Goal: Task Accomplishment & Management: Use online tool/utility

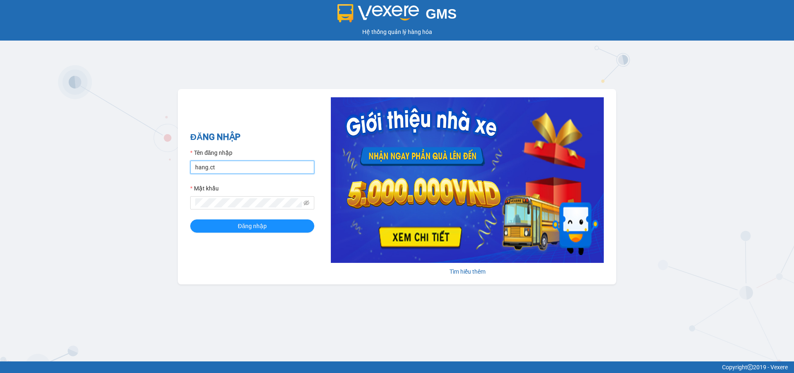
click at [253, 169] on input "hang.ct" at bounding box center [252, 166] width 124 height 13
type input "nguyenhoa.ct"
click at [304, 202] on icon "eye-invisible" at bounding box center [307, 203] width 6 height 6
click at [173, 208] on div "GMS Hệ thống quản lý hàng hóa ĐĂNG NHẬP Tên đăng nhập nguyenhoa.ct Mật khẩu Đăn…" at bounding box center [397, 180] width 794 height 361
click at [190, 219] on button "Đăng nhập" at bounding box center [252, 225] width 124 height 13
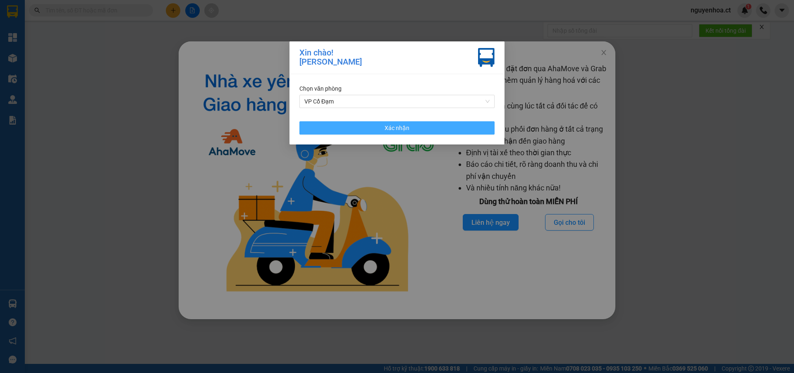
click at [466, 132] on button "Xác nhận" at bounding box center [396, 127] width 195 height 13
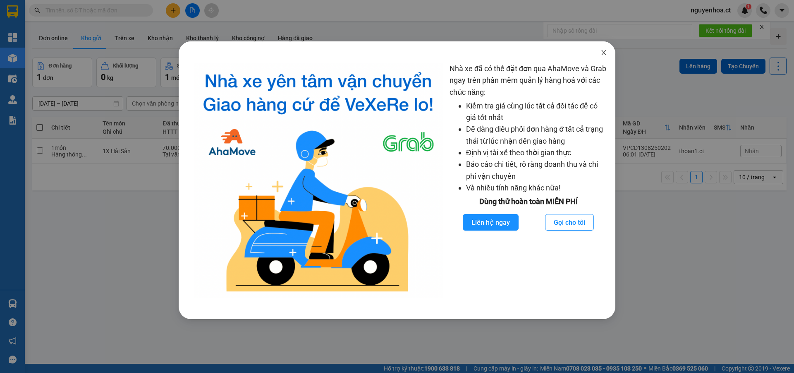
click at [603, 51] on icon "close" at bounding box center [603, 52] width 5 height 5
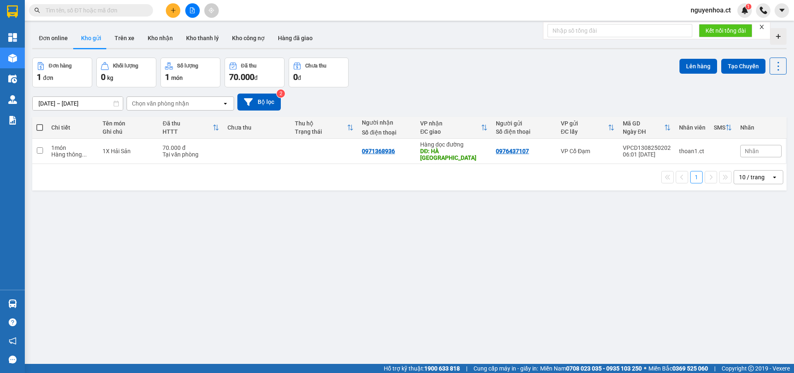
click at [177, 13] on button at bounding box center [173, 10] width 14 height 14
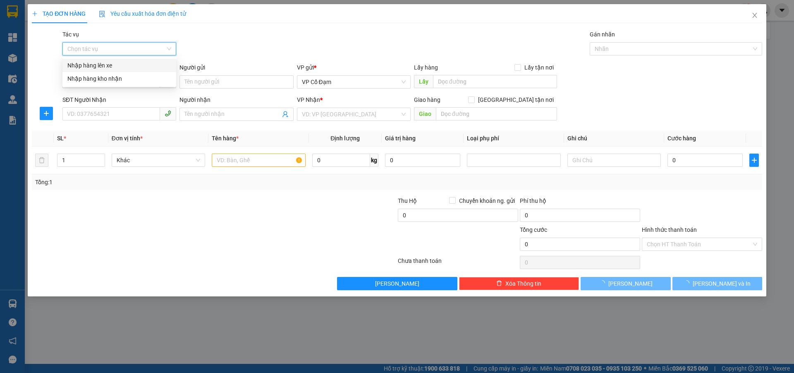
click at [134, 44] on input "Tác vụ" at bounding box center [116, 49] width 98 height 12
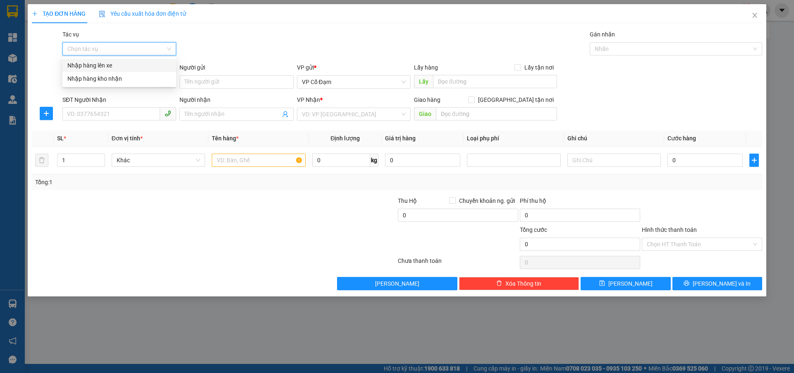
click at [128, 66] on div "Nhập hàng lên xe" at bounding box center [119, 65] width 104 height 9
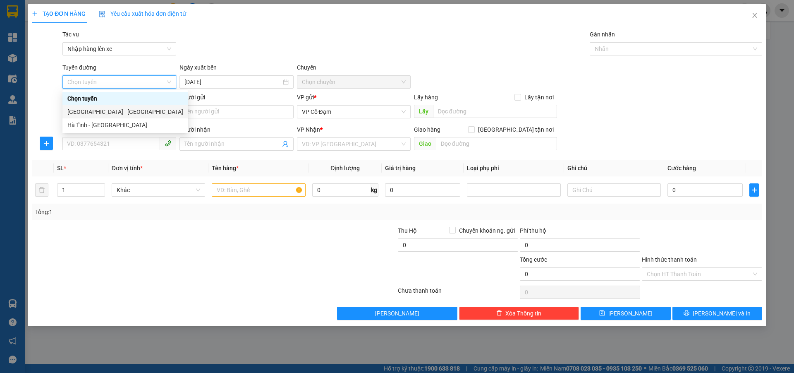
drag, startPoint x: 116, startPoint y: 111, endPoint x: 210, endPoint y: 93, distance: 95.7
click at [120, 110] on div "[GEOGRAPHIC_DATA] - [GEOGRAPHIC_DATA]" at bounding box center [125, 111] width 116 height 9
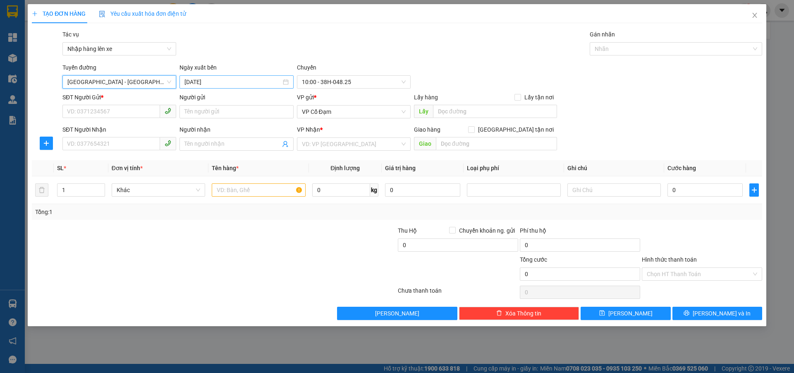
click at [245, 82] on input "13/08/2025" at bounding box center [232, 81] width 96 height 9
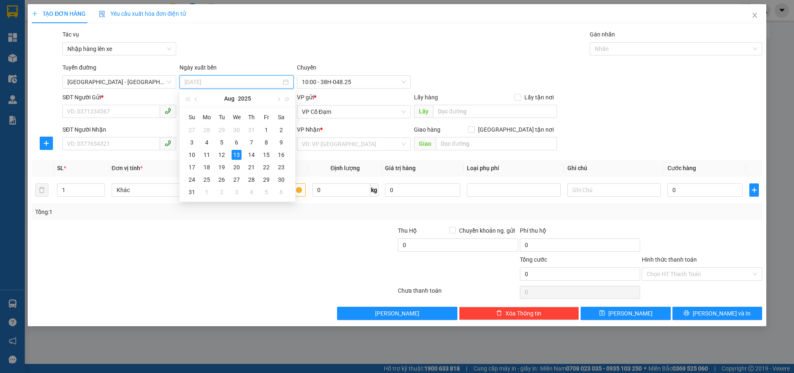
drag, startPoint x: 222, startPoint y: 154, endPoint x: 251, endPoint y: 119, distance: 46.1
click at [223, 154] on div "12" at bounding box center [222, 155] width 10 height 10
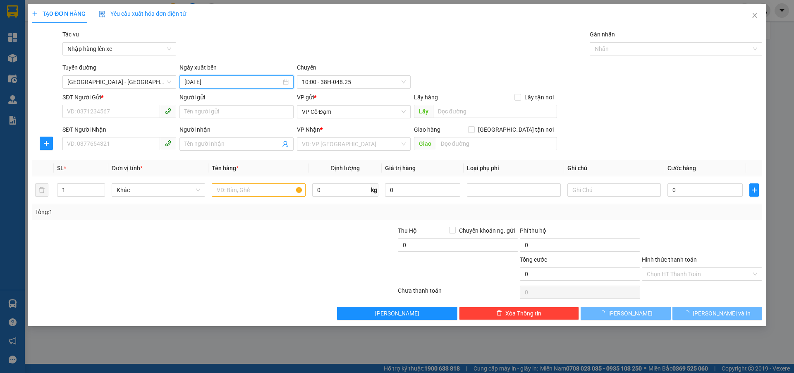
type input "[DATE]"
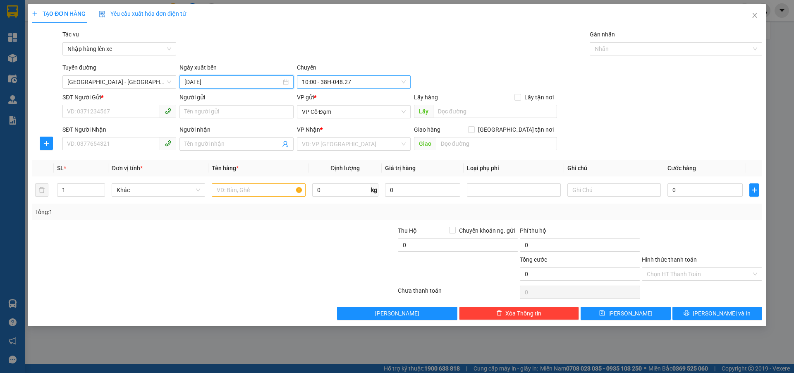
click at [343, 81] on span "10:00 - 38H-048.27" at bounding box center [354, 82] width 104 height 12
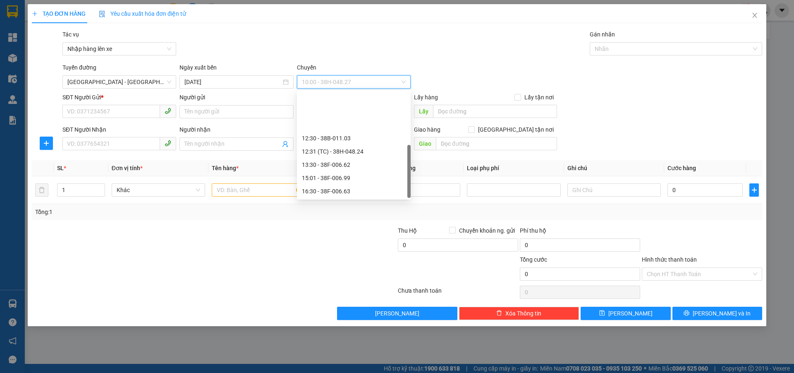
scroll to position [53, 0]
click at [332, 178] on div "21:30 - 38F-006.51" at bounding box center [354, 177] width 104 height 9
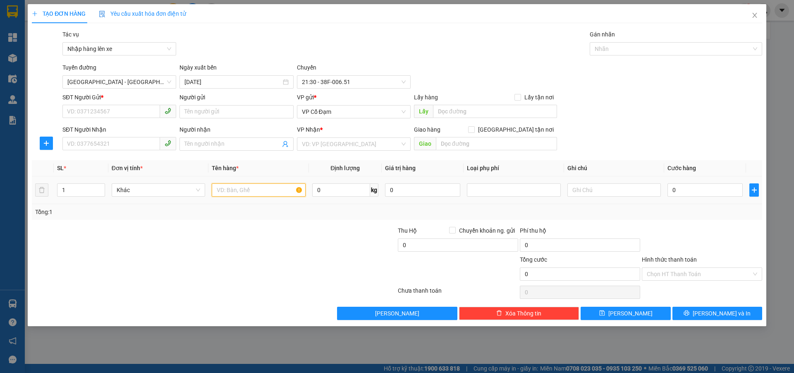
click at [224, 189] on input "text" at bounding box center [258, 189] width 93 height 13
paste input "1 KIỆN BẾP+1 KIÊN HÚT MÙI)"
type input "1 KIỆN BẾP+1 KIÊN HÚT MÙI)"
click at [108, 186] on td "Khác" at bounding box center [158, 190] width 100 height 28
click at [105, 187] on div "1" at bounding box center [81, 189] width 48 height 13
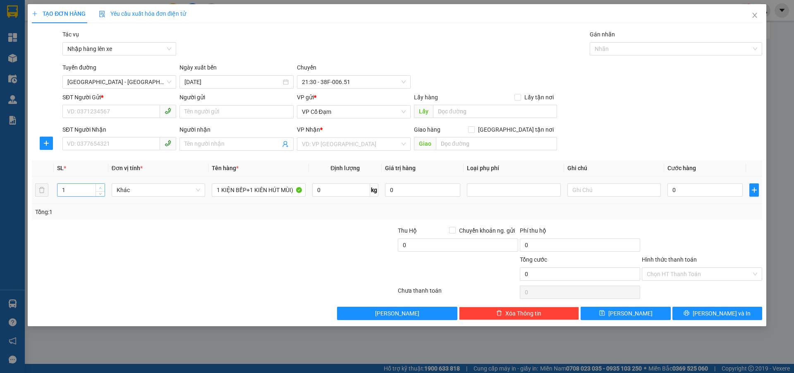
type input "2"
click at [99, 187] on icon "up" at bounding box center [100, 188] width 3 height 3
click at [110, 107] on input "SĐT Người Gửi *" at bounding box center [111, 111] width 98 height 13
paste input "0975707712"
type input "0975707712"
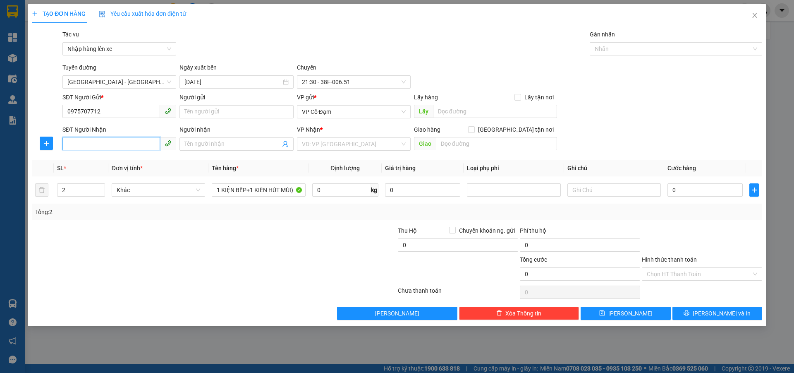
click at [116, 146] on input "SĐT Người Nhận" at bounding box center [111, 143] width 98 height 13
click at [108, 142] on input "SĐT Người Nhận" at bounding box center [111, 143] width 98 height 13
click at [113, 143] on input "SĐT Người Nhận" at bounding box center [111, 143] width 98 height 13
paste input "0984941560"
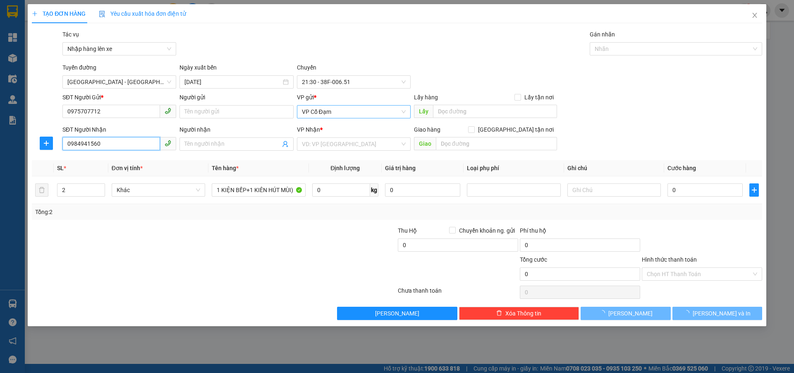
click at [345, 110] on span "VP Cổ Đạm" at bounding box center [354, 111] width 104 height 12
type input "0984941560"
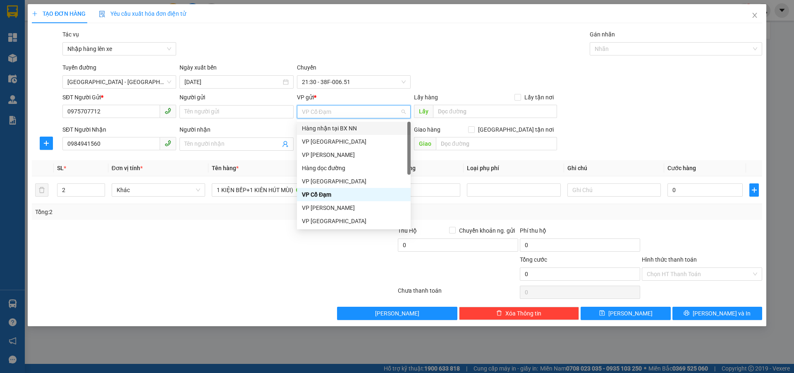
click at [340, 134] on div "Hàng nhận tại BX NN" at bounding box center [354, 128] width 114 height 13
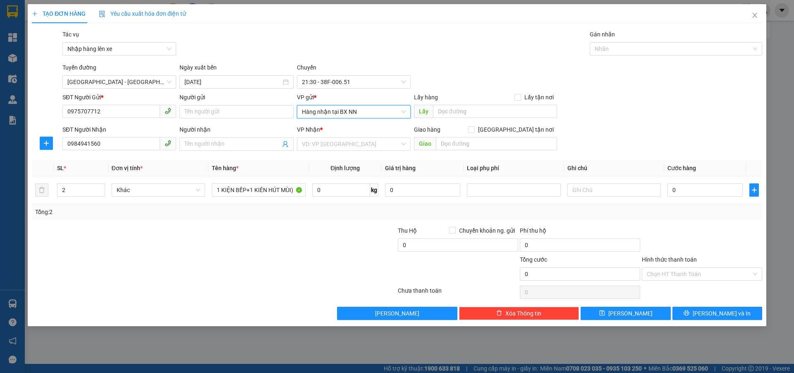
click at [349, 108] on span "Hàng nhận tại BX NN" at bounding box center [354, 111] width 104 height 12
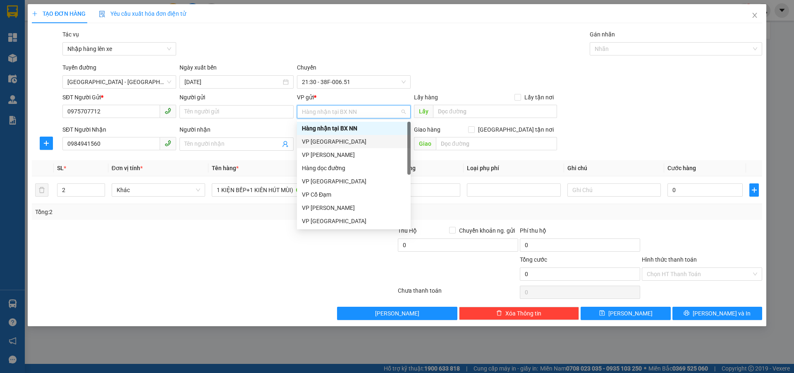
click at [334, 141] on div "VP [GEOGRAPHIC_DATA]" at bounding box center [354, 141] width 104 height 9
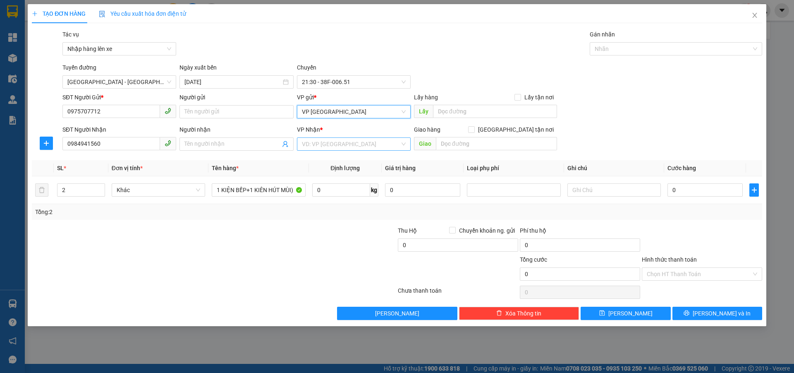
click at [341, 142] on input "search" at bounding box center [351, 144] width 98 height 12
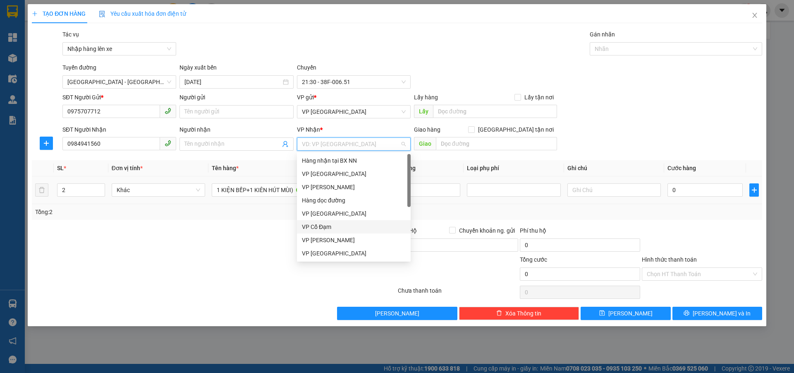
click at [323, 225] on div "VP Cổ Đạm" at bounding box center [354, 226] width 104 height 9
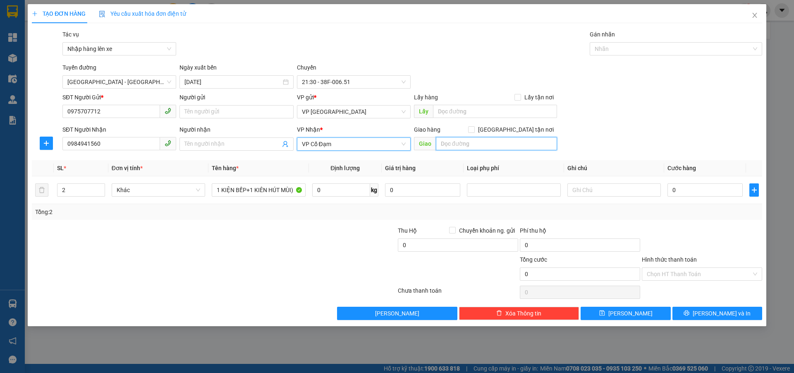
click at [459, 142] on input "text" at bounding box center [496, 143] width 121 height 13
type input "x giang"
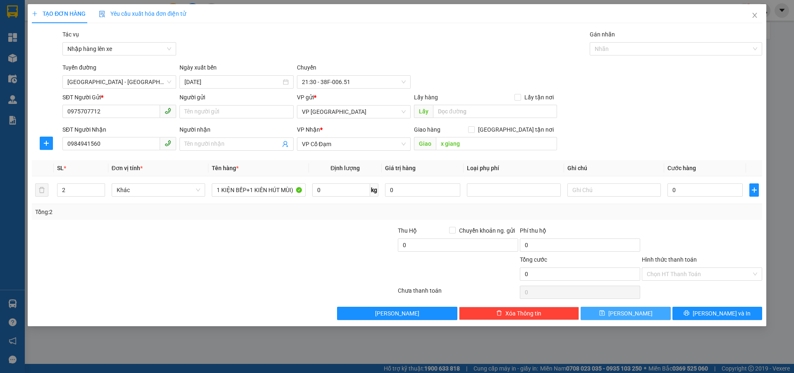
click at [612, 313] on button "Lưu" at bounding box center [626, 313] width 90 height 13
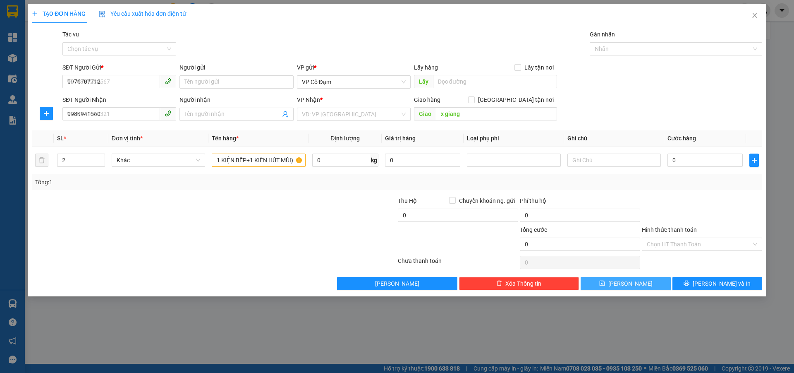
type input "1"
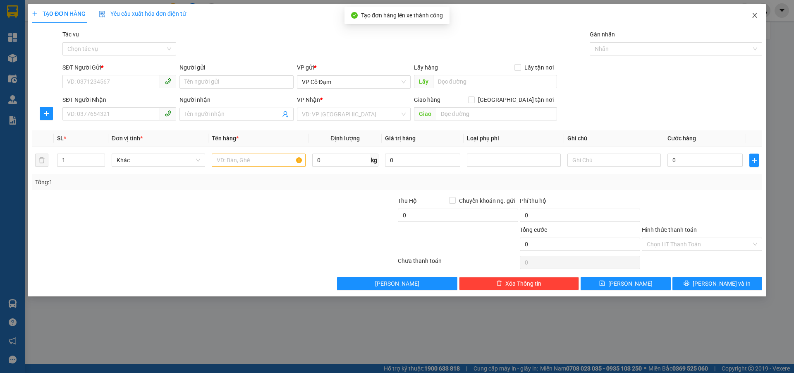
click at [756, 17] on icon "close" at bounding box center [755, 15] width 7 height 7
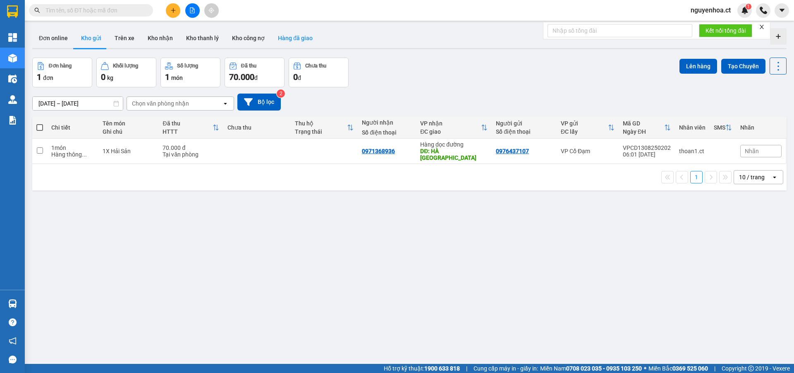
click at [291, 36] on button "Hàng đã giao" at bounding box center [295, 38] width 48 height 20
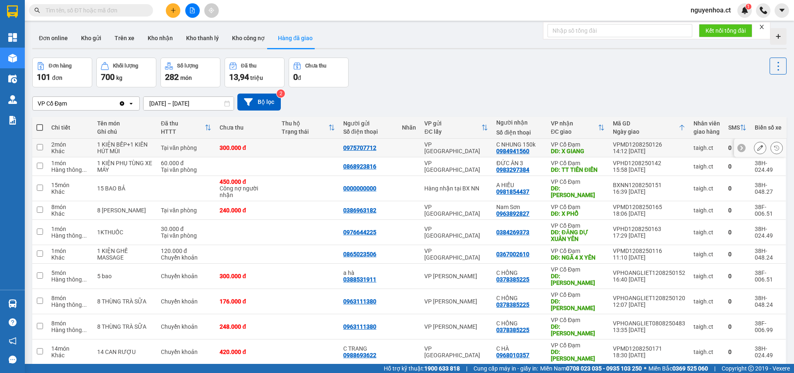
click at [41, 146] on input "checkbox" at bounding box center [40, 147] width 6 height 6
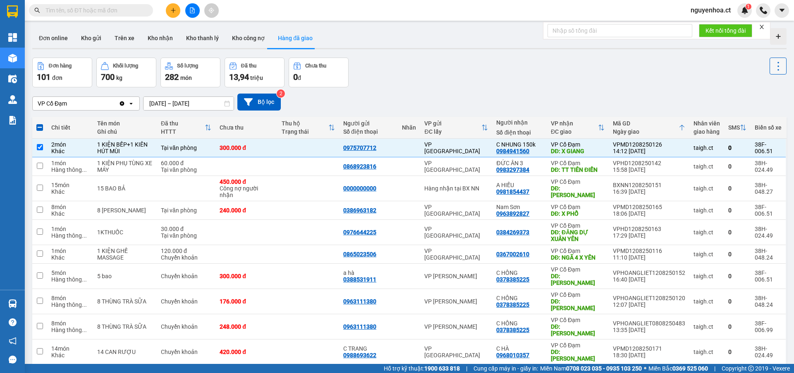
click at [778, 65] on icon at bounding box center [779, 66] width 2 height 9
click at [757, 103] on span "Xóa hoàn toàn" at bounding box center [763, 103] width 38 height 8
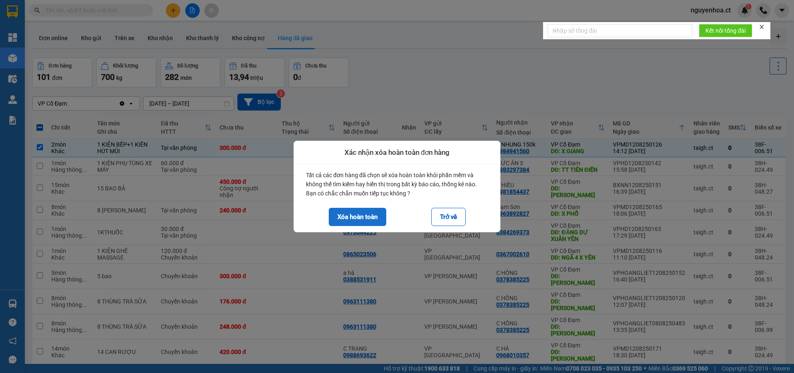
click at [367, 215] on button "Xóa hoàn toàn" at bounding box center [357, 217] width 57 height 18
checkbox input "false"
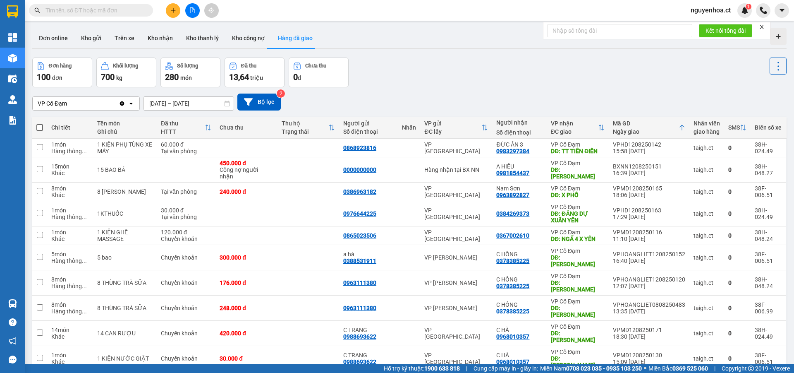
click at [84, 10] on input "text" at bounding box center [95, 10] width 98 height 9
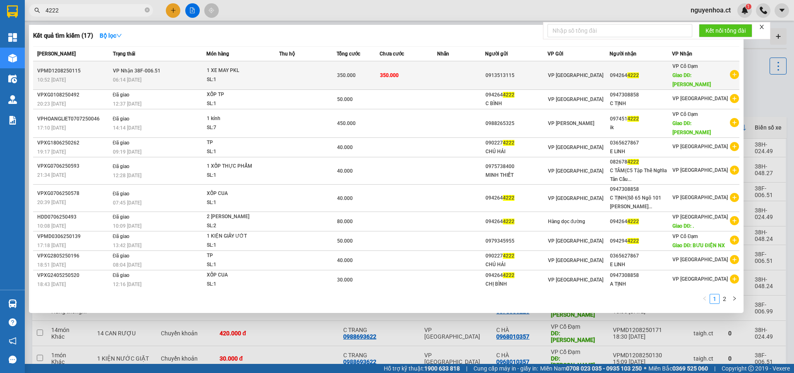
type input "4222"
click at [138, 73] on span "VP Nhận 38F-006.51" at bounding box center [137, 71] width 48 height 6
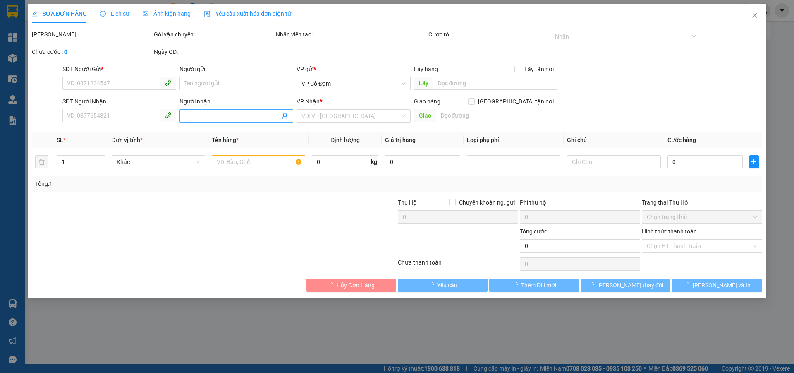
type input "0913513115"
type input "0942644222"
type input "BD NGHI XUAN"
type input "350.000"
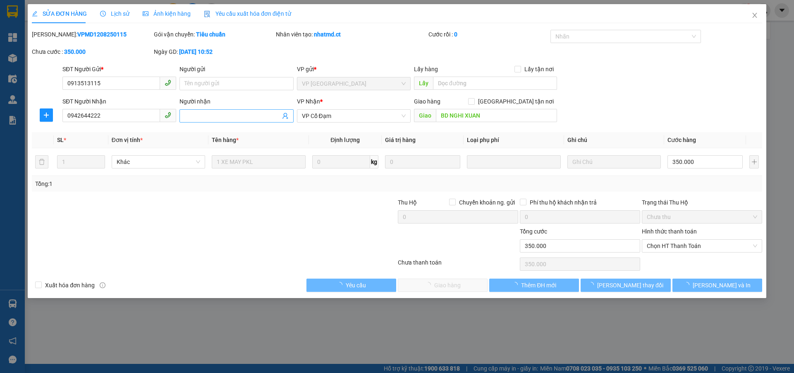
click at [199, 119] on input "Người nhận" at bounding box center [232, 115] width 96 height 9
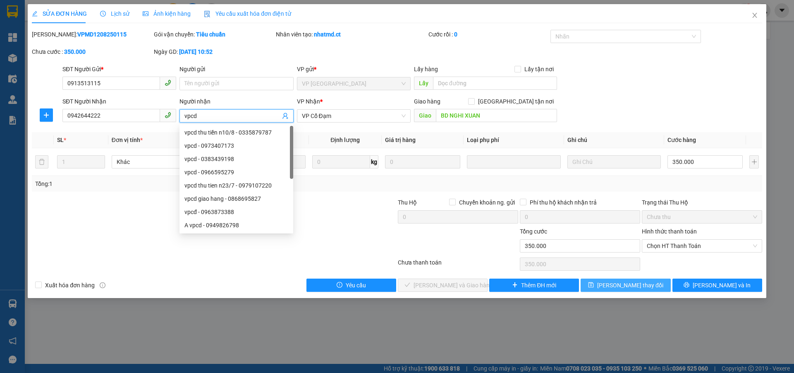
type input "vpcd"
click at [629, 286] on span "[PERSON_NAME] thay đổi" at bounding box center [630, 284] width 66 height 9
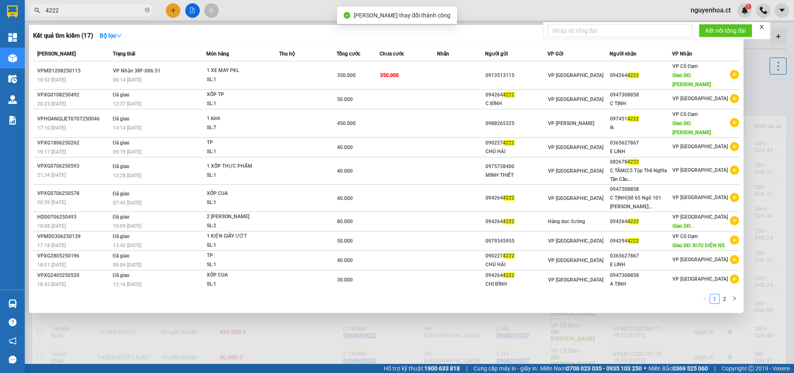
click at [93, 10] on input "4222" at bounding box center [95, 10] width 98 height 9
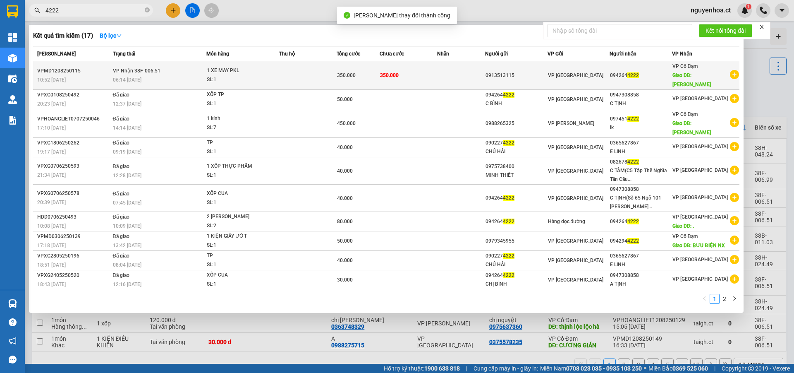
click at [115, 68] on span "VP Nhận 38F-006.51" at bounding box center [137, 71] width 48 height 6
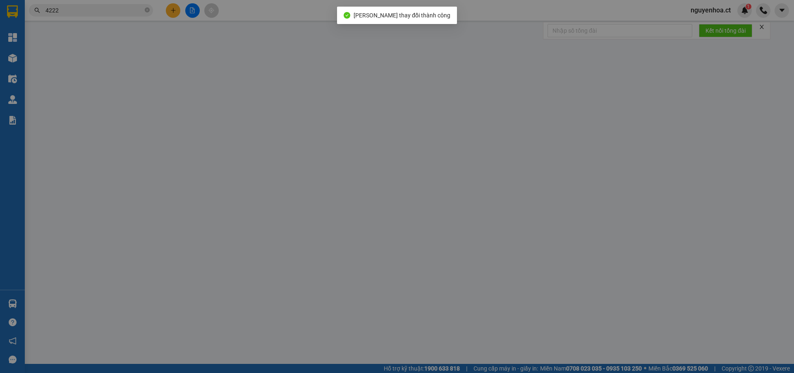
type input "0913513115"
type input "0942644222"
type input "vpcd"
type input "BD NGHI XUAN"
type input "350.000"
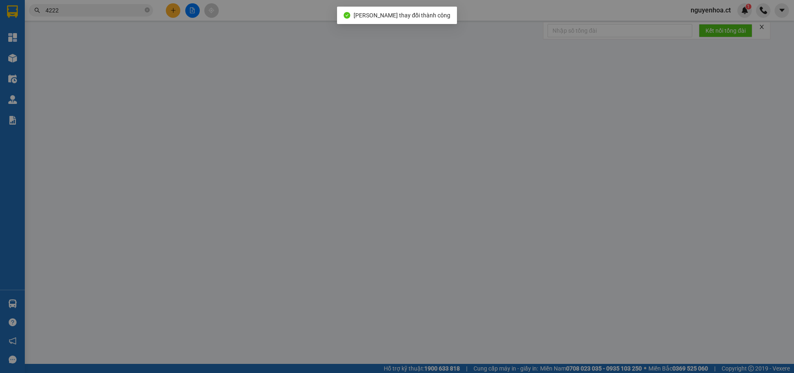
type input "350.000"
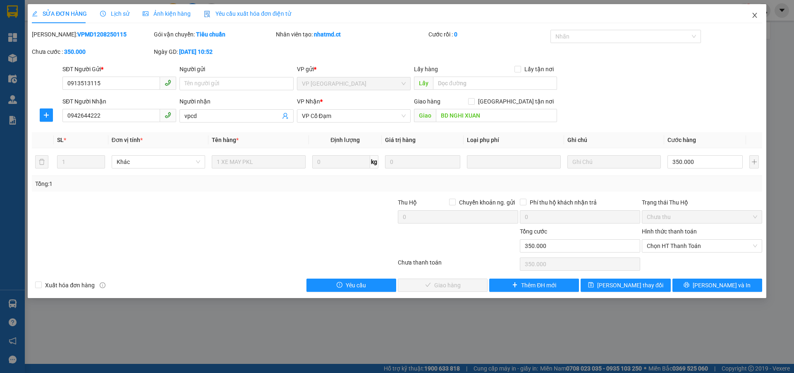
click at [754, 15] on icon "close" at bounding box center [754, 15] width 5 height 5
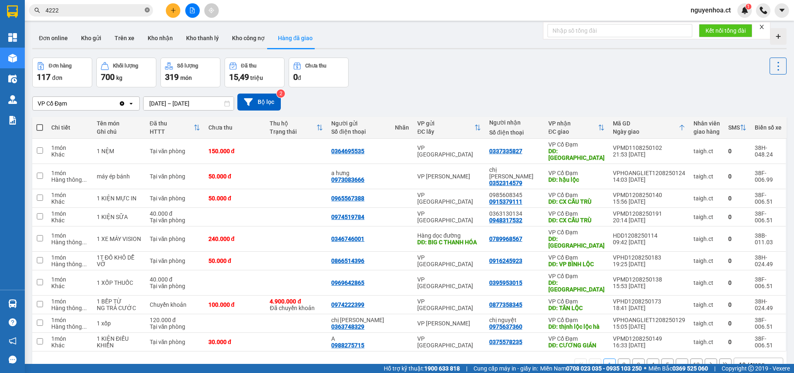
click at [147, 10] on icon "close-circle" at bounding box center [147, 9] width 5 height 5
click at [114, 14] on input "text" at bounding box center [95, 10] width 98 height 9
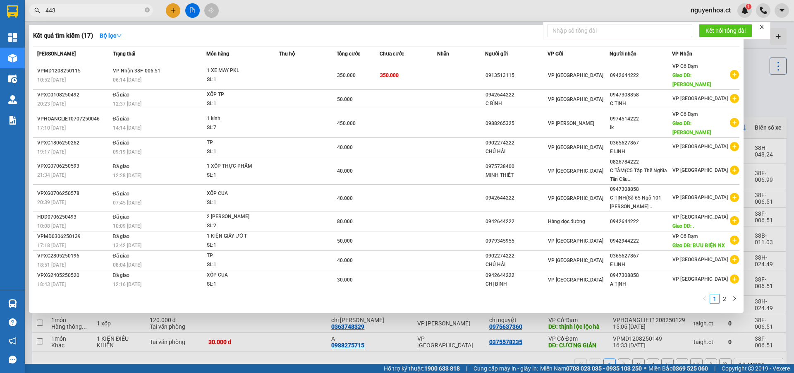
type input "4431"
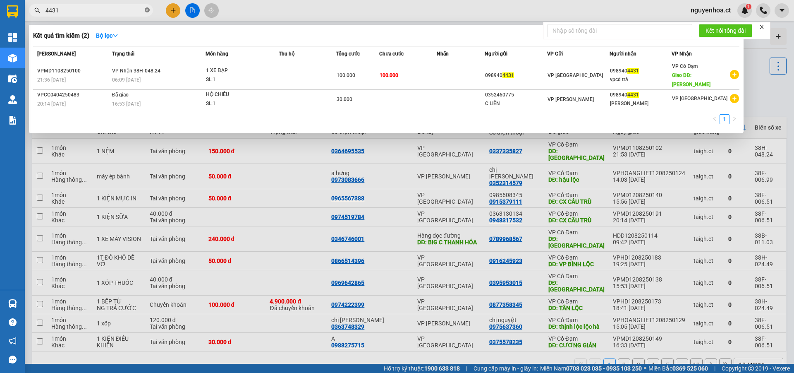
click at [148, 12] on icon "close-circle" at bounding box center [147, 9] width 5 height 5
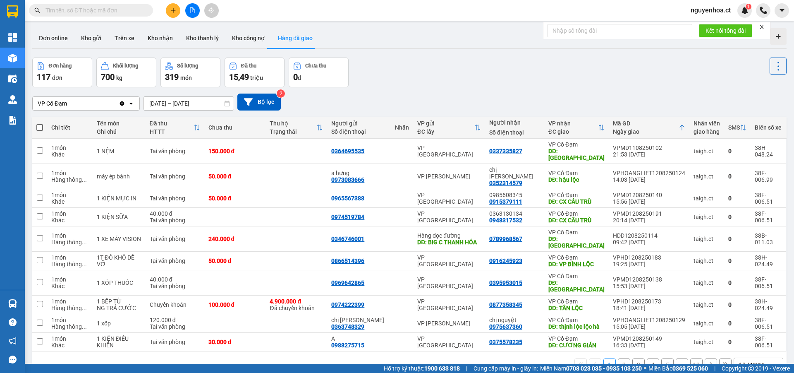
click at [138, 4] on span at bounding box center [91, 10] width 124 height 12
click at [129, 11] on input "text" at bounding box center [95, 10] width 98 height 9
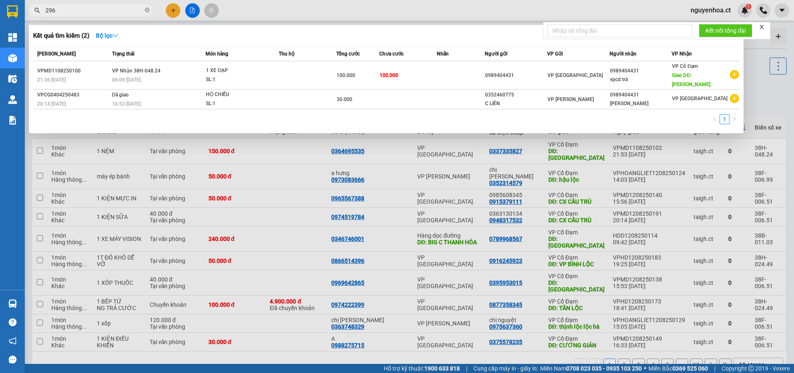
type input "2961"
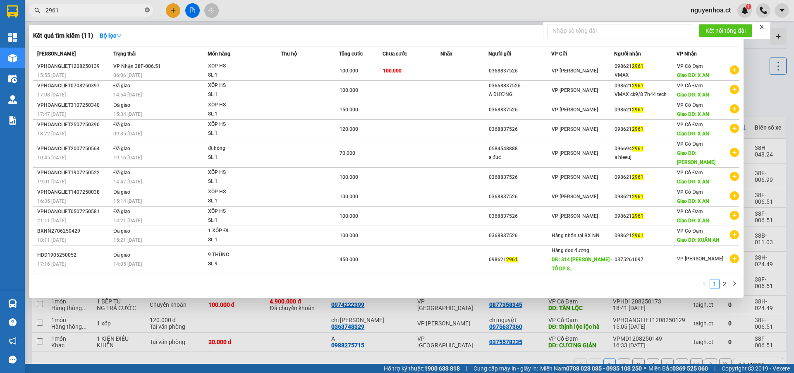
click at [148, 10] on icon "close-circle" at bounding box center [147, 9] width 5 height 5
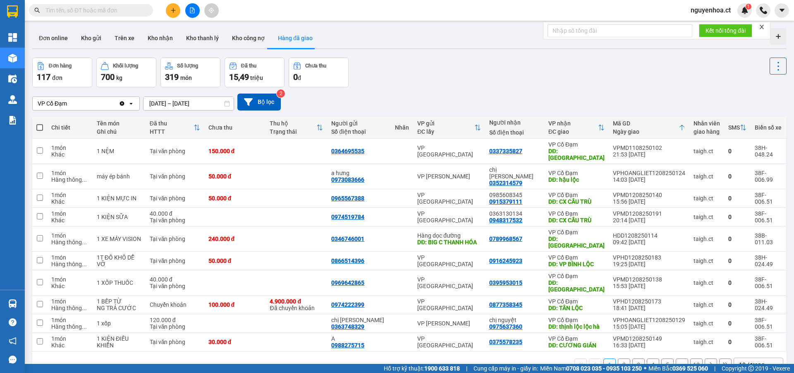
click at [120, 10] on input "text" at bounding box center [95, 10] width 98 height 9
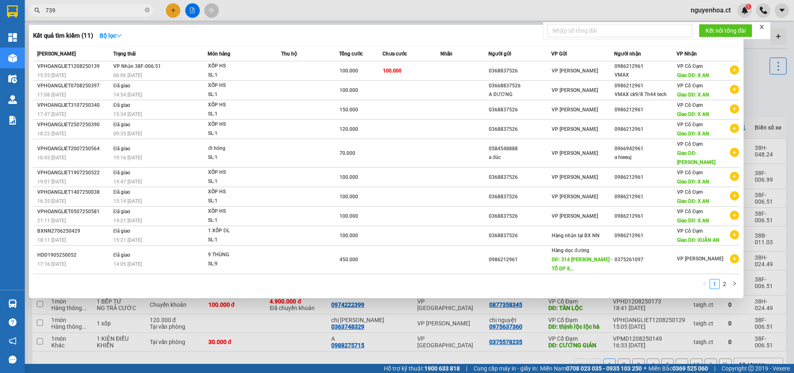
type input "7396"
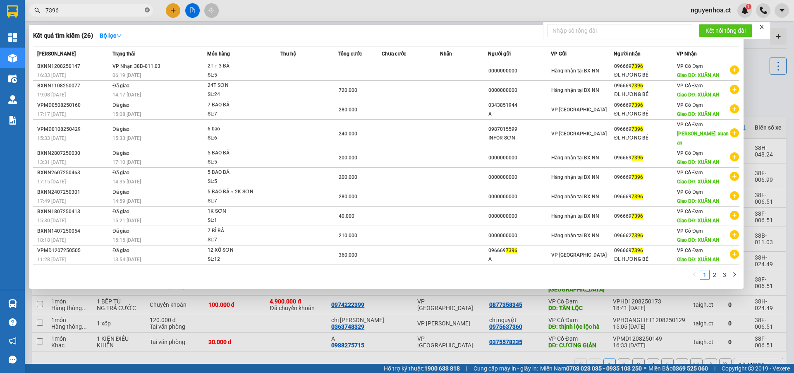
click at [149, 8] on icon "close-circle" at bounding box center [147, 9] width 5 height 5
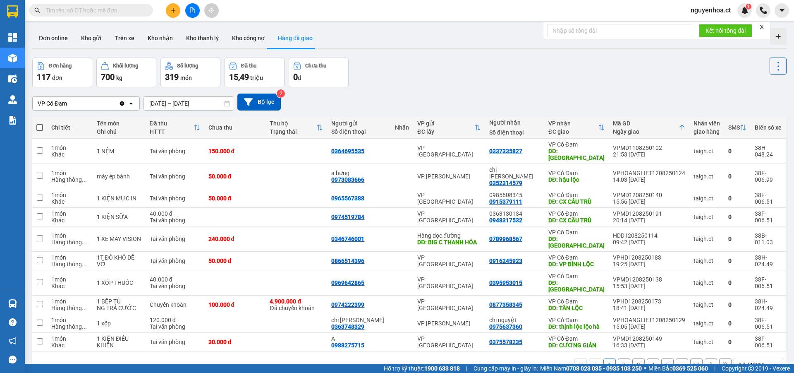
click at [110, 14] on input "text" at bounding box center [95, 10] width 98 height 9
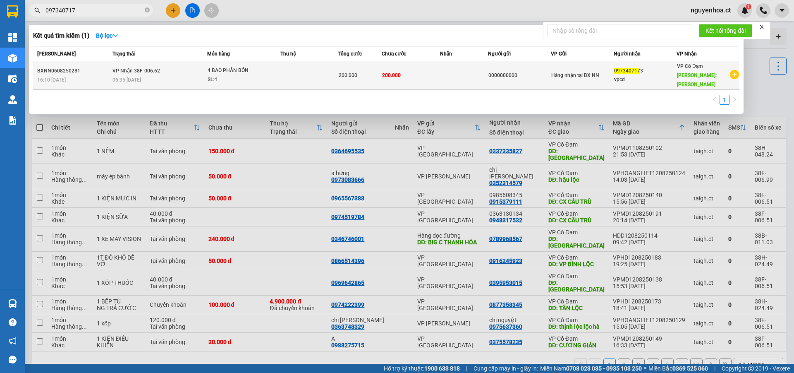
type input "097340717"
click at [127, 77] on span "06:35 - 07/08" at bounding box center [127, 80] width 29 height 6
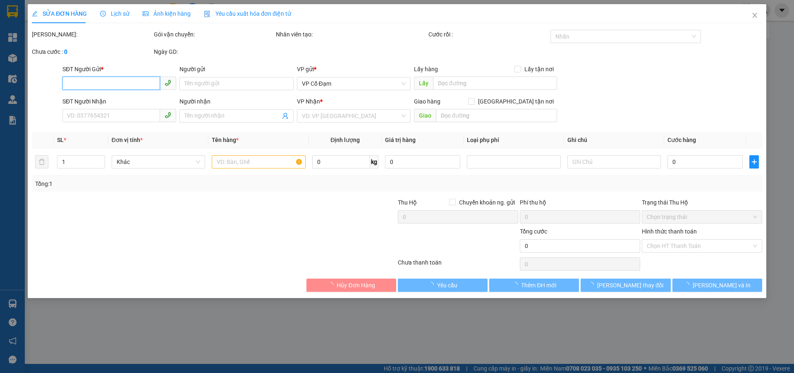
type input "0000000000"
type input "0973407173"
type input "vpcd"
type input "XUÂN MỸ"
type input "200.000"
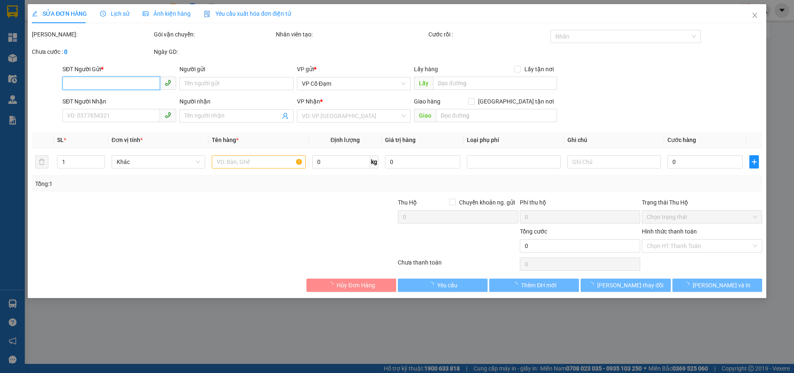
type input "200.000"
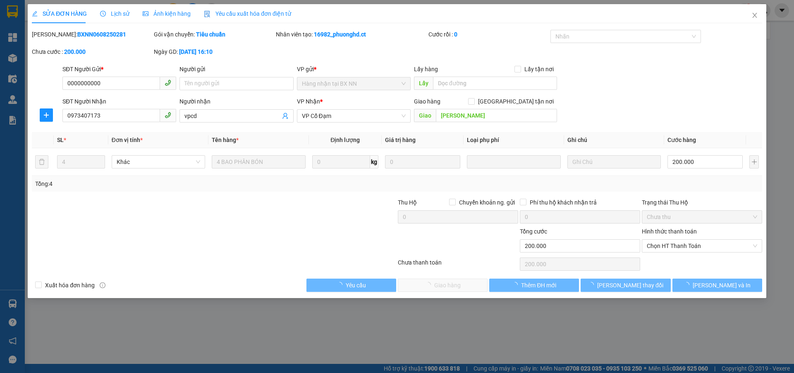
click at [115, 7] on div "Lịch sử" at bounding box center [114, 13] width 29 height 19
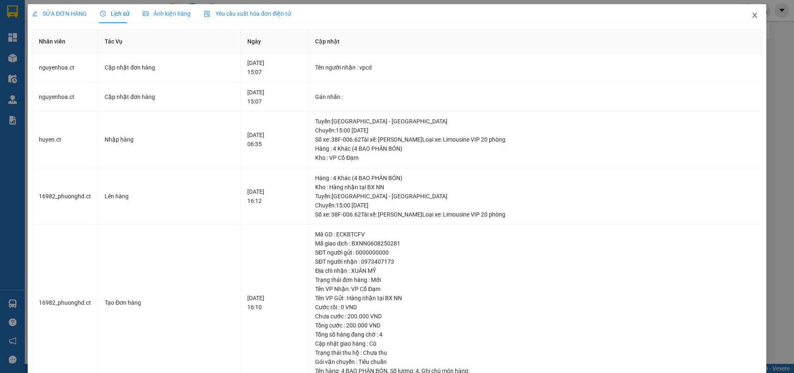
click at [752, 13] on icon "close" at bounding box center [755, 15] width 7 height 7
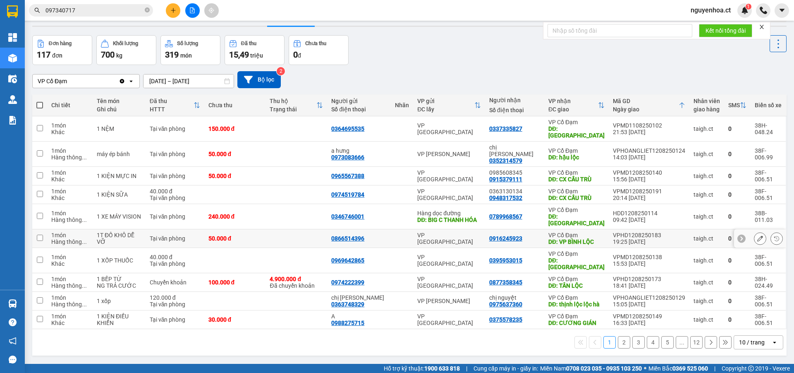
scroll to position [38, 0]
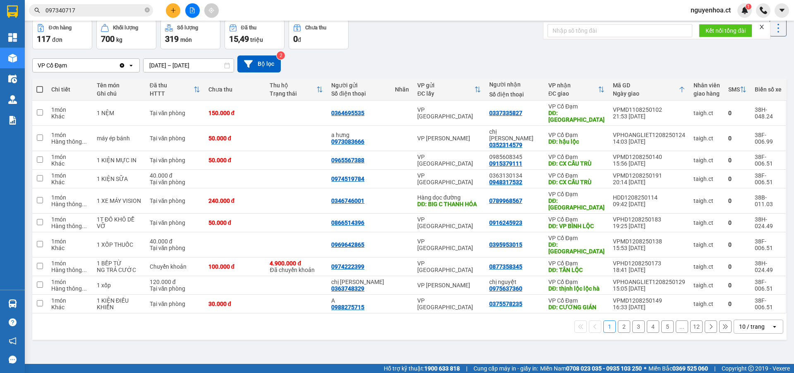
click at [618, 320] on button "2" at bounding box center [624, 326] width 12 height 12
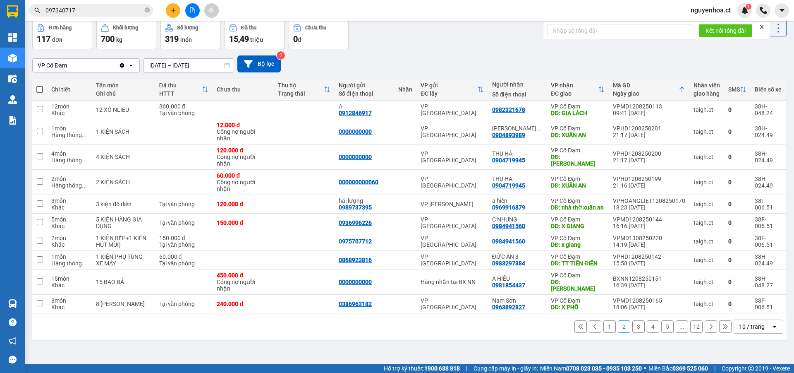
click at [632, 333] on button "3" at bounding box center [638, 326] width 12 height 12
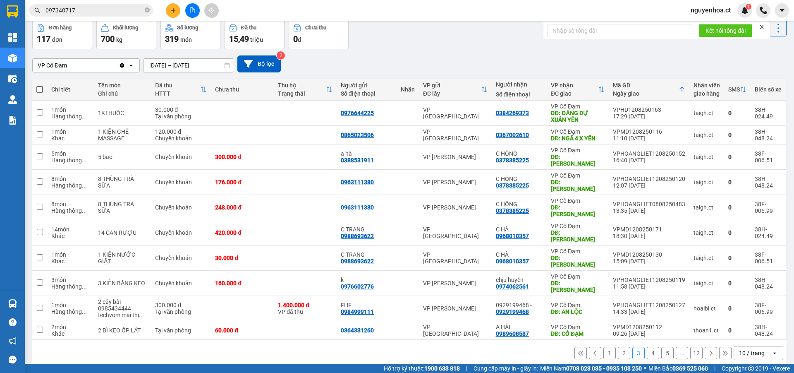
click at [647, 347] on button "4" at bounding box center [653, 353] width 12 height 12
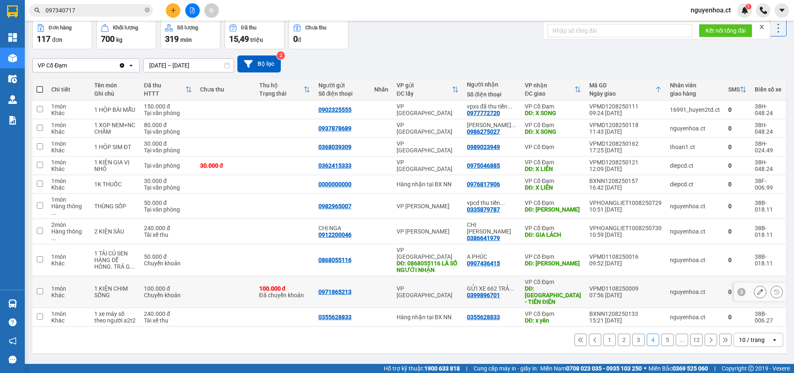
click at [757, 289] on icon at bounding box center [760, 292] width 6 height 6
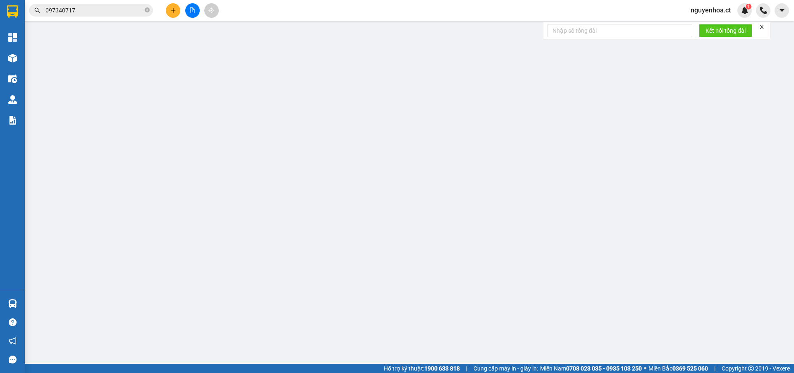
type input "0971865213"
type input "0399896701"
type input "GỬI XE 662 TRẢ KHÁCH - HUY PX"
type input "CHỢ GIANG ĐÌNH - TIÊN ĐIÊN"
checkbox input "true"
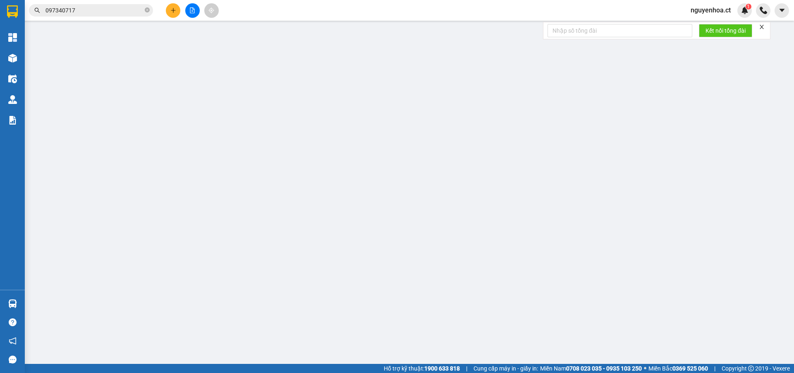
type input "100.000"
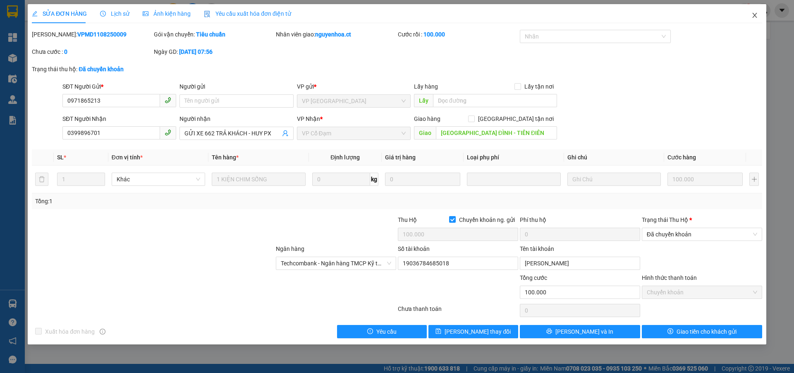
drag, startPoint x: 755, startPoint y: 16, endPoint x: 223, endPoint y: 7, distance: 532.0
click at [755, 15] on icon "close" at bounding box center [754, 15] width 5 height 5
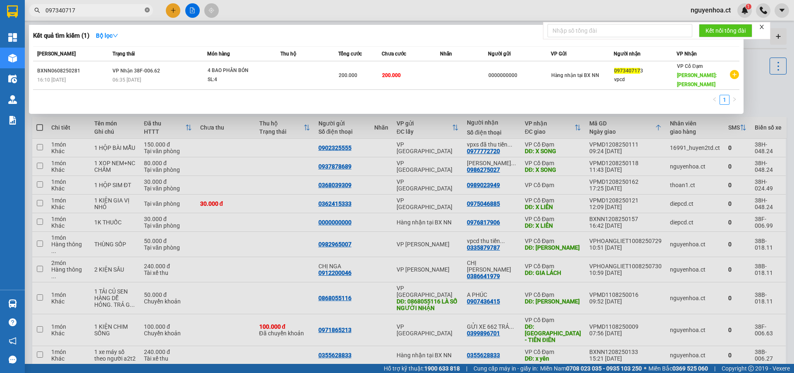
click at [146, 11] on icon "close-circle" at bounding box center [147, 9] width 5 height 5
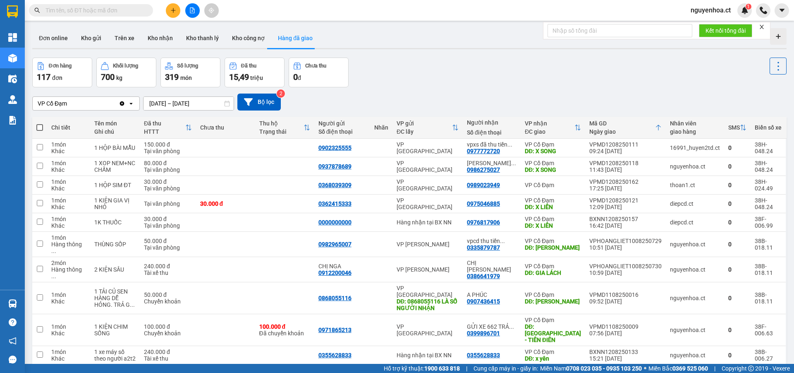
click at [142, 10] on input "text" at bounding box center [95, 10] width 98 height 9
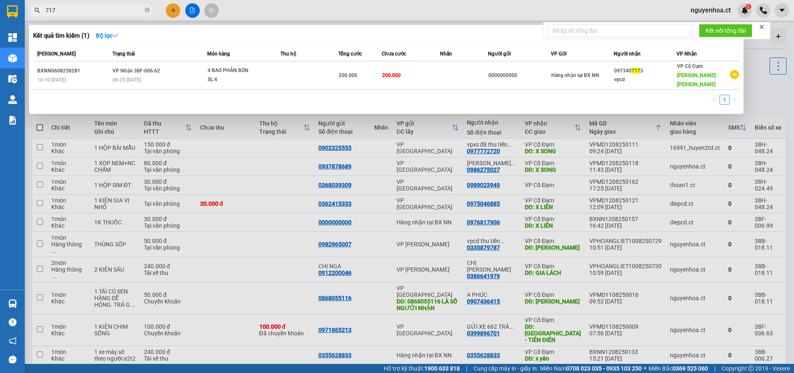
type input "7174"
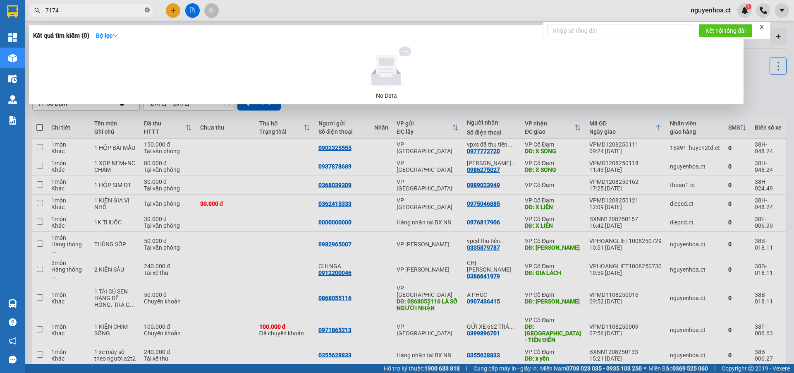
click at [147, 8] on icon "close-circle" at bounding box center [147, 9] width 5 height 5
type input "07174"
click at [149, 8] on icon "close-circle" at bounding box center [147, 9] width 5 height 5
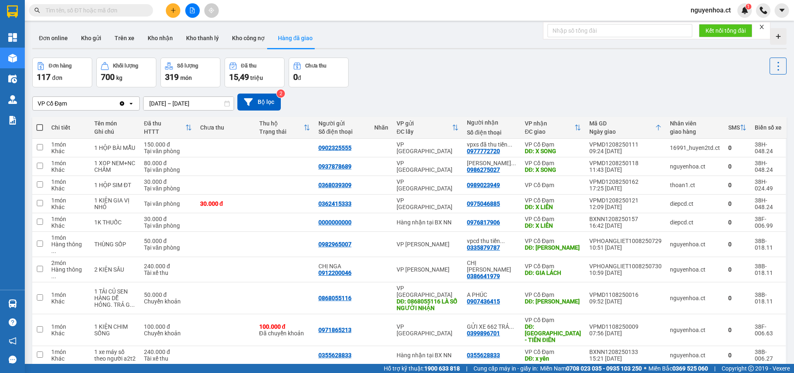
click at [130, 6] on input "text" at bounding box center [95, 10] width 98 height 9
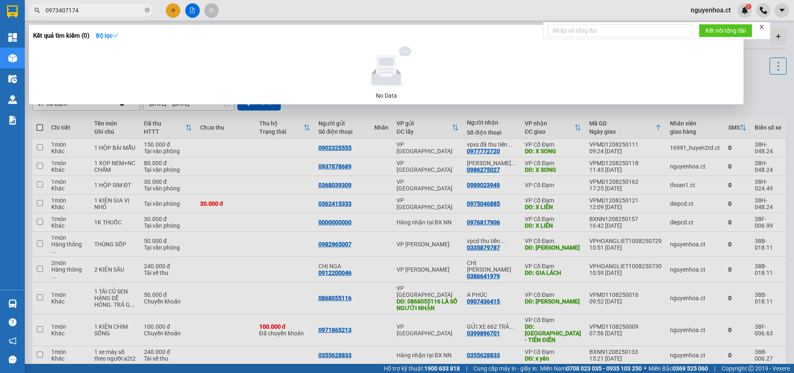
click at [137, 7] on input "0973407174" at bounding box center [95, 10] width 98 height 9
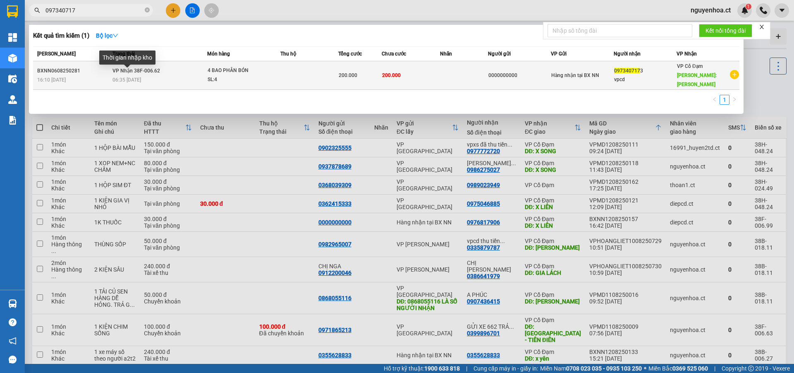
type input "097340717"
click at [138, 77] on span "06:35 - 07/08" at bounding box center [127, 80] width 29 height 6
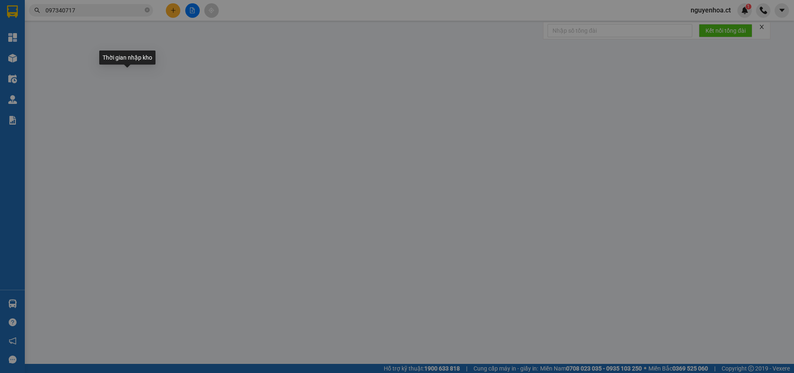
type input "0000000000"
type input "0973407173"
type input "vpcd"
type input "XUÂN MỸ"
type input "200.000"
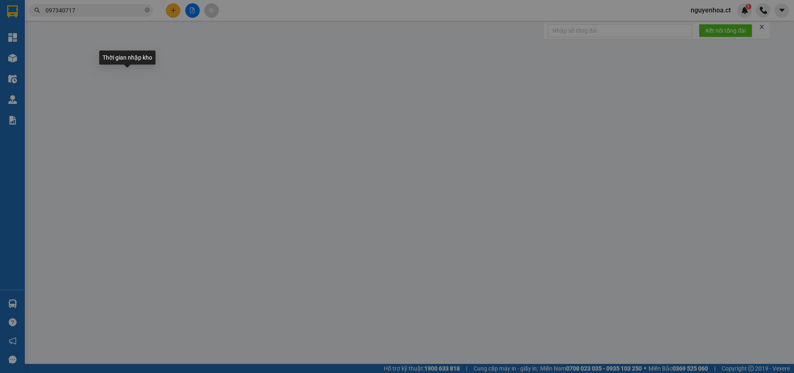
type input "200.000"
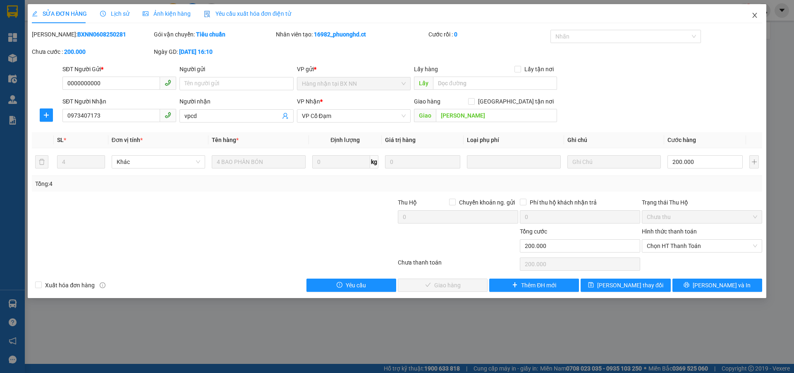
click at [753, 14] on icon "close" at bounding box center [755, 15] width 7 height 7
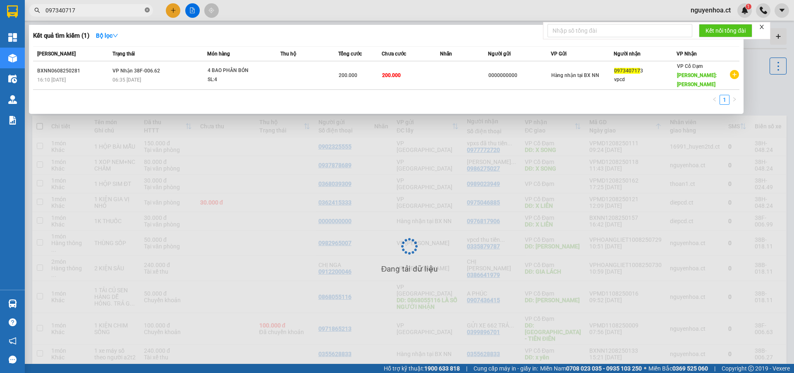
click at [148, 12] on icon "close-circle" at bounding box center [147, 9] width 5 height 5
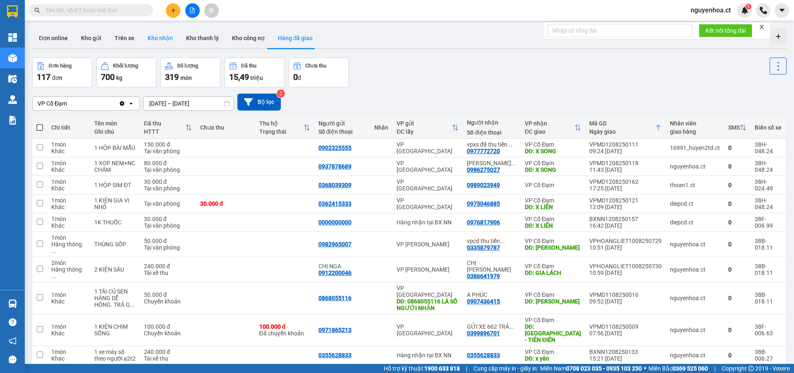
click at [152, 41] on button "Kho nhận" at bounding box center [160, 38] width 38 height 20
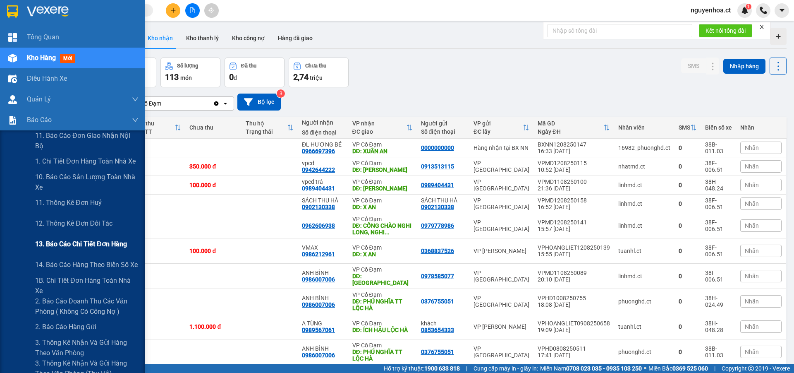
click at [57, 243] on span "13. Báo cáo chi tiết đơn hàng" at bounding box center [81, 244] width 92 height 10
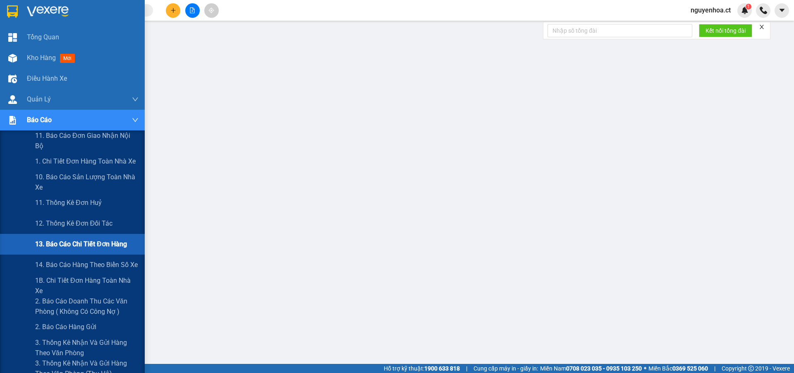
click at [73, 241] on span "13. Báo cáo chi tiết đơn hàng" at bounding box center [81, 244] width 92 height 10
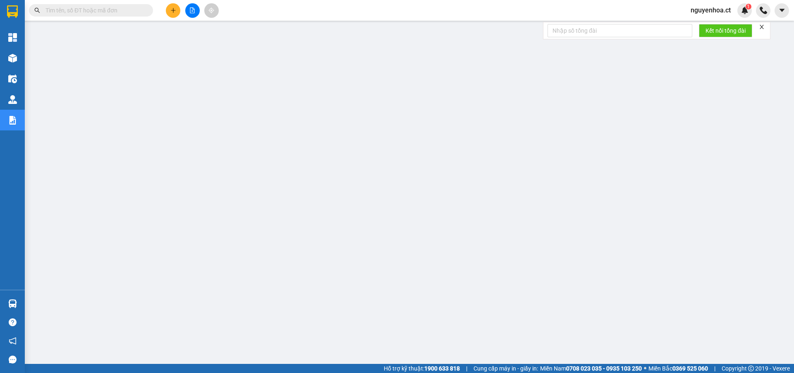
click at [131, 11] on input "text" at bounding box center [95, 10] width 98 height 9
paste input "0383323326"
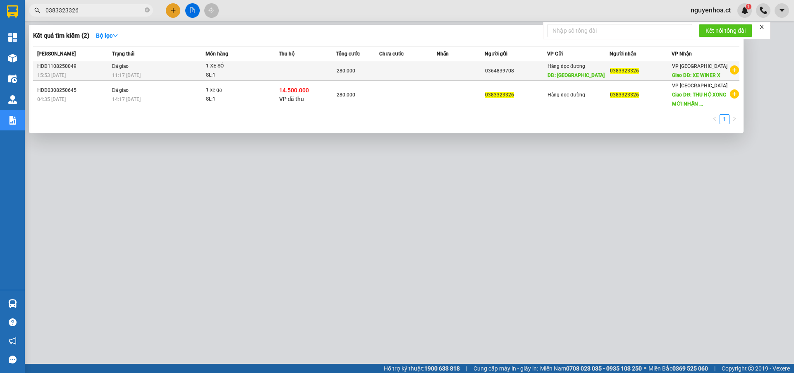
type input "0383323326"
click at [132, 70] on td "Đã giao 11:17 - 12/08" at bounding box center [158, 70] width 96 height 19
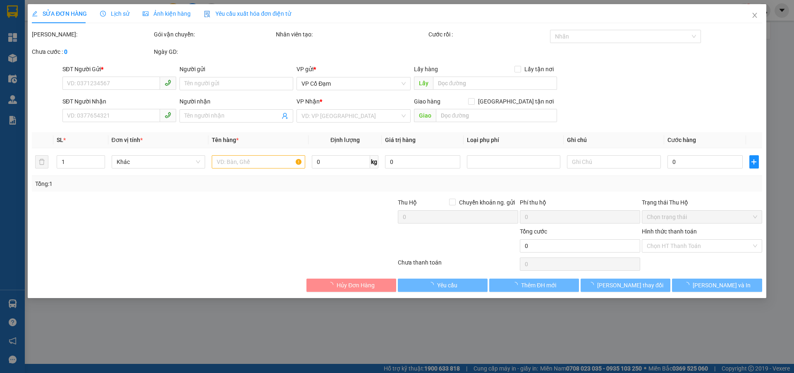
type input "0364839708"
type input "Hậu Lộc"
type input "0383323326"
type input "XE WINER X"
type input "280.000"
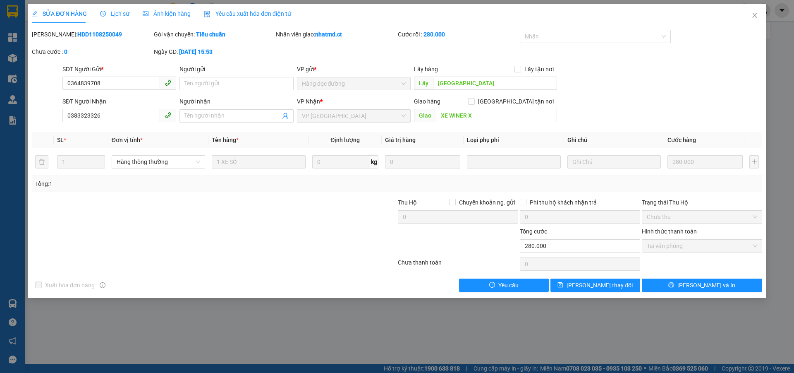
click at [119, 11] on span "Lịch sử" at bounding box center [114, 13] width 29 height 7
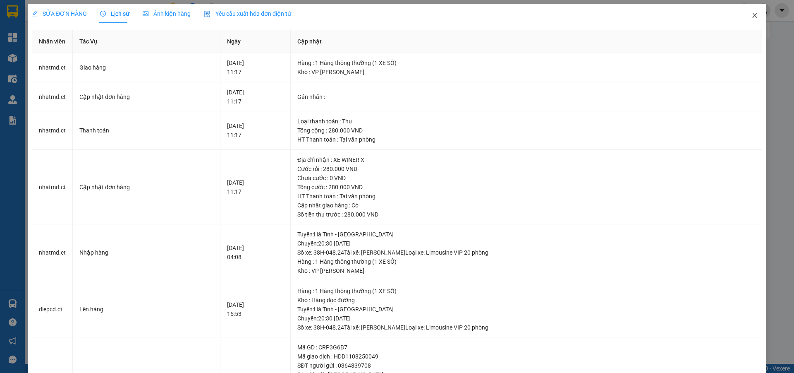
click at [752, 17] on icon "close" at bounding box center [755, 15] width 7 height 7
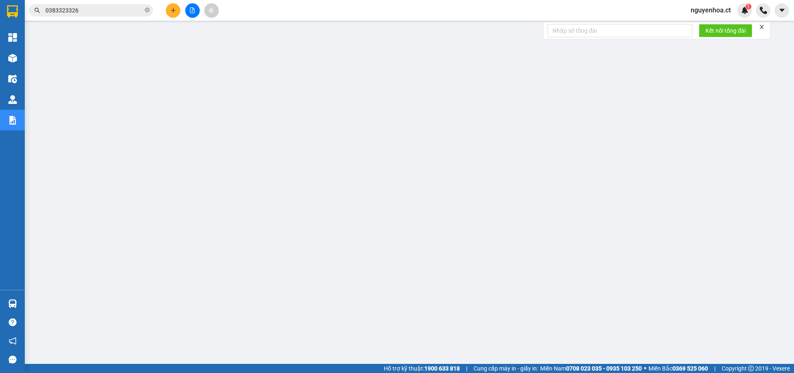
click at [149, 10] on icon "close-circle" at bounding box center [147, 9] width 5 height 5
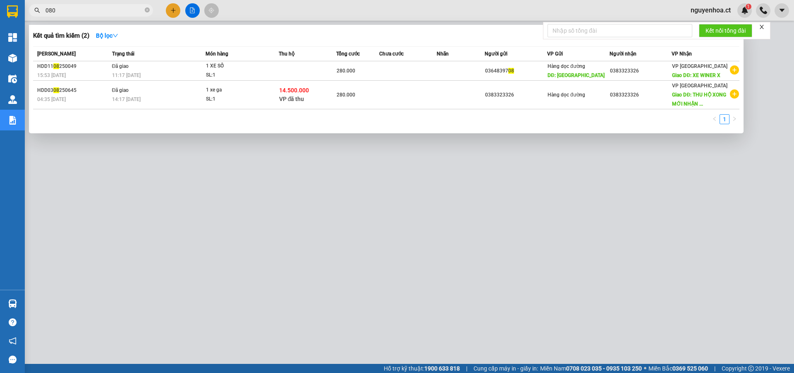
type input "0800"
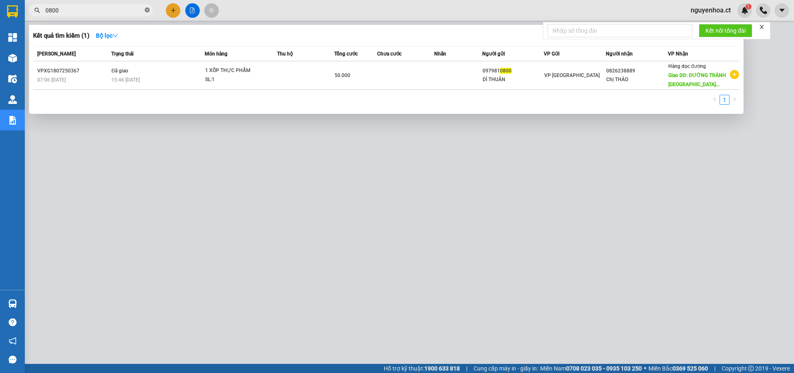
click at [148, 9] on icon "close-circle" at bounding box center [147, 9] width 5 height 5
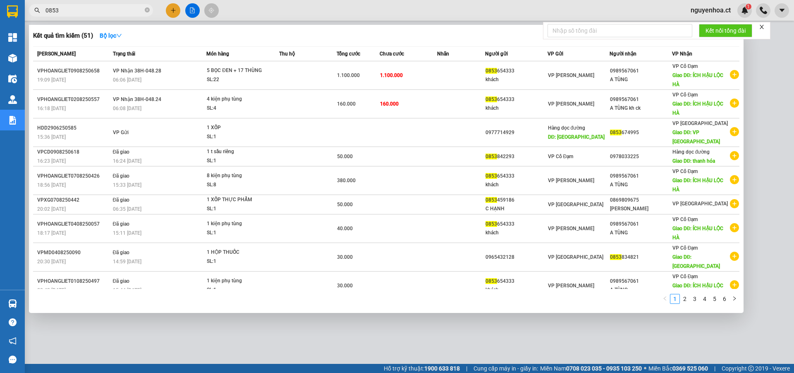
type input "0853"
click at [148, 11] on icon "close-circle" at bounding box center [147, 9] width 5 height 5
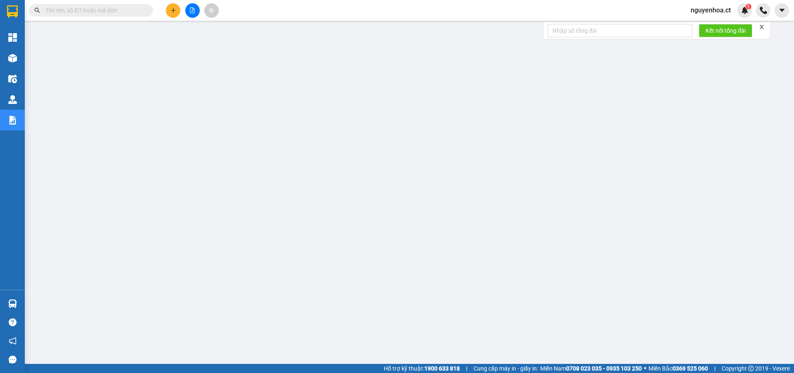
click at [123, 10] on input "text" at bounding box center [95, 10] width 98 height 9
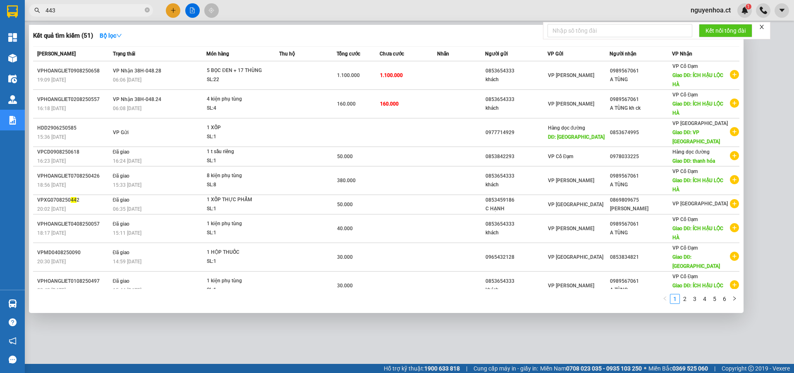
type input "4437"
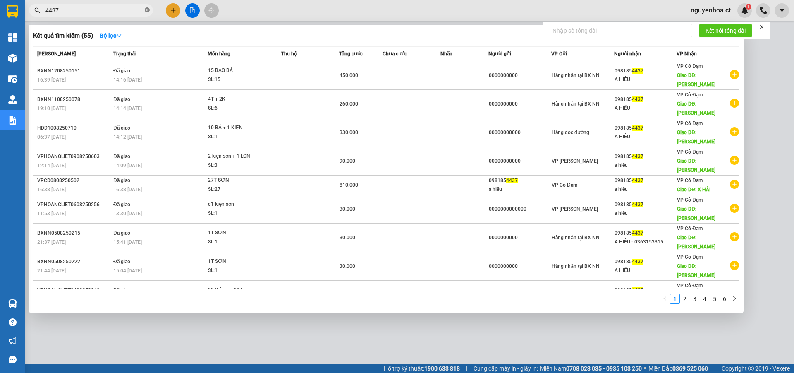
click at [147, 10] on icon "close-circle" at bounding box center [147, 9] width 5 height 5
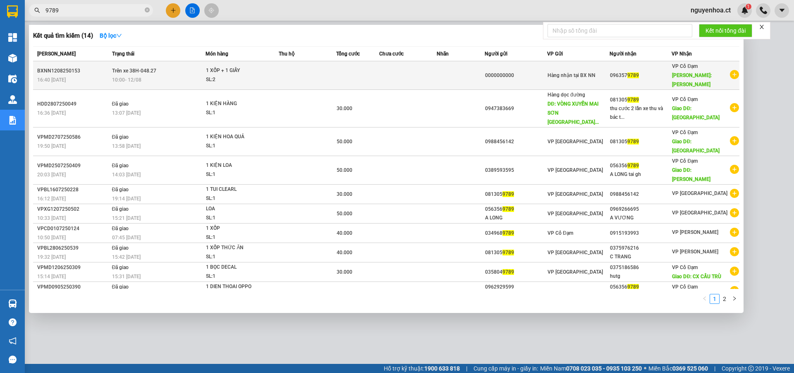
type input "9789"
click at [141, 70] on td "Trên xe 38H-048.27 10:00 - 12/08" at bounding box center [158, 75] width 96 height 29
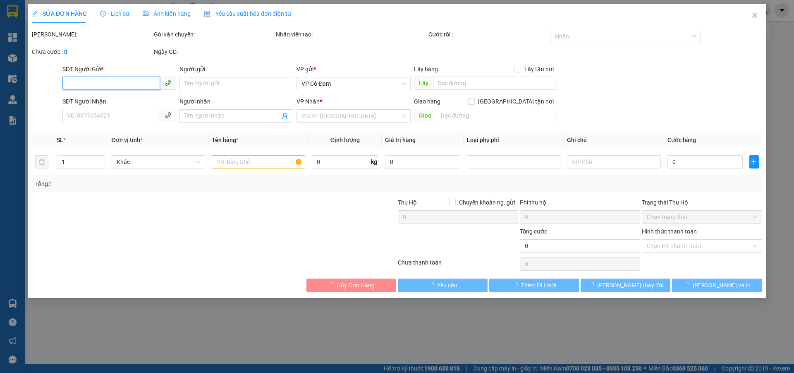
type input "0000000000"
type input "0963579789"
type input "XUÂN MỸ"
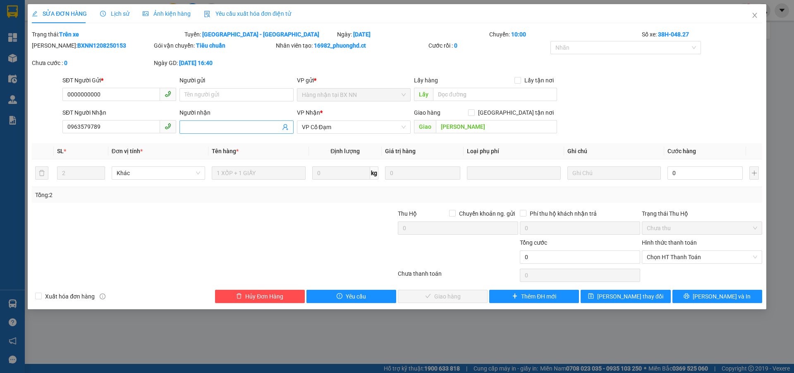
click at [231, 124] on input "Người nhận" at bounding box center [232, 126] width 96 height 9
type input "tc nx"
click at [625, 290] on button "[PERSON_NAME] thay đổi" at bounding box center [626, 296] width 90 height 13
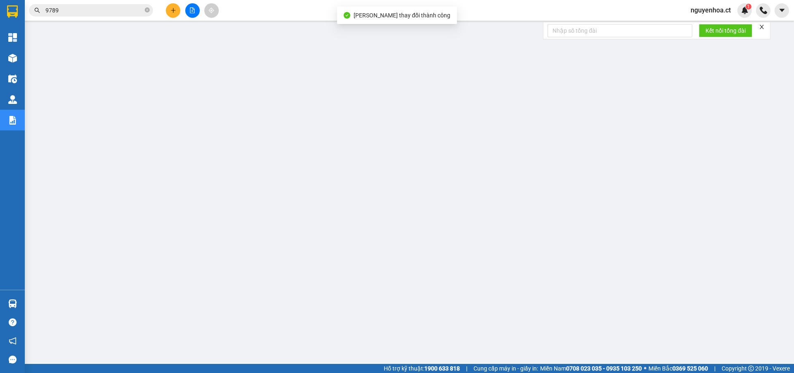
click at [128, 10] on input "9789" at bounding box center [95, 10] width 98 height 9
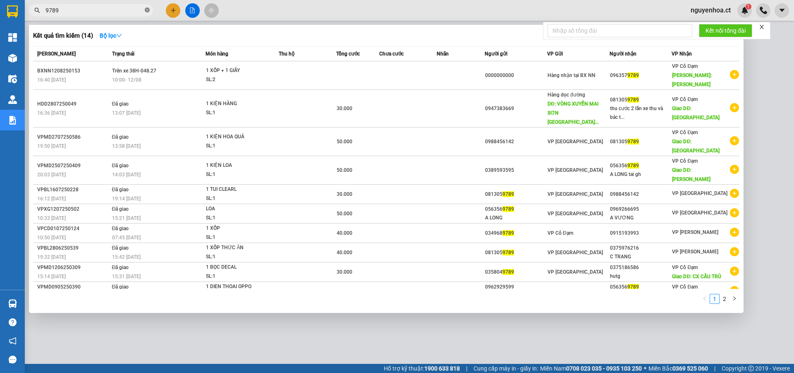
click at [147, 10] on icon "close-circle" at bounding box center [147, 9] width 5 height 5
type input "9789"
click at [147, 12] on icon "close-circle" at bounding box center [147, 9] width 5 height 5
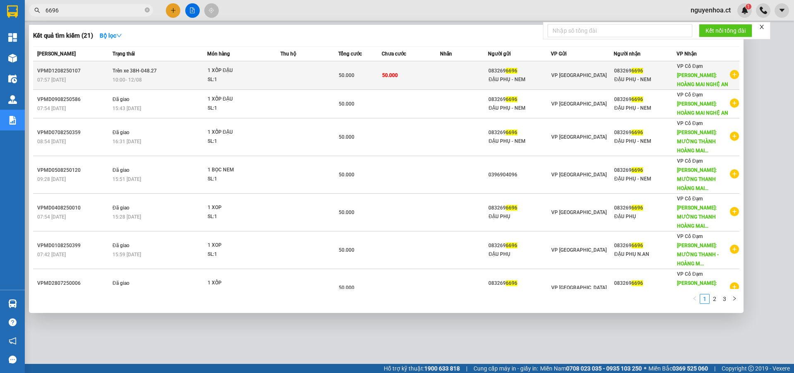
type input "6696"
click at [138, 77] on span "10:00 - 12/08" at bounding box center [127, 80] width 29 height 6
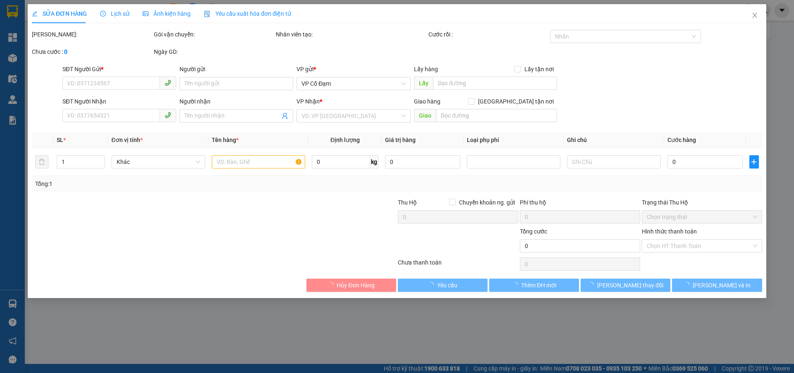
type input "0832696696"
type input "ĐẬU PHỤ - NEM"
type input "0832696696"
type input "ĐẬU PHỤ - NEM"
type input "HOÀNG MAI NGHỆ AN"
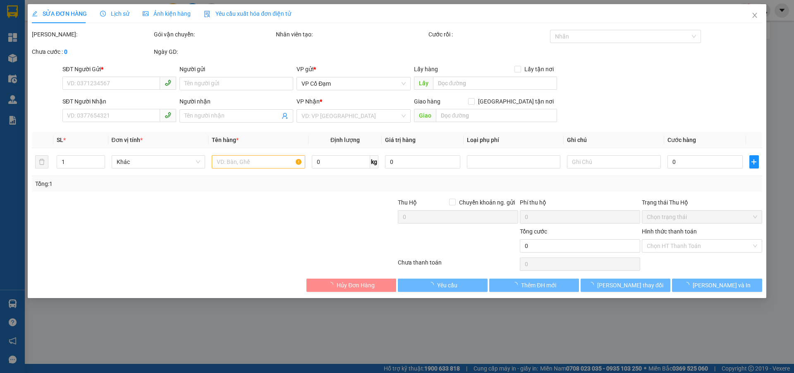
type input "50.000"
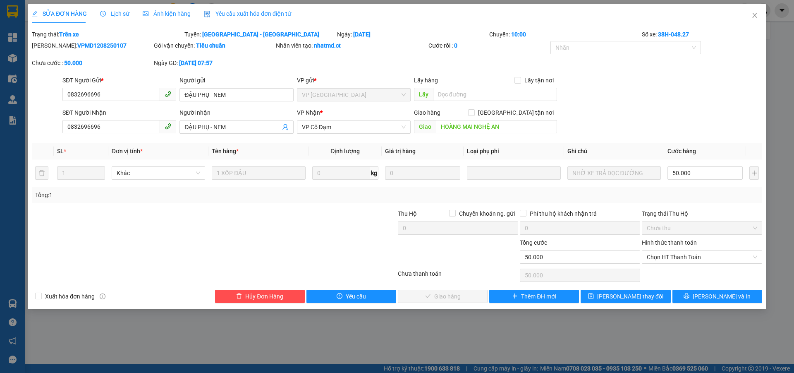
click at [708, 263] on div "Hình thức thanh toán Chọn HT Thanh Toán" at bounding box center [702, 252] width 120 height 29
drag, startPoint x: 657, startPoint y: 261, endPoint x: 659, endPoint y: 255, distance: 6.1
click at [658, 257] on span "Chọn HT Thanh Toán" at bounding box center [702, 257] width 110 height 12
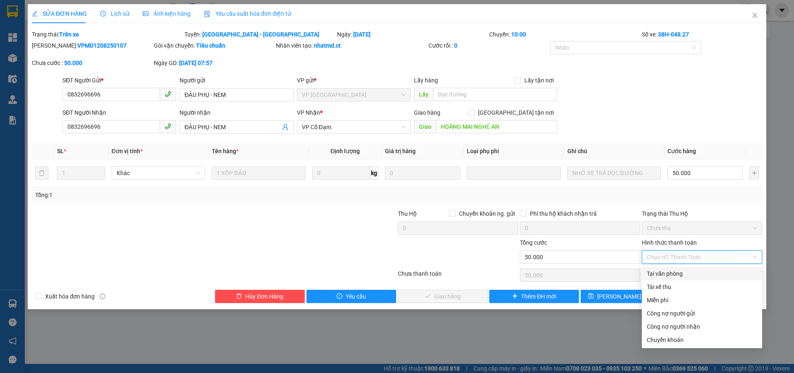
click at [661, 281] on div "Tài xế thu" at bounding box center [702, 286] width 120 height 13
type input "0"
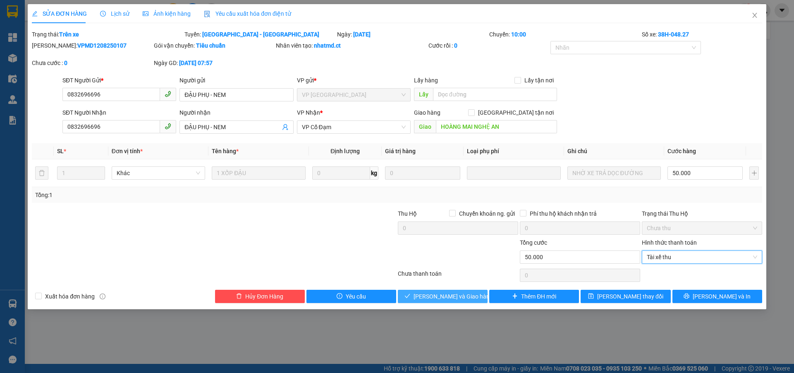
click at [456, 293] on span "[PERSON_NAME] và Giao hàng" at bounding box center [453, 296] width 79 height 9
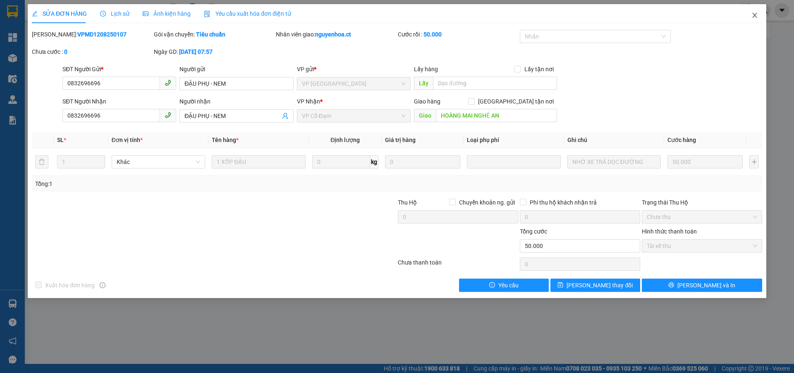
drag, startPoint x: 753, startPoint y: 14, endPoint x: 706, endPoint y: 23, distance: 47.9
click at [753, 14] on icon "close" at bounding box center [755, 15] width 7 height 7
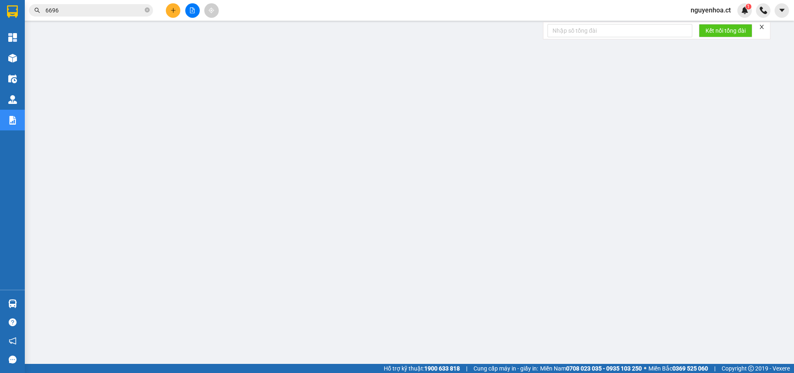
click at [146, 9] on icon "close-circle" at bounding box center [147, 9] width 5 height 5
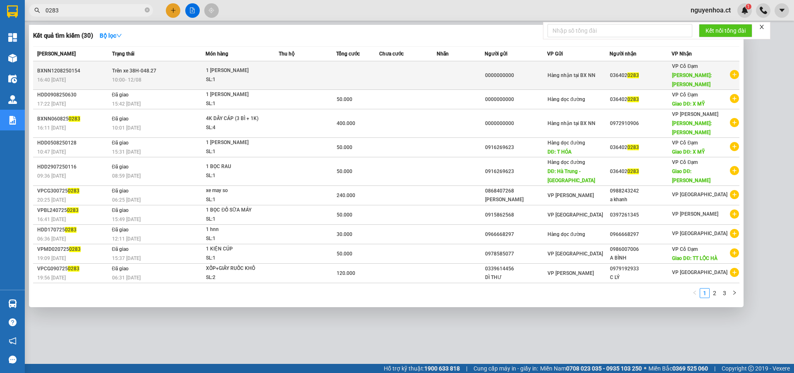
type input "0283"
click at [124, 68] on span "Trên xe 38H-048.27" at bounding box center [134, 71] width 44 height 6
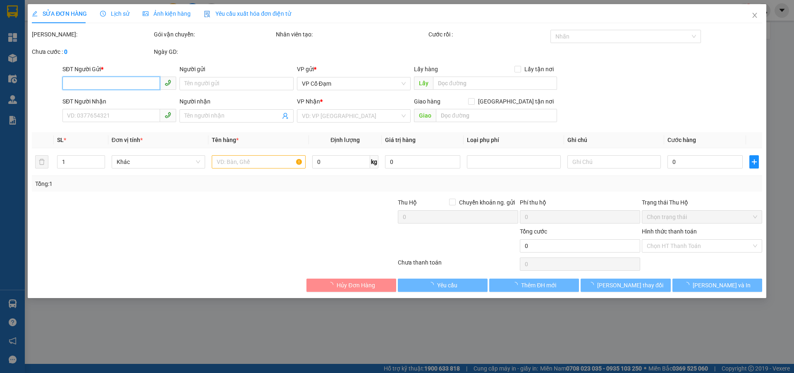
type input "0000000000"
type input "0364020283"
type input "[PERSON_NAME]"
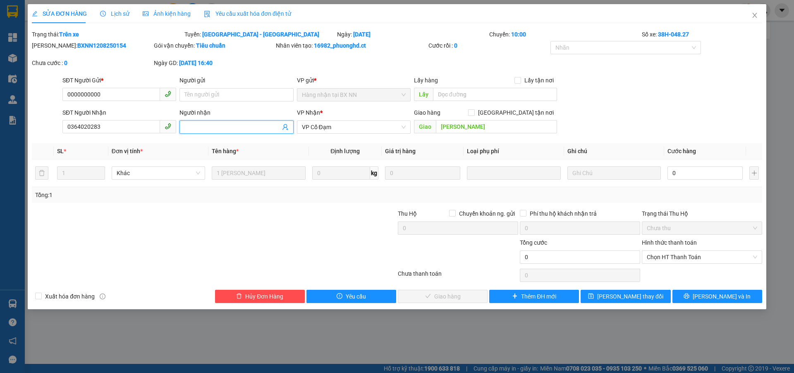
drag, startPoint x: 211, startPoint y: 126, endPoint x: 175, endPoint y: 62, distance: 73.0
click at [212, 125] on input "Người nhận" at bounding box center [232, 126] width 96 height 9
type input "tc nx"
click at [632, 297] on span "[PERSON_NAME] thay đổi" at bounding box center [630, 296] width 66 height 9
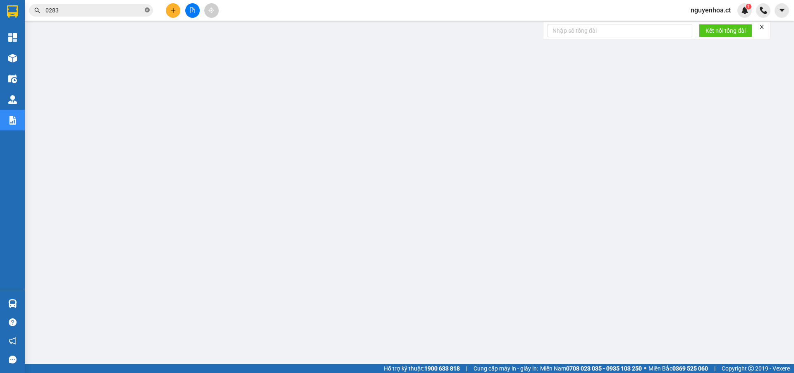
click at [149, 10] on icon "close-circle" at bounding box center [147, 9] width 5 height 5
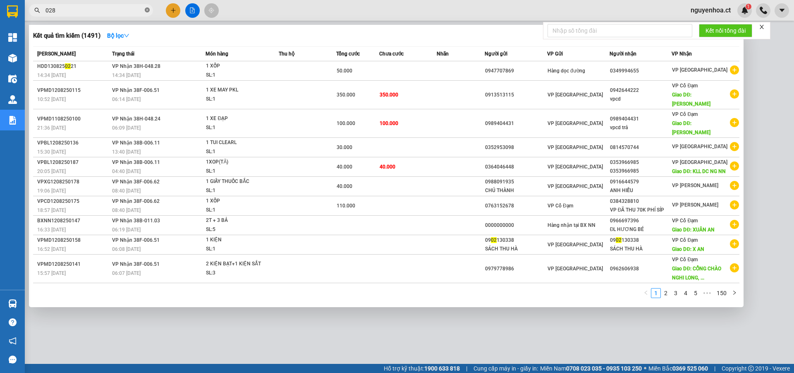
type input "0283"
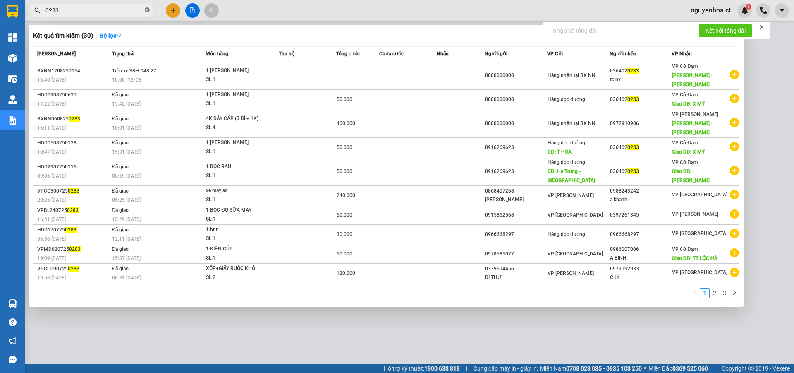
click at [147, 10] on icon "close-circle" at bounding box center [147, 9] width 5 height 5
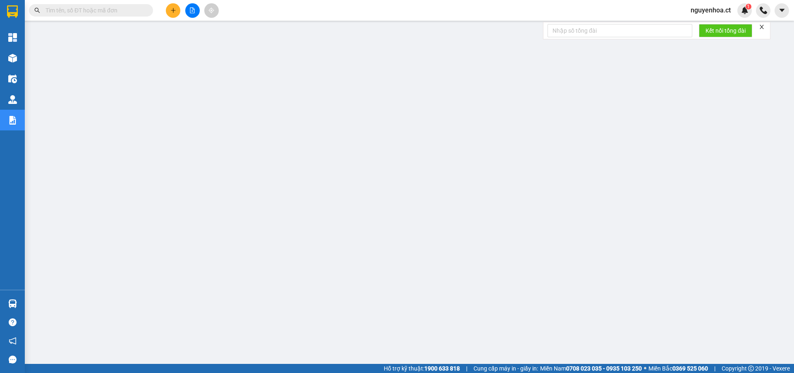
click at [124, 9] on input "text" at bounding box center [95, 10] width 98 height 9
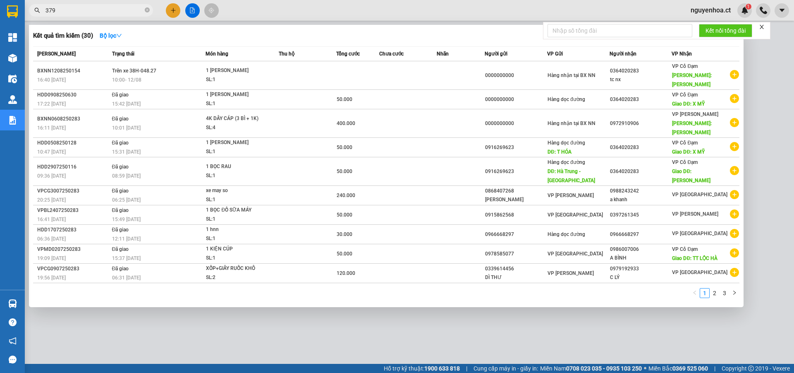
type input "3796"
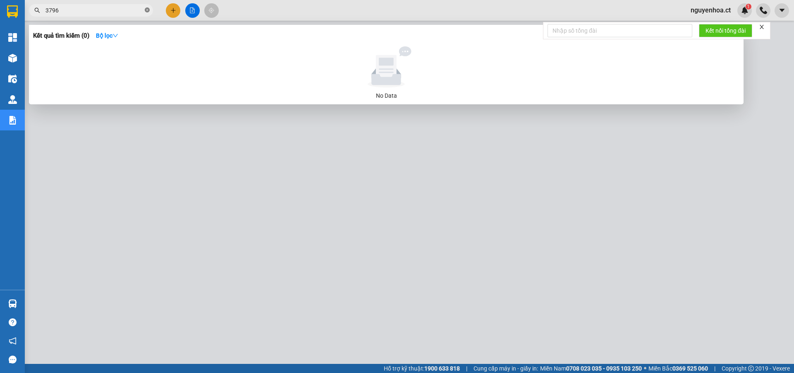
click at [146, 10] on icon "close-circle" at bounding box center [147, 9] width 5 height 5
type input "0966693796"
click at [149, 11] on icon "close-circle" at bounding box center [147, 9] width 5 height 5
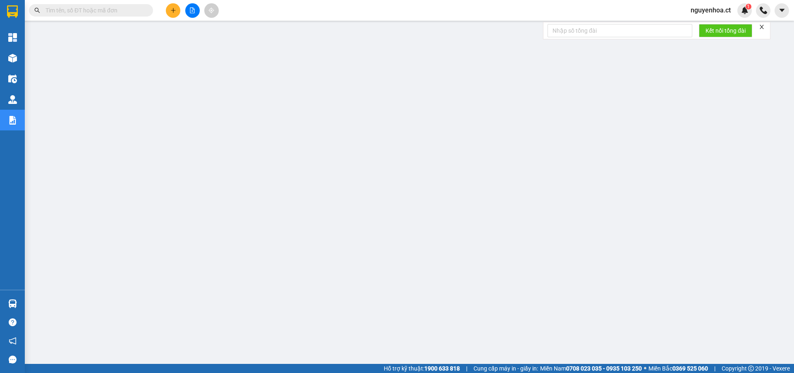
click at [127, 10] on input "text" at bounding box center [95, 10] width 98 height 9
click at [137, 12] on input "text" at bounding box center [95, 10] width 98 height 9
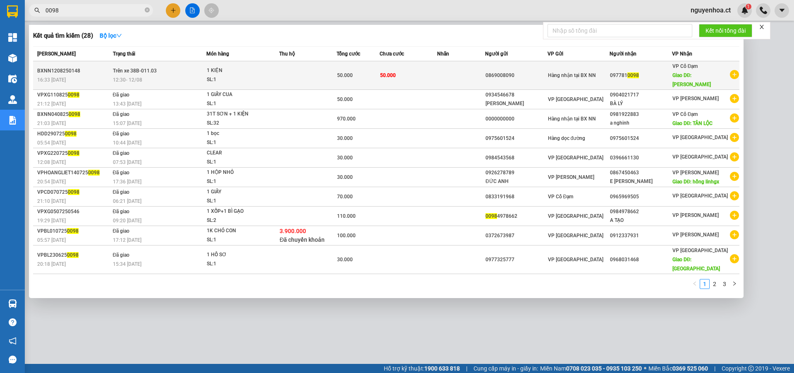
type input "0098"
click at [141, 69] on span "Trên xe 38B-011.03" at bounding box center [135, 70] width 44 height 7
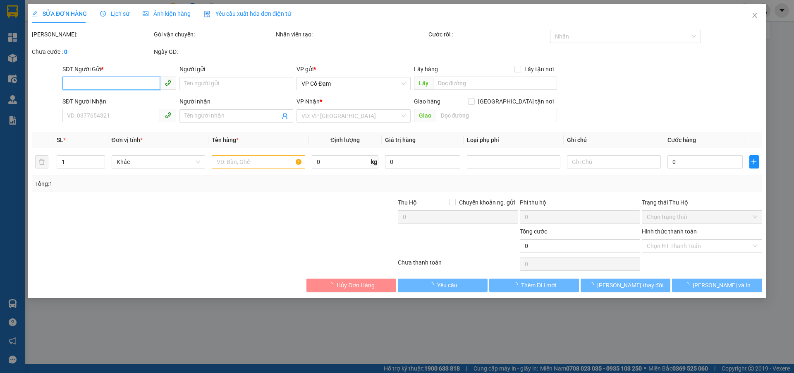
type input "0869008090"
type input "0977810098"
type input "[PERSON_NAME]"
type input "50.000"
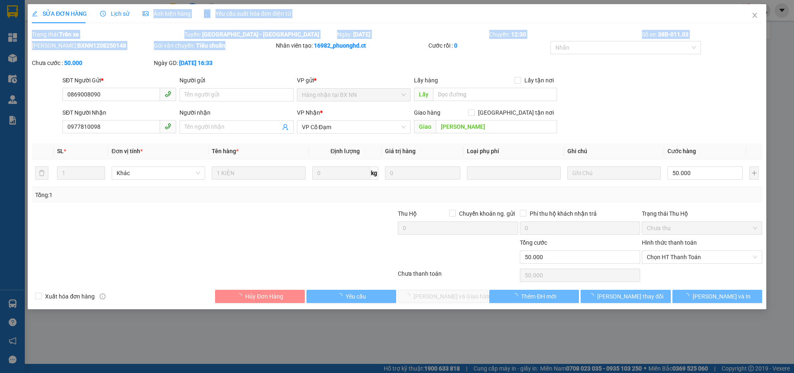
click at [239, 56] on div "SỬA ĐƠN HÀNG Lịch sử Ảnh kiện hàng Yêu cầu xuất hóa đơn điện tử Total Paid Fee …" at bounding box center [397, 153] width 731 height 299
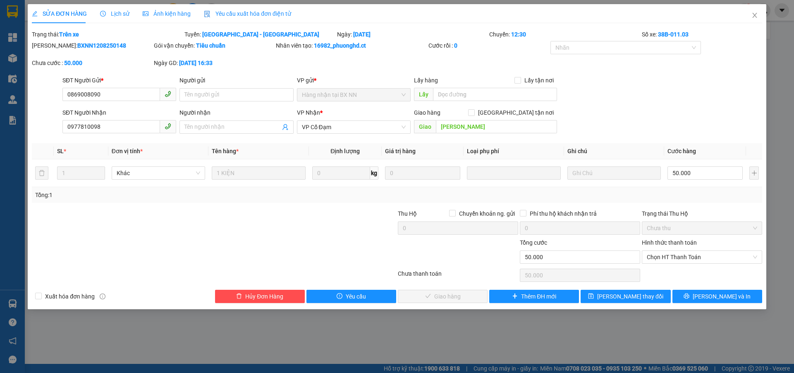
click at [124, 10] on span "Lịch sử" at bounding box center [114, 13] width 29 height 7
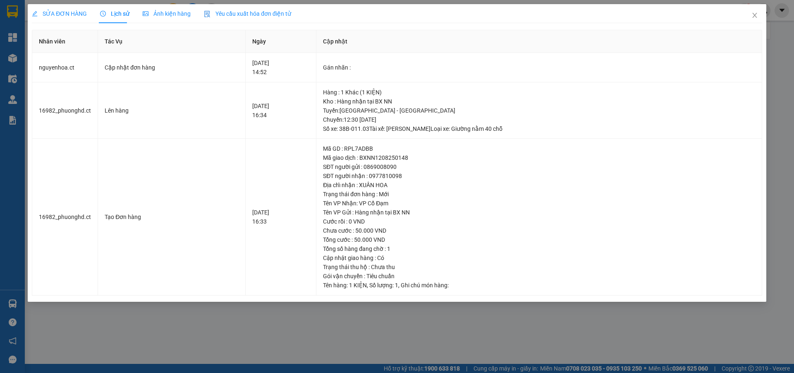
click at [66, 16] on span "SỬA ĐƠN HÀNG" at bounding box center [59, 13] width 55 height 7
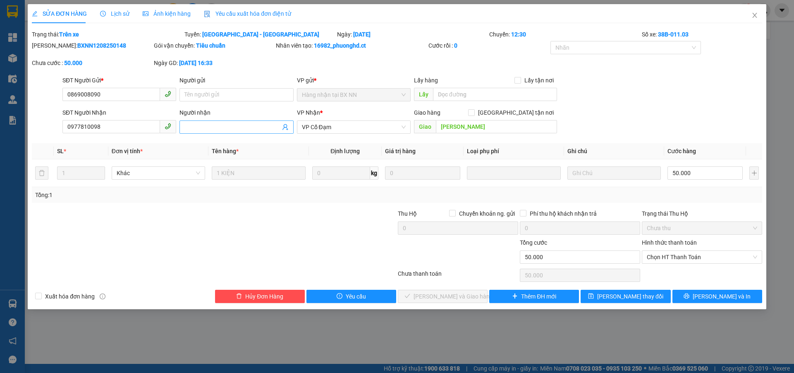
click at [220, 125] on input "Người nhận" at bounding box center [232, 126] width 96 height 9
type input "v"
click at [758, 14] on icon "close" at bounding box center [755, 15] width 7 height 7
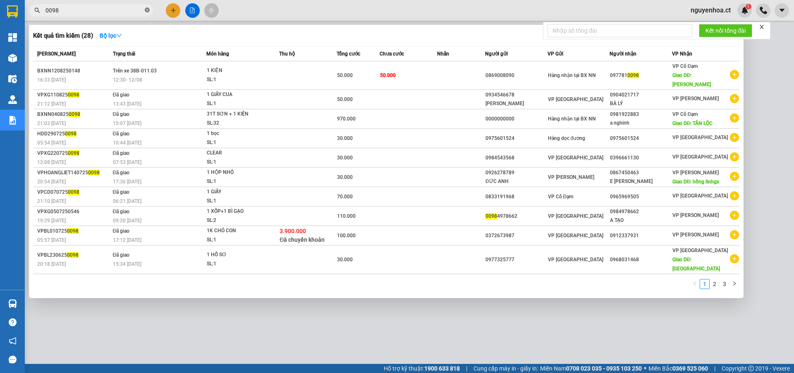
click at [149, 9] on icon "close-circle" at bounding box center [147, 9] width 5 height 5
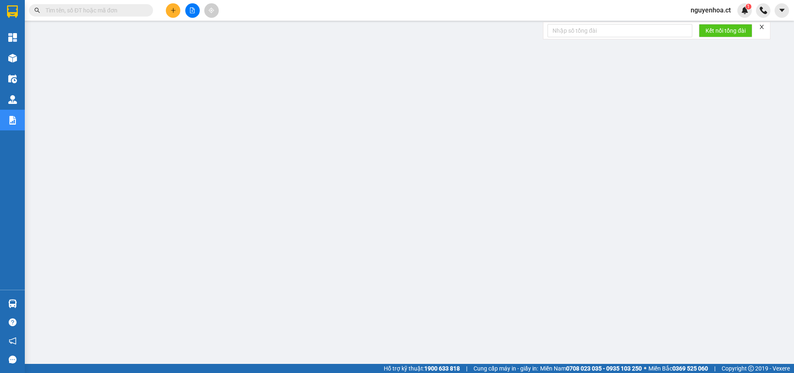
paste input "0705490086"
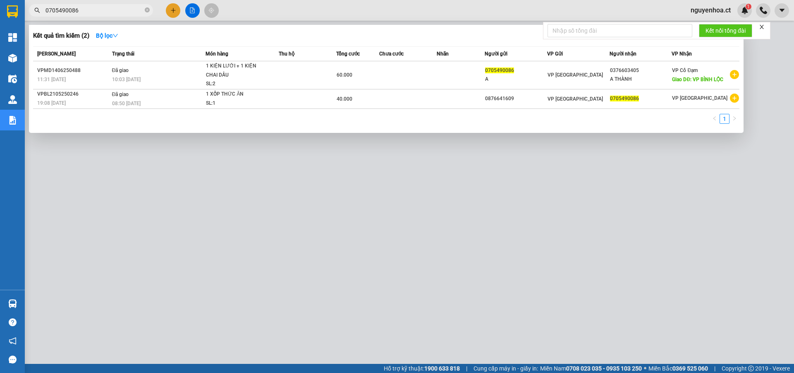
type input "0705490086"
click at [173, 10] on div at bounding box center [397, 186] width 794 height 373
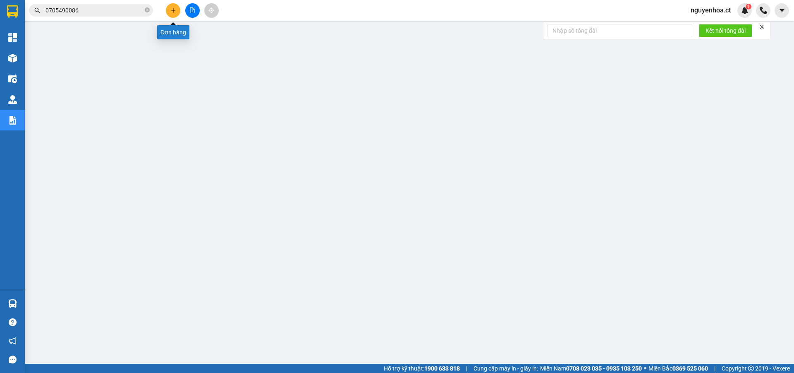
click at [173, 10] on icon "plus" at bounding box center [173, 10] width 5 height 0
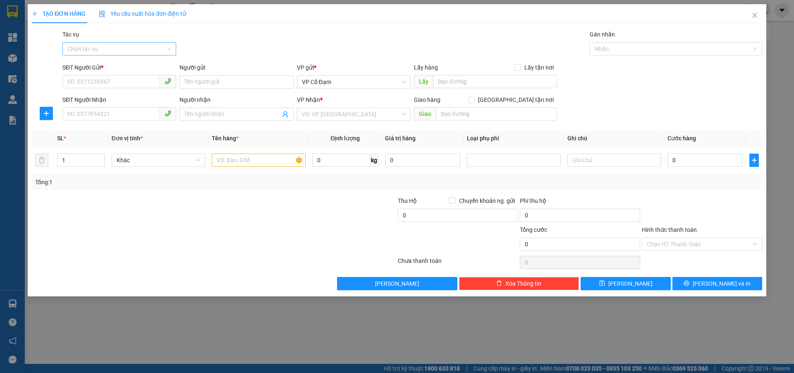
click at [129, 44] on input "Tác vụ" at bounding box center [116, 49] width 98 height 12
click at [113, 66] on div "Nhập hàng lên xe" at bounding box center [119, 65] width 104 height 9
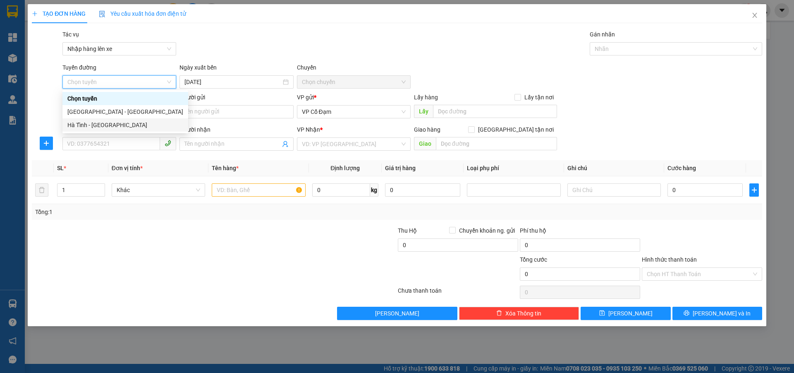
drag, startPoint x: 104, startPoint y: 125, endPoint x: 177, endPoint y: 96, distance: 77.7
click at [105, 123] on div "Hà Tĩnh - [GEOGRAPHIC_DATA]" at bounding box center [125, 124] width 116 height 9
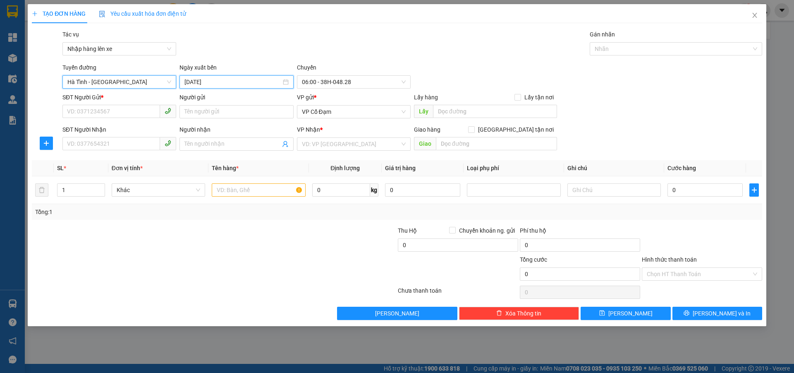
click at [234, 83] on input "13/08/2025" at bounding box center [232, 81] width 96 height 9
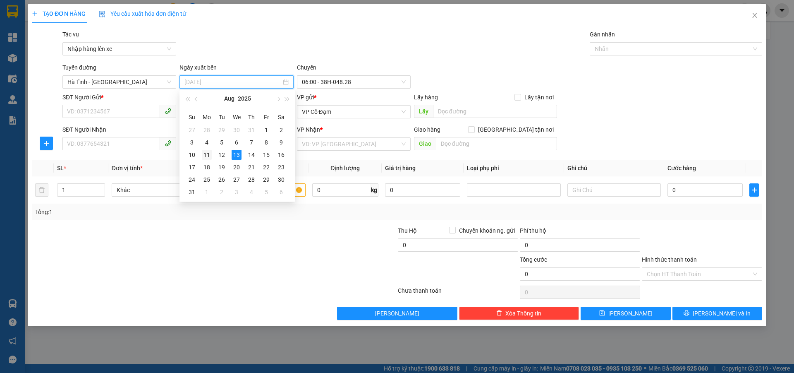
click at [210, 156] on div "11" at bounding box center [207, 155] width 10 height 10
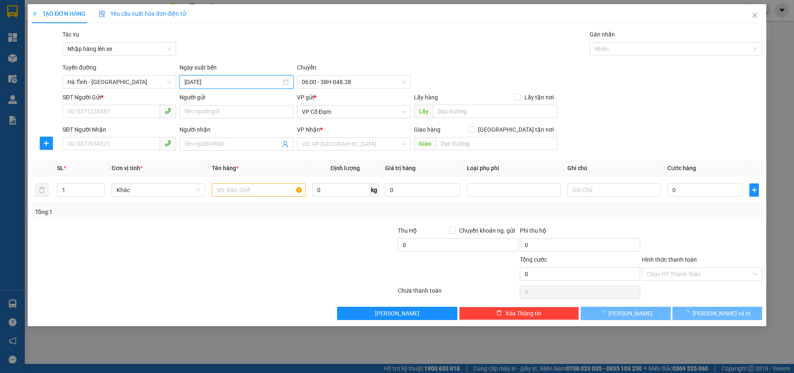
type input "[DATE]"
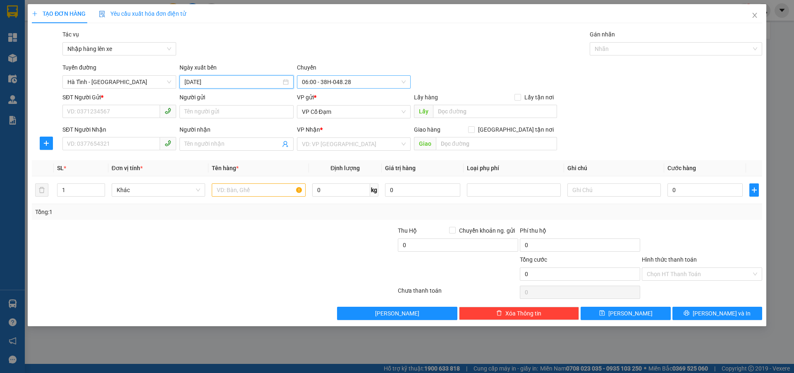
click at [337, 82] on span "06:00 - 38H-048.28" at bounding box center [354, 82] width 104 height 12
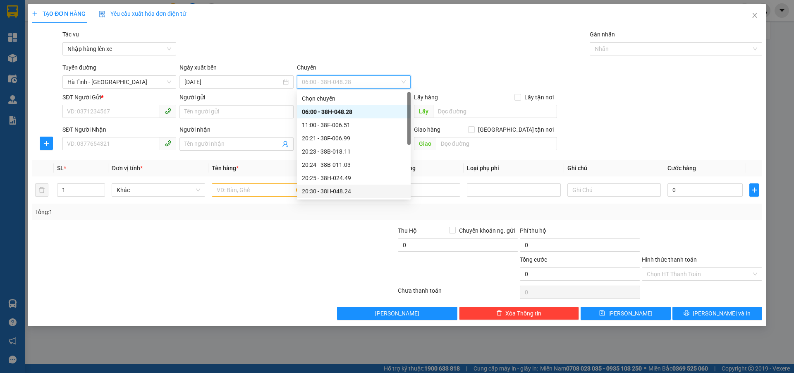
click at [334, 192] on div "20:30 - 38H-048.24" at bounding box center [354, 191] width 104 height 9
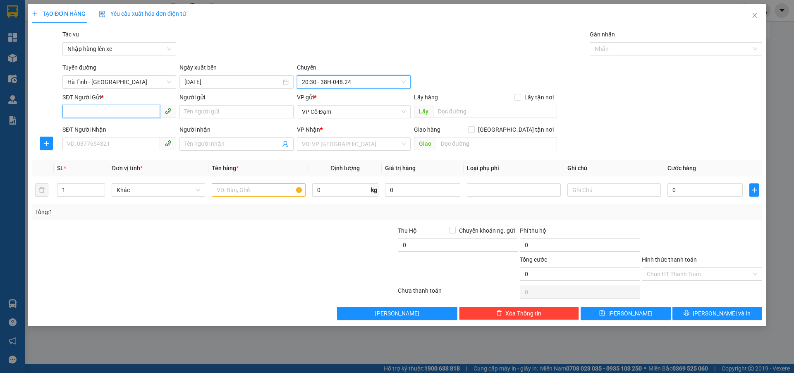
click at [106, 111] on input "SĐT Người Gửi *" at bounding box center [111, 111] width 98 height 13
paste input "0705490086"
type input "0705490086"
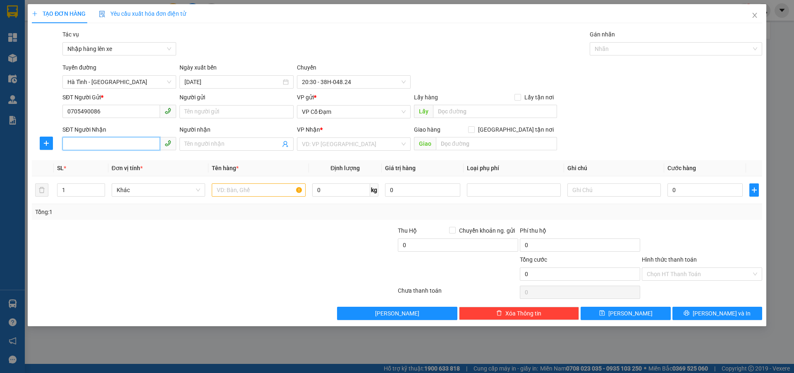
click at [100, 143] on input "SĐT Người Nhận" at bounding box center [111, 143] width 98 height 13
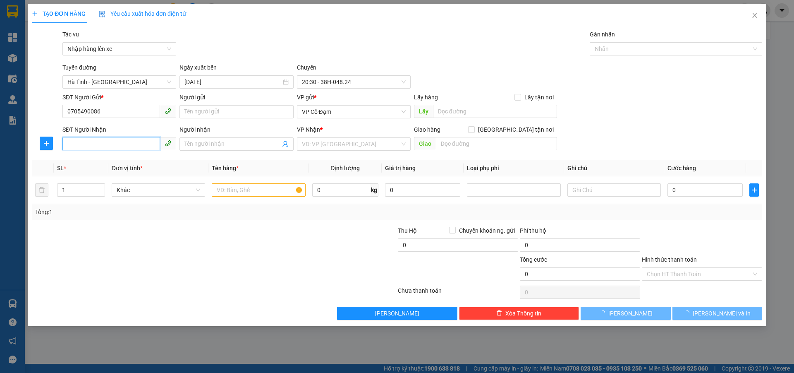
paste input "0705490086"
type input "0705490086"
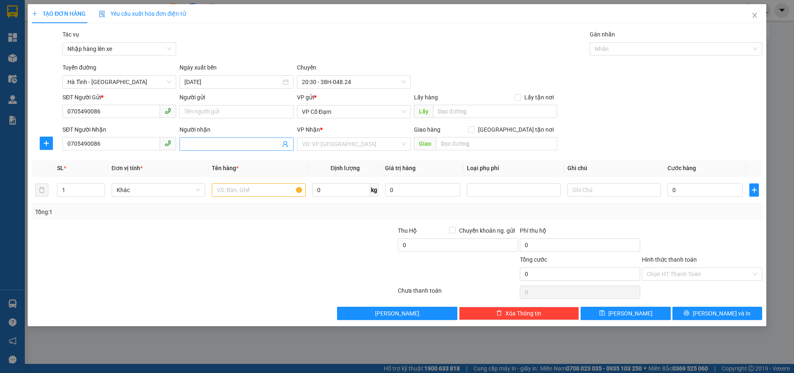
click at [244, 141] on input "Người nhận" at bounding box center [232, 143] width 96 height 9
click at [353, 114] on span "VP Cổ Đạm" at bounding box center [354, 111] width 104 height 12
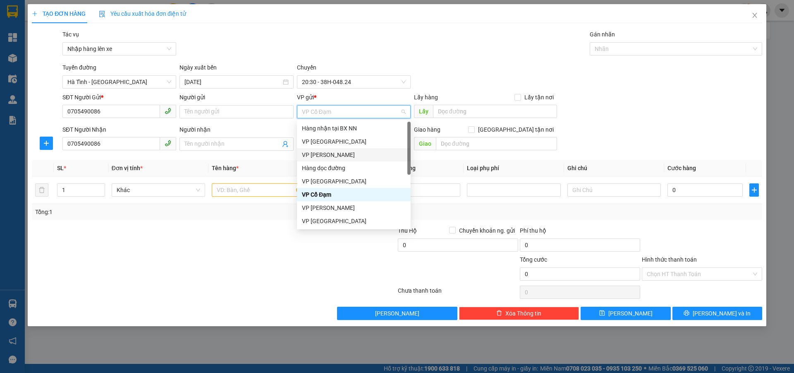
scroll to position [26, 0]
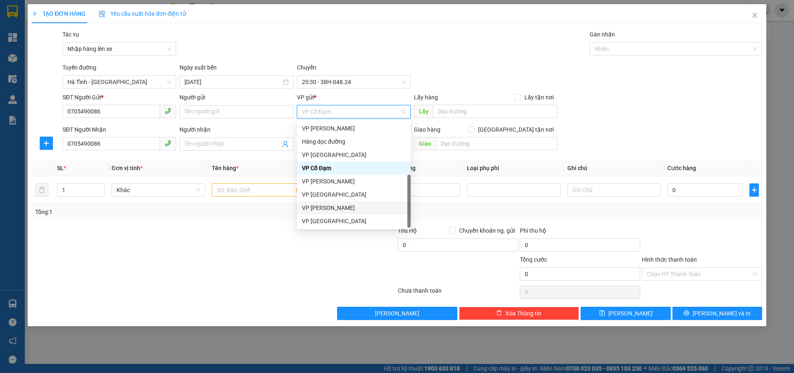
click at [325, 221] on div "VP [GEOGRAPHIC_DATA]" at bounding box center [354, 220] width 104 height 9
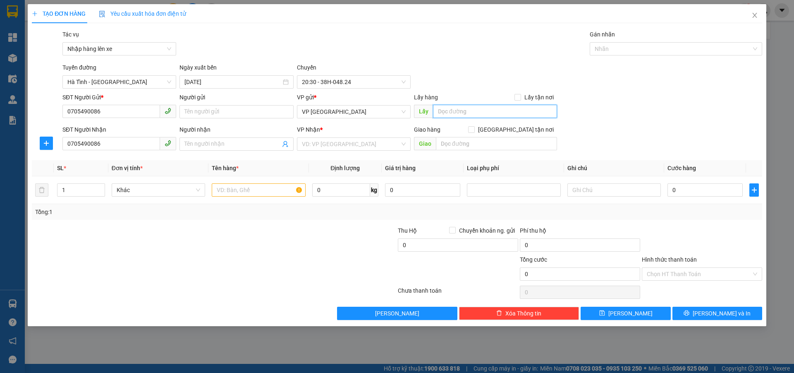
click at [443, 109] on input "text" at bounding box center [495, 111] width 124 height 13
type input "."
click at [343, 141] on input "search" at bounding box center [351, 144] width 98 height 12
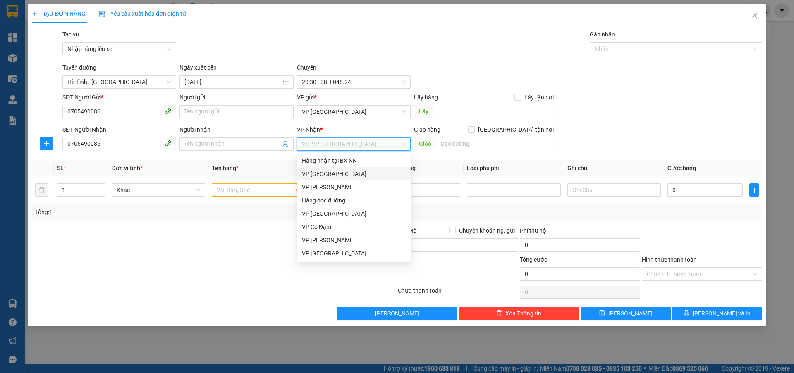
click at [335, 174] on div "VP [GEOGRAPHIC_DATA]" at bounding box center [354, 173] width 104 height 9
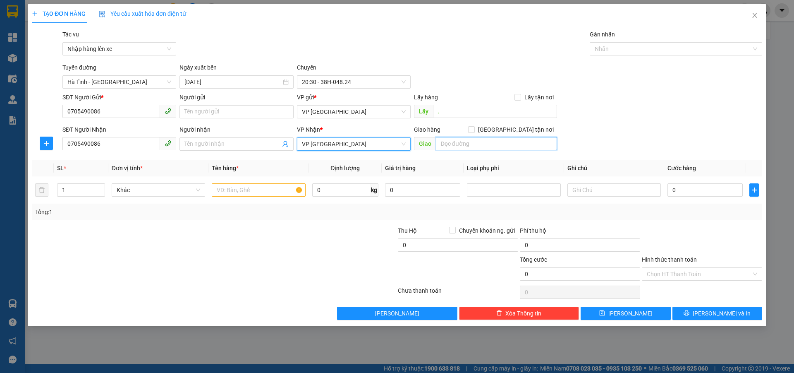
click at [459, 142] on input "text" at bounding box center [496, 143] width 121 height 13
type input "."
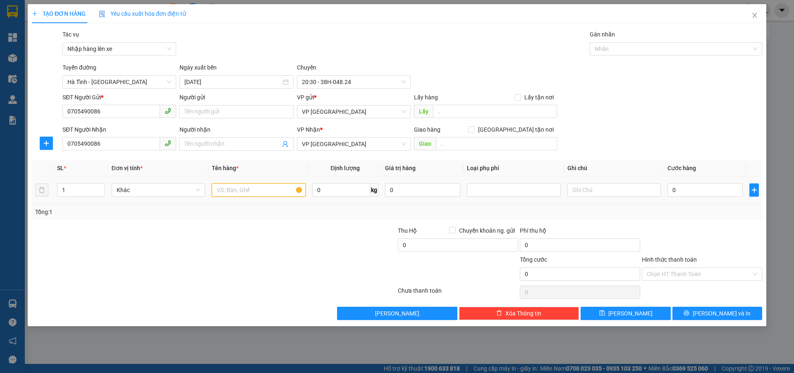
click at [228, 187] on input "text" at bounding box center [258, 189] width 93 height 13
type input "1 xm số theo người b3t2"
click at [678, 189] on input "0" at bounding box center [705, 189] width 75 height 13
type input "2"
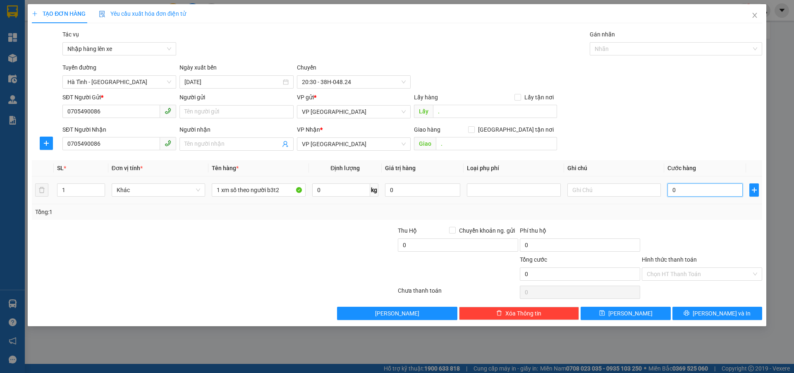
type input "2"
type input "24"
type input "240"
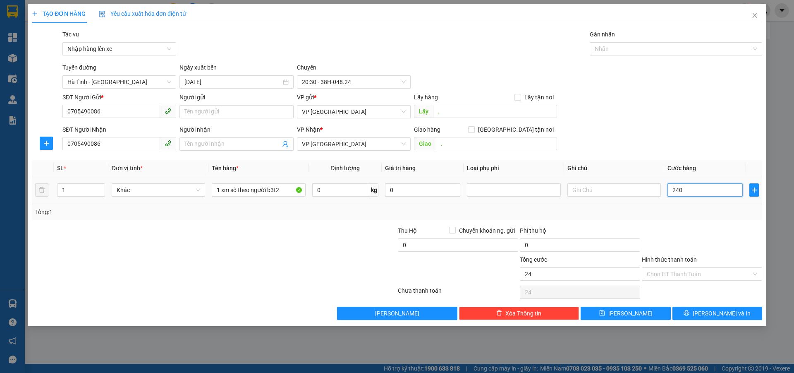
type input "240"
click at [690, 269] on input "Hình thức thanh toán" at bounding box center [699, 274] width 105 height 12
type input "240.000"
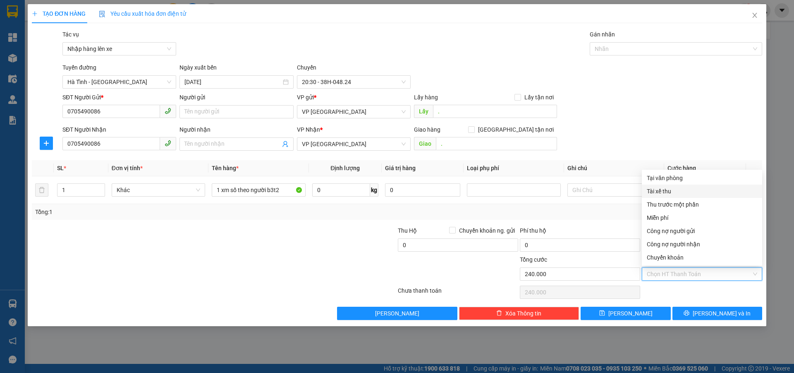
click at [676, 191] on div "Tài xế thu" at bounding box center [702, 191] width 110 height 9
type input "0"
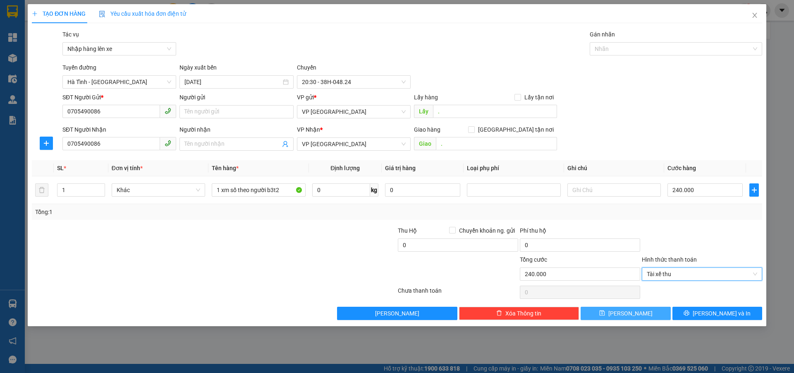
click at [618, 319] on button "Lưu" at bounding box center [626, 313] width 90 height 13
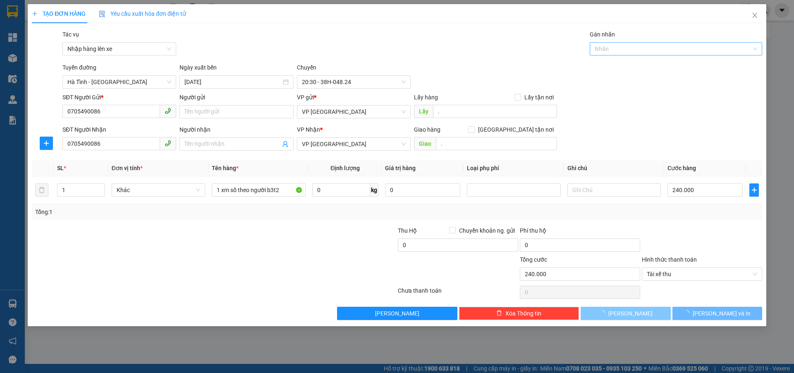
type input "0"
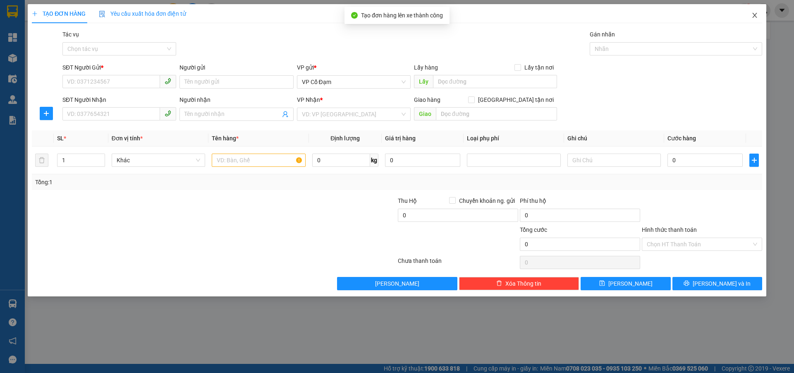
click at [754, 14] on icon "close" at bounding box center [755, 15] width 7 height 7
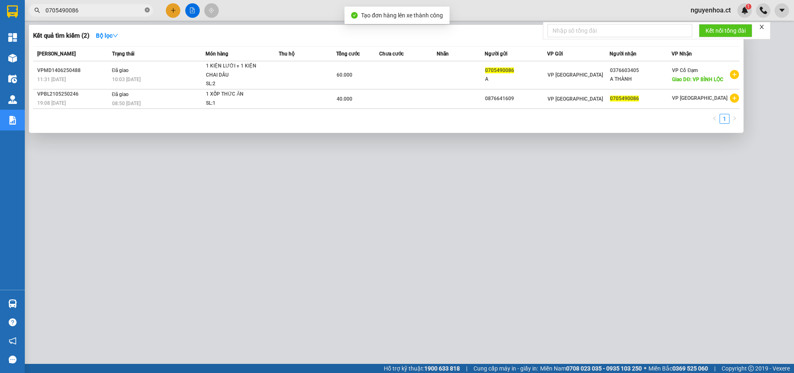
click at [146, 9] on icon "close-circle" at bounding box center [147, 9] width 5 height 5
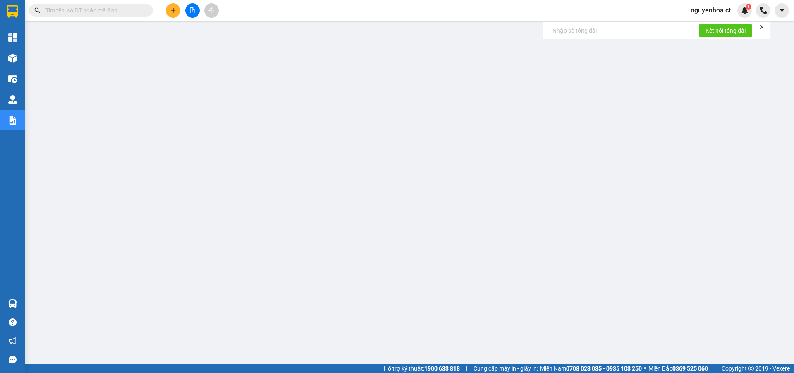
paste input "0705490086"
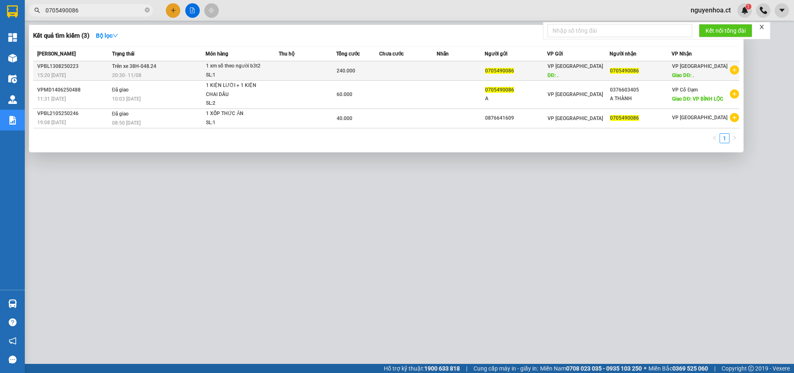
type input "0705490086"
click at [129, 71] on div "20:30 - 11/08" at bounding box center [158, 75] width 93 height 9
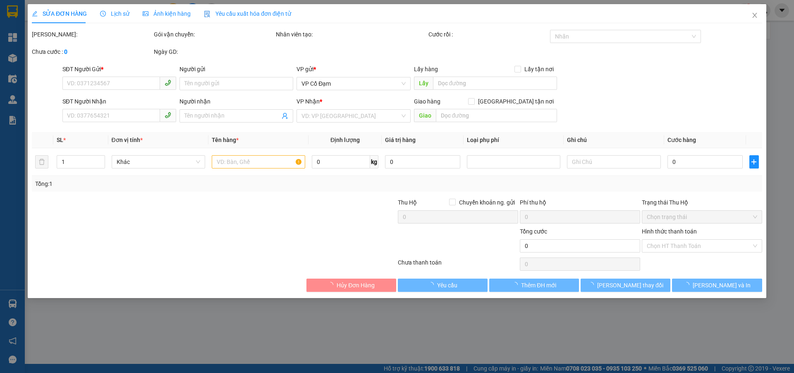
type input "0705490086"
type input "."
type input "0705490086"
type input "."
type input "240.000"
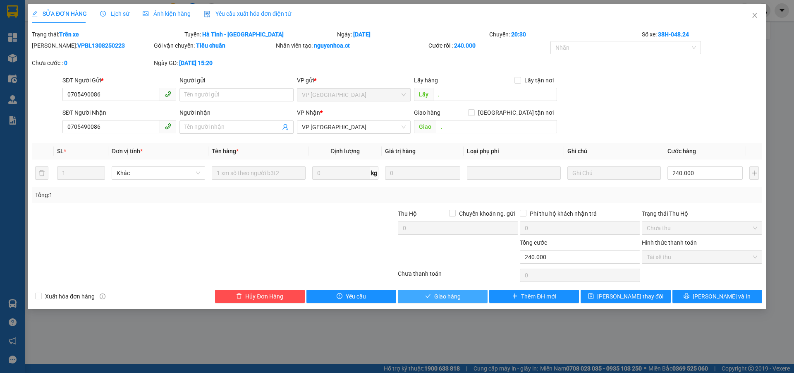
click at [449, 295] on span "Giao hàng" at bounding box center [447, 296] width 26 height 9
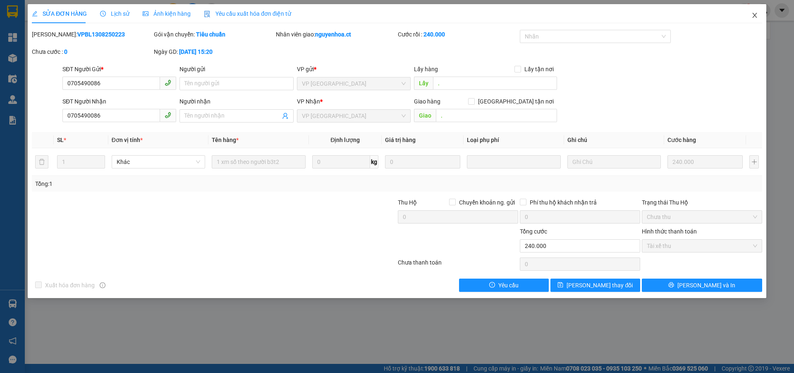
click at [753, 14] on icon "close" at bounding box center [754, 15] width 5 height 5
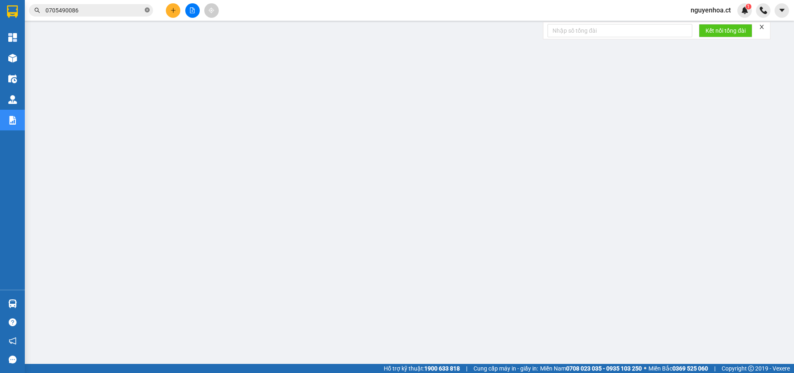
click at [148, 7] on span at bounding box center [147, 11] width 5 height 8
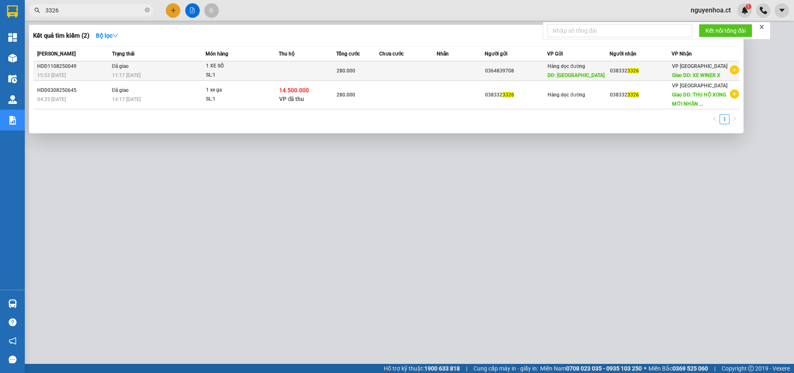
type input "3326"
click at [144, 73] on div "11:17 - 12/08" at bounding box center [158, 75] width 93 height 9
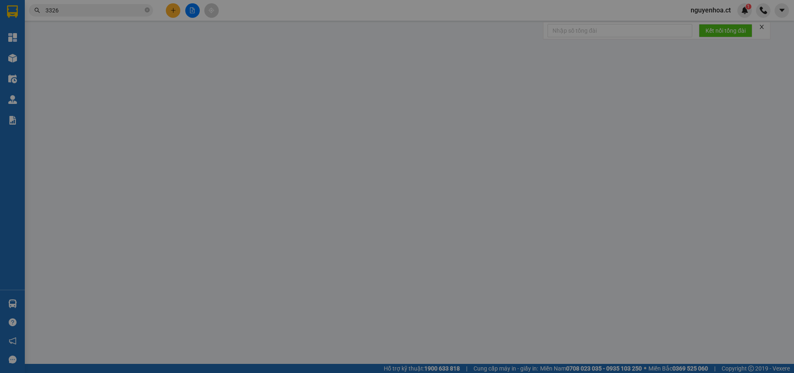
type input "0364839708"
type input "Hậu Lộc"
type input "0383323326"
type input "XE WINER X"
type input "280.000"
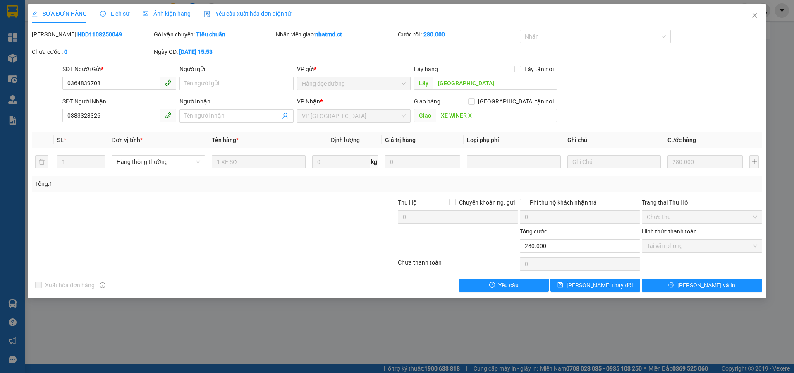
click at [110, 9] on div "Lịch sử" at bounding box center [114, 13] width 29 height 9
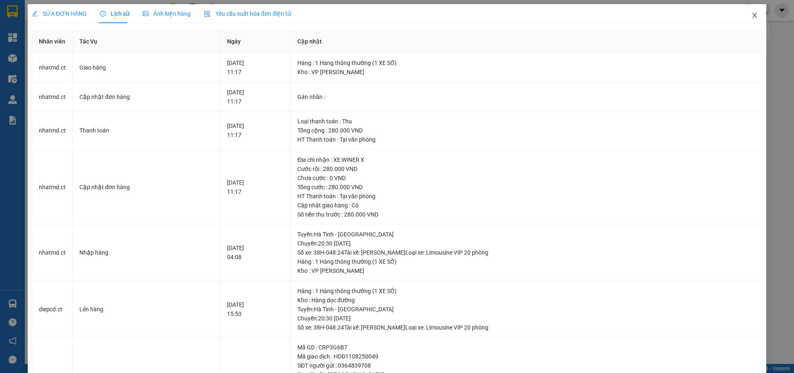
click at [752, 13] on icon "close" at bounding box center [755, 15] width 7 height 7
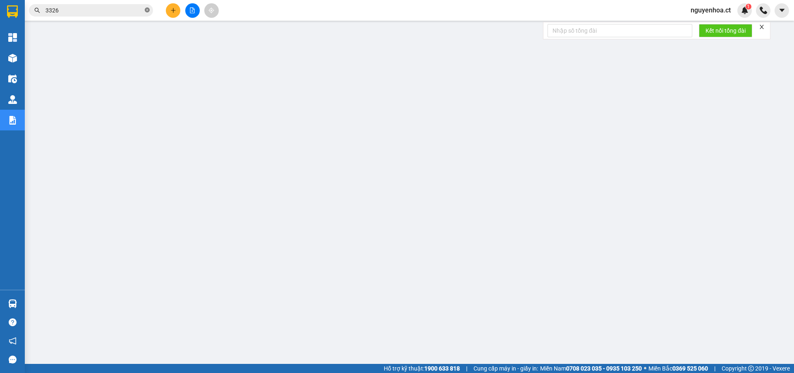
click at [148, 12] on icon "close-circle" at bounding box center [147, 9] width 5 height 5
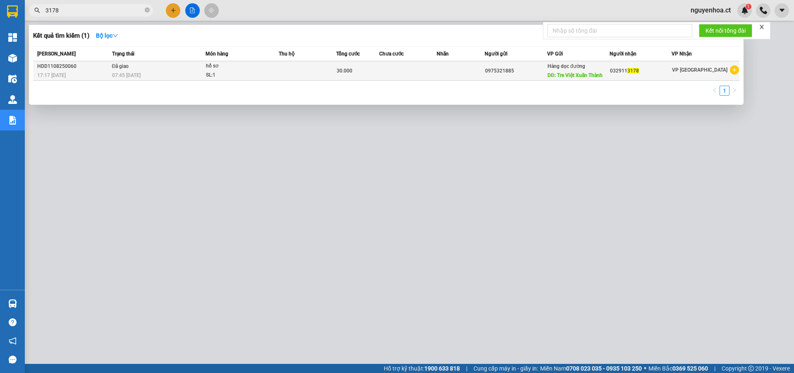
type input "3178"
click at [128, 77] on span "07:45 - 12/08" at bounding box center [126, 75] width 29 height 6
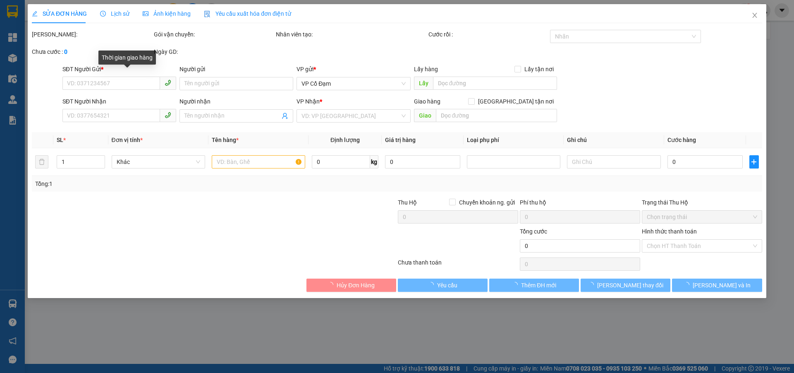
type input "0975321885"
type input "Tre Việt Xuân Thành"
type input "0329113178"
type input "30.000"
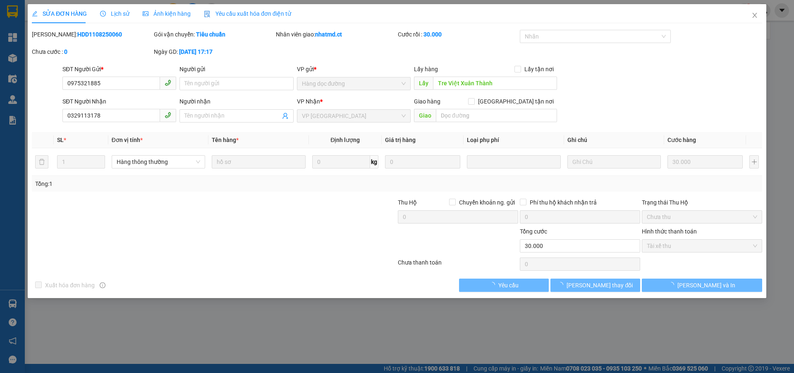
click at [111, 13] on span "Lịch sử" at bounding box center [114, 13] width 29 height 7
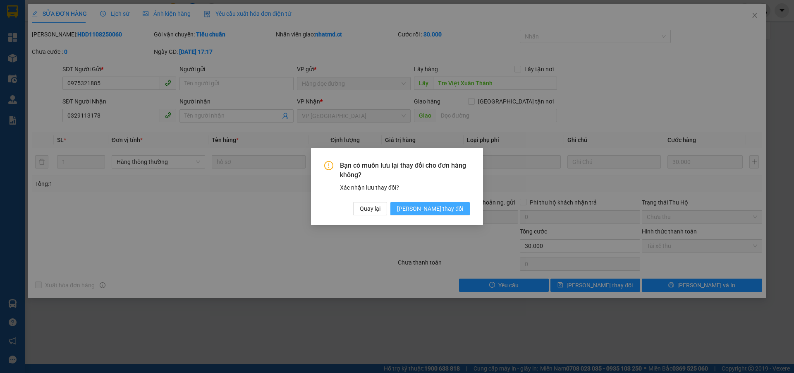
click at [432, 209] on span "[PERSON_NAME] thay đổi" at bounding box center [430, 208] width 66 height 9
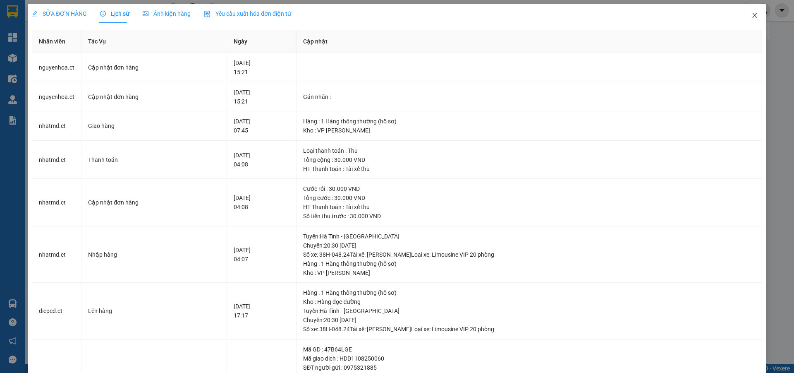
click at [752, 14] on icon "close" at bounding box center [755, 15] width 7 height 7
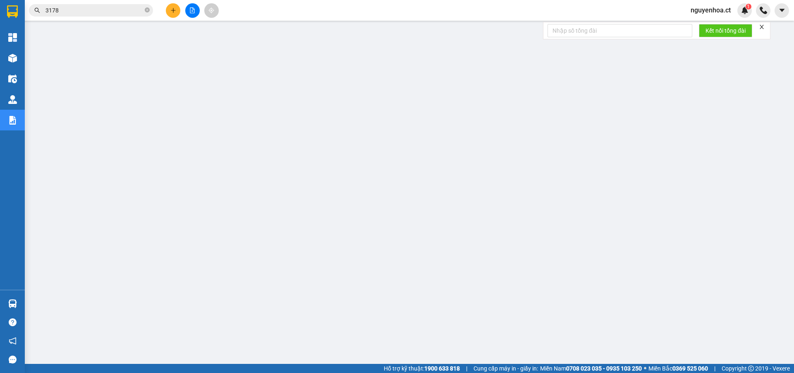
click at [116, 11] on input "3178" at bounding box center [95, 10] width 98 height 9
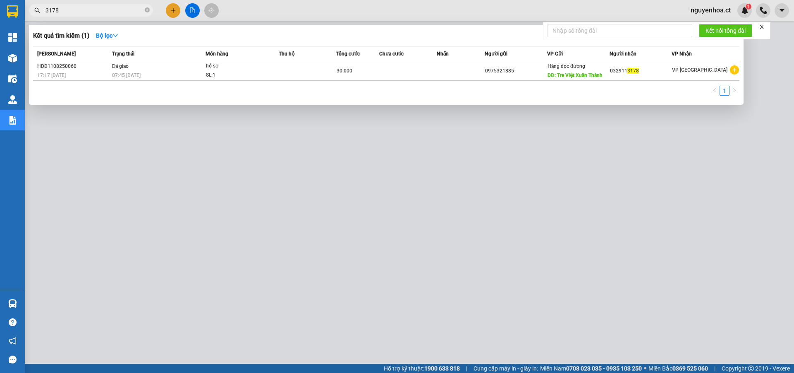
click at [150, 11] on span "3178" at bounding box center [91, 10] width 124 height 12
click at [147, 8] on icon "close-circle" at bounding box center [147, 9] width 5 height 5
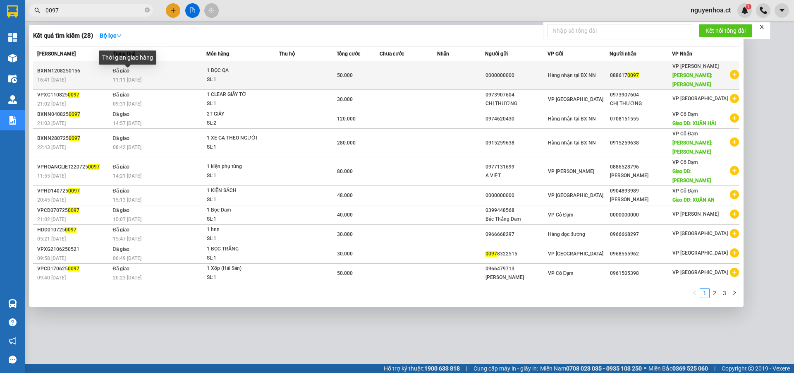
type input "0097"
click at [136, 77] on span "11:11 - 13/08" at bounding box center [127, 80] width 29 height 6
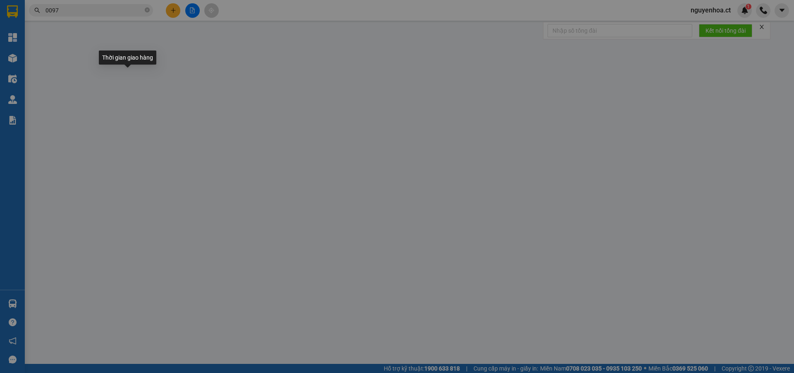
type input "0000000000"
type input "0886170097"
type input "HỒNG LĨNH"
type input "50.000"
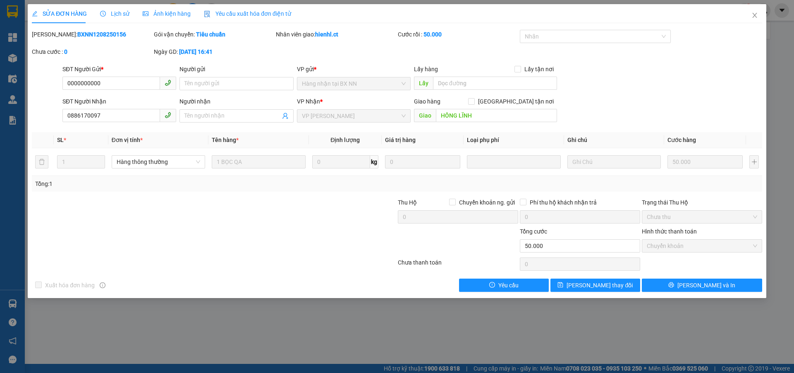
click at [119, 10] on span "Lịch sử" at bounding box center [114, 13] width 29 height 7
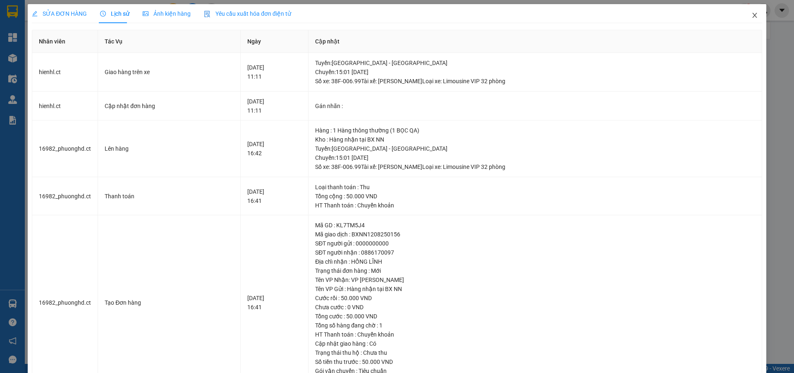
click at [752, 16] on icon "close" at bounding box center [754, 15] width 5 height 5
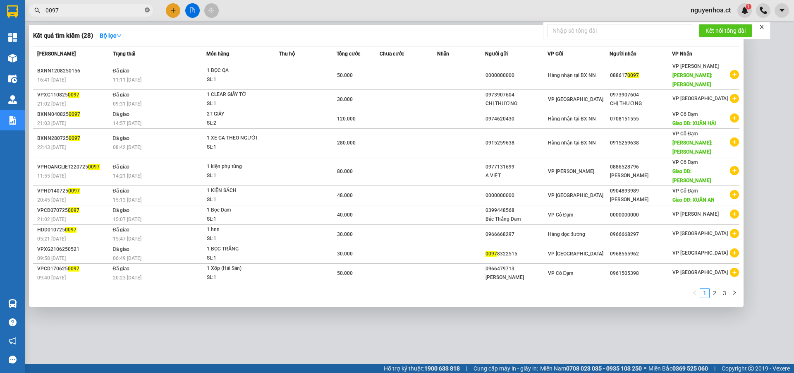
click at [148, 9] on icon "close-circle" at bounding box center [147, 9] width 5 height 5
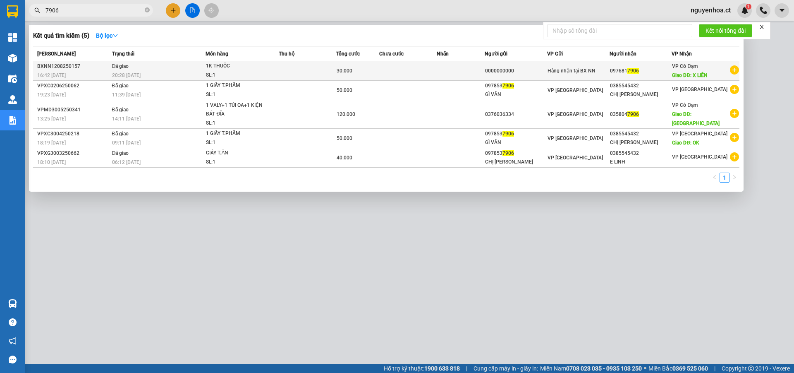
type input "7906"
click at [141, 72] on span "20:28 - 12/08" at bounding box center [126, 75] width 29 height 7
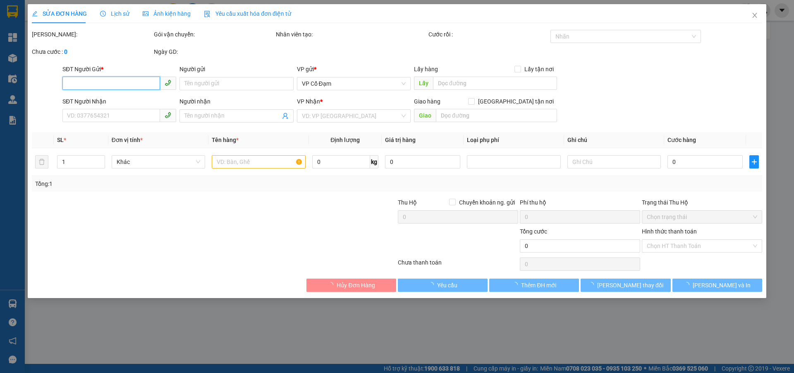
type input "0000000000"
type input "0976817906"
type input "X LIÊN"
type input "30.000"
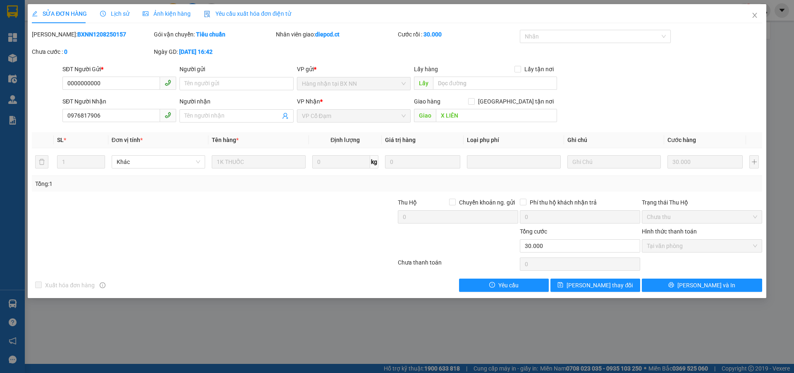
click at [122, 8] on div "Lịch sử" at bounding box center [114, 13] width 29 height 19
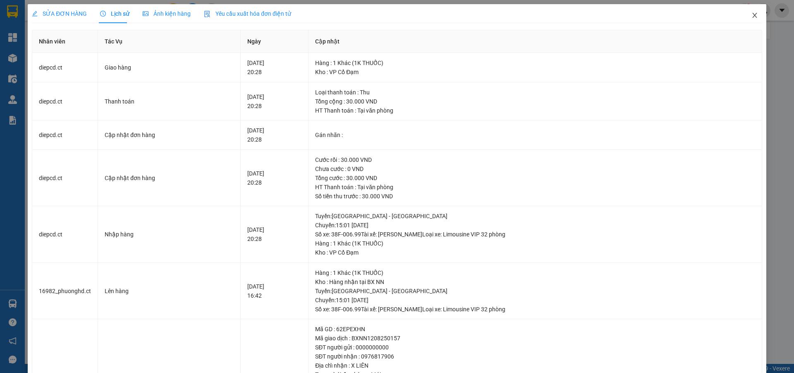
click at [752, 16] on icon "close" at bounding box center [755, 15] width 7 height 7
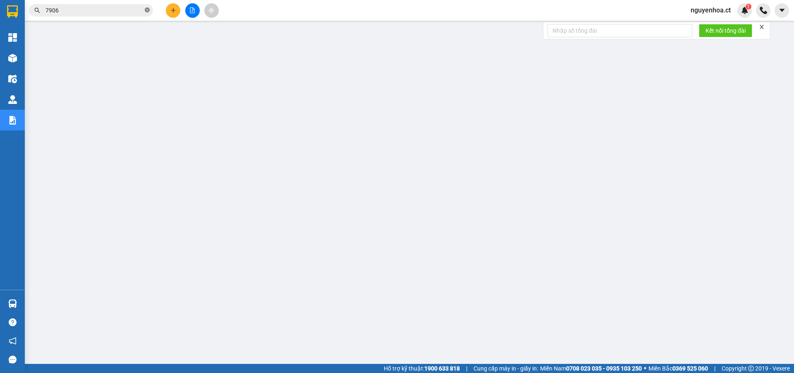
click at [149, 10] on icon "close-circle" at bounding box center [147, 9] width 5 height 5
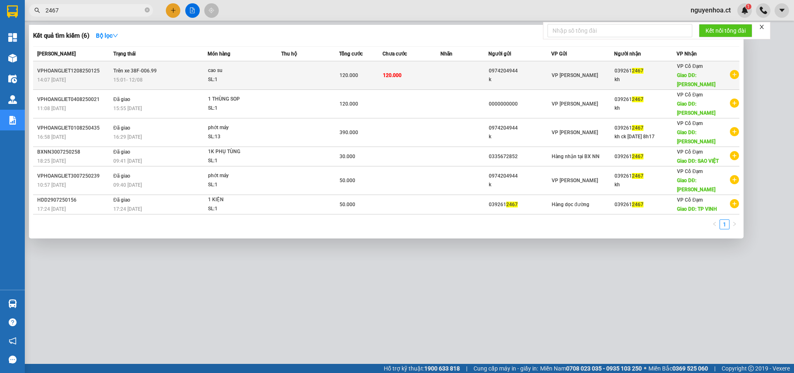
type input "2467"
click at [139, 68] on span "Trên xe 38F-006.99" at bounding box center [134, 71] width 43 height 6
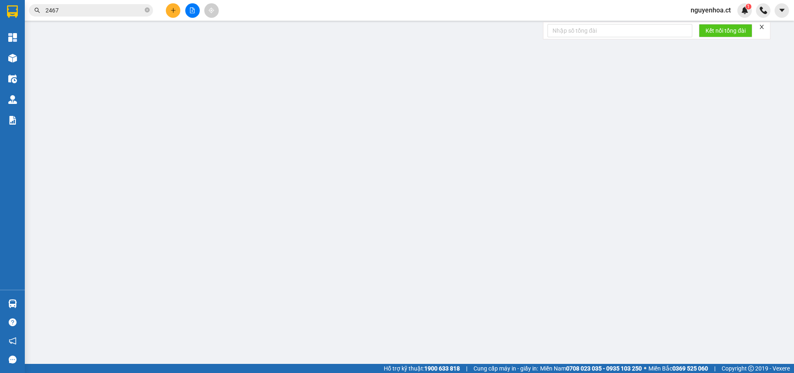
type input "0974204944"
type input "k"
type input "0392612467"
type input "kh"
type input "hưng thịnh"
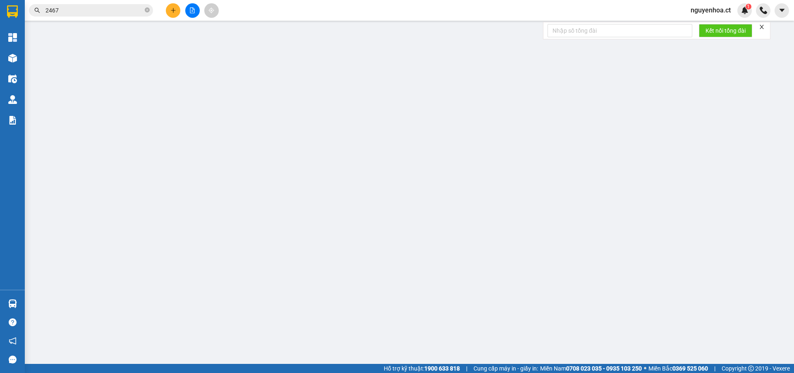
type input "120.000"
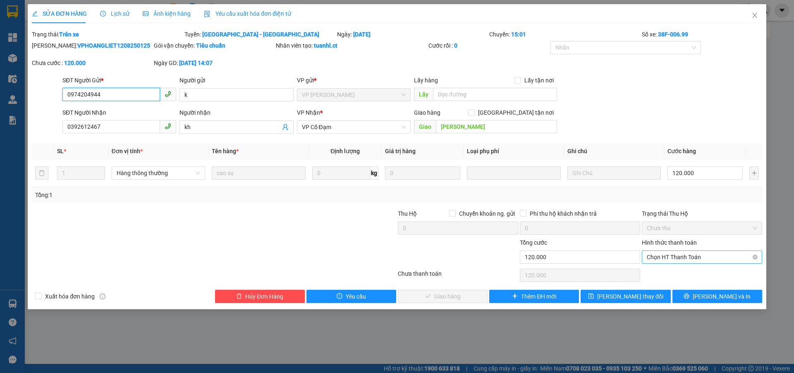
click at [675, 261] on span "Chọn HT Thanh Toán" at bounding box center [702, 257] width 110 height 12
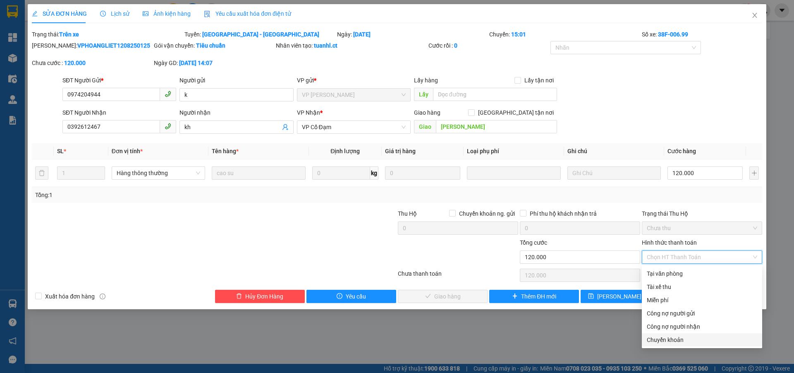
drag, startPoint x: 661, startPoint y: 339, endPoint x: 600, endPoint y: 337, distance: 60.8
click at [659, 340] on div "Chuyển khoản" at bounding box center [702, 339] width 110 height 9
type input "0"
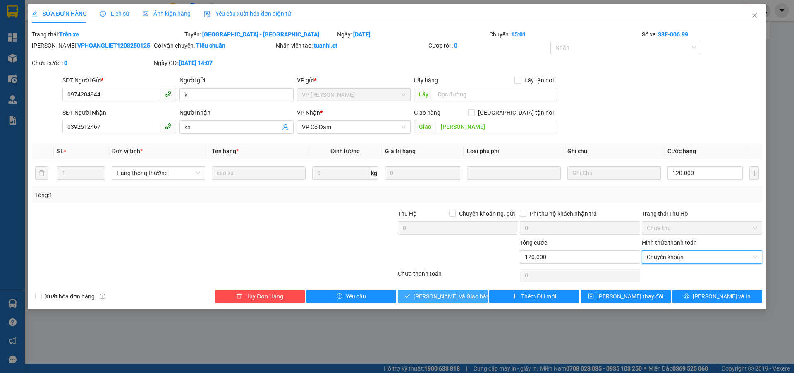
click at [466, 295] on span "[PERSON_NAME] và Giao hàng" at bounding box center [453, 296] width 79 height 9
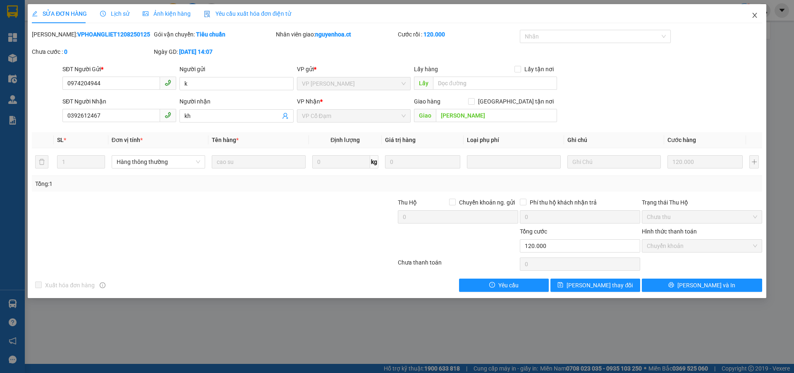
drag, startPoint x: 753, startPoint y: 16, endPoint x: 749, endPoint y: 15, distance: 4.6
click at [753, 15] on icon "close" at bounding box center [755, 15] width 7 height 7
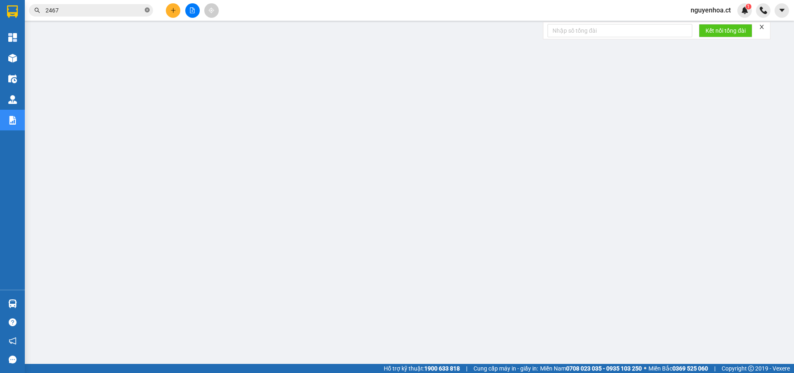
click at [147, 10] on icon "close-circle" at bounding box center [147, 9] width 5 height 5
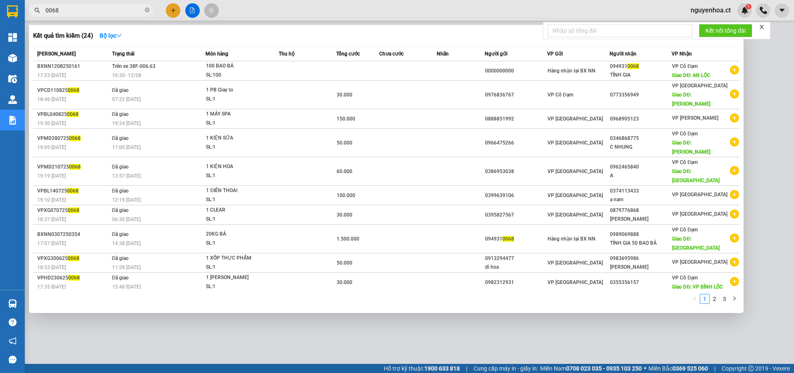
type input "0068"
click at [276, 278] on div "Kết quả tìm kiếm ( 24 ) Bộ lọc Mã ĐH Trạng thái Món hàng Thu hộ Tổng cước Chưa …" at bounding box center [386, 169] width 715 height 288
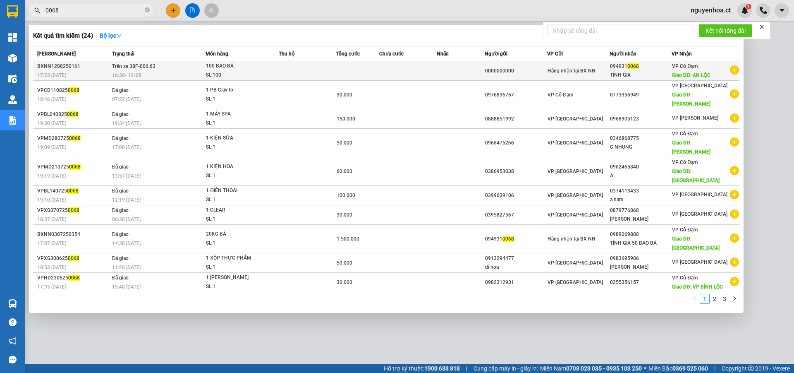
click at [224, 70] on div "100 BAO BẢ" at bounding box center [237, 66] width 62 height 9
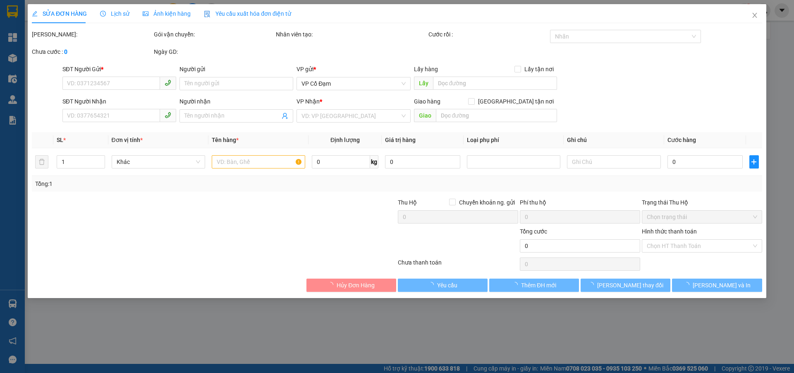
type input "0000000000"
type input "0949310068"
type input "TĨNH GIA"
type input "AN LỘC"
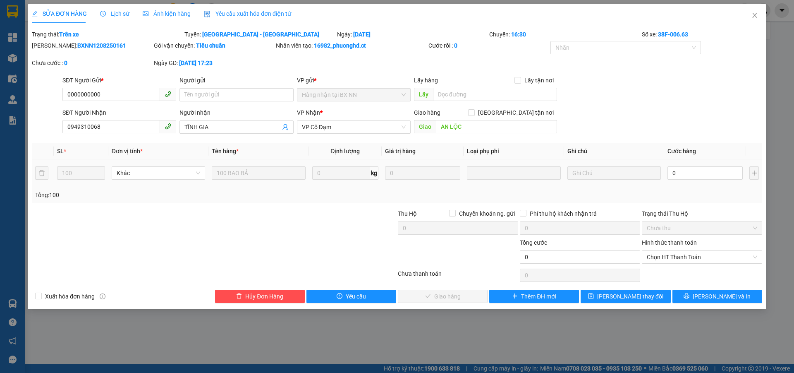
click at [687, 165] on div "0" at bounding box center [705, 173] width 75 height 17
click at [220, 125] on input "TĨNH GIA" at bounding box center [232, 126] width 96 height 9
type input "TĨNH GIA"
type input "3"
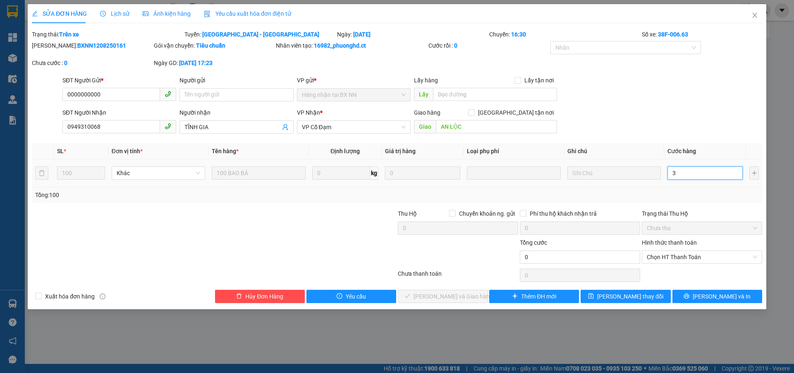
type input "3"
type input "30"
type input "300"
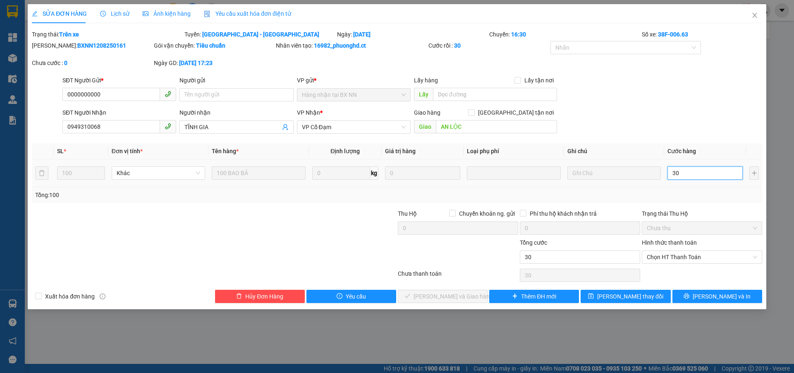
type input "300"
type input "3.000"
click at [674, 250] on div "Chọn HT Thanh Toán" at bounding box center [702, 256] width 120 height 13
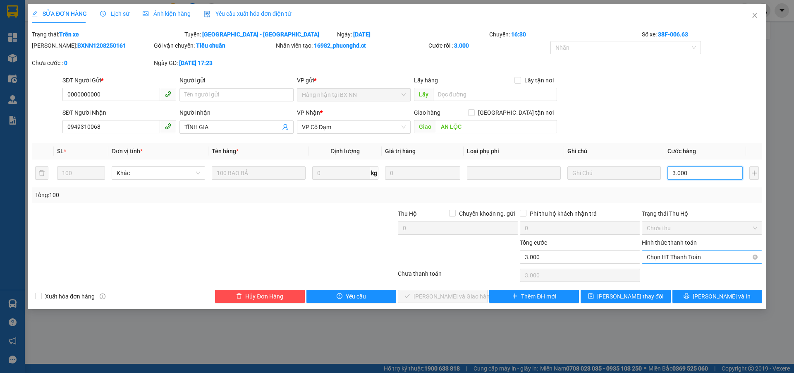
type input "3.000"
type input "3.000.000"
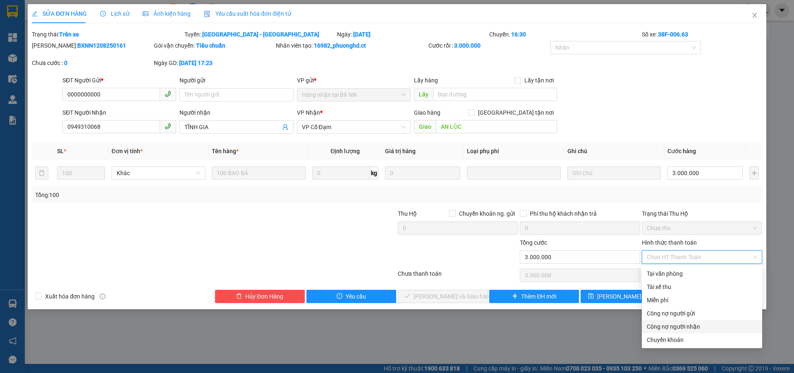
click at [664, 324] on div "Công nợ người nhận" at bounding box center [702, 326] width 110 height 9
type input "0"
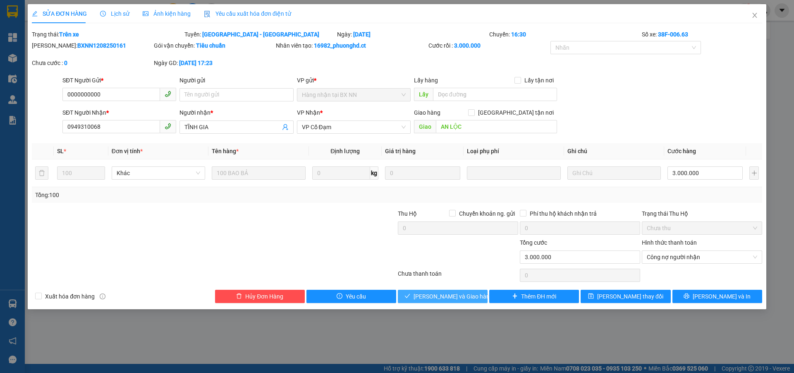
click at [453, 297] on span "[PERSON_NAME] và Giao hàng" at bounding box center [453, 296] width 79 height 9
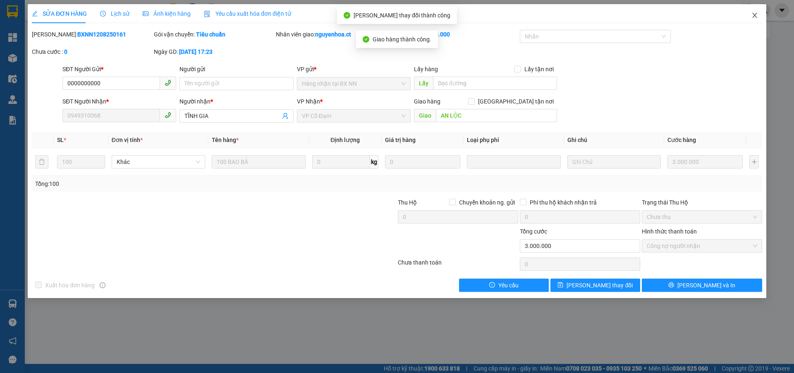
click at [755, 13] on icon "close" at bounding box center [755, 15] width 7 height 7
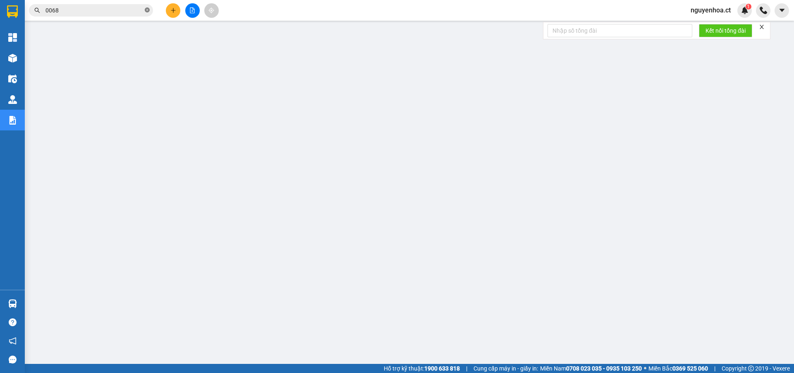
click at [146, 10] on icon "close-circle" at bounding box center [147, 9] width 5 height 5
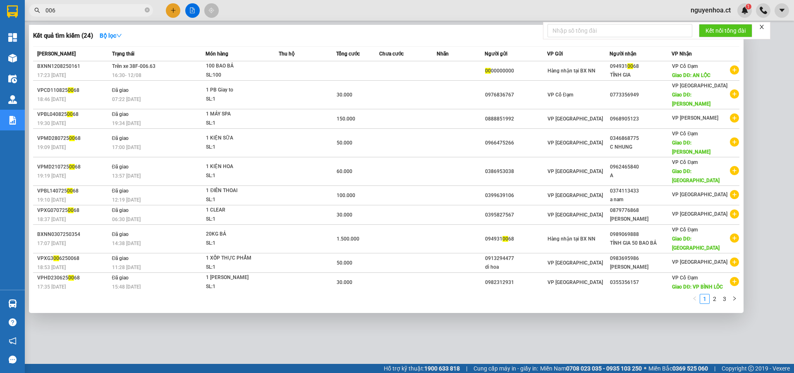
type input "0068"
click at [146, 10] on icon "close-circle" at bounding box center [147, 9] width 5 height 5
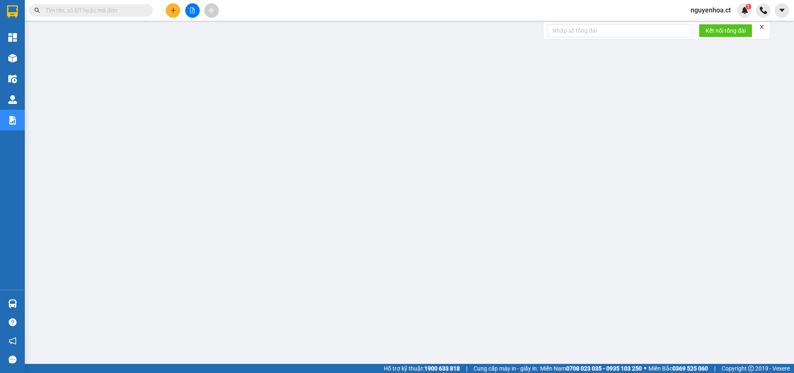
click at [138, 10] on input "text" at bounding box center [95, 10] width 98 height 9
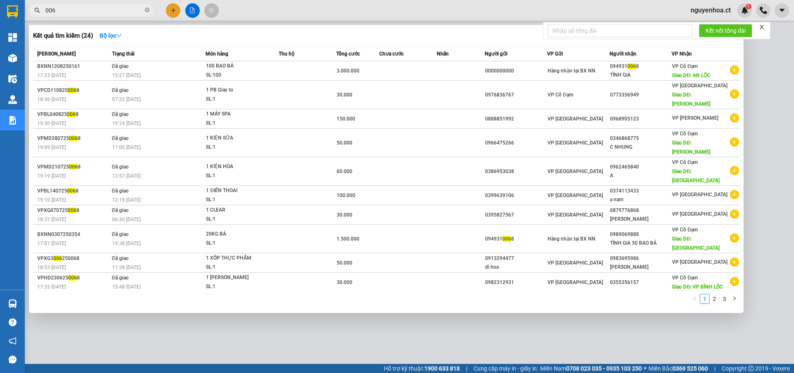
type input "0068"
click at [146, 9] on icon "close-circle" at bounding box center [147, 9] width 5 height 5
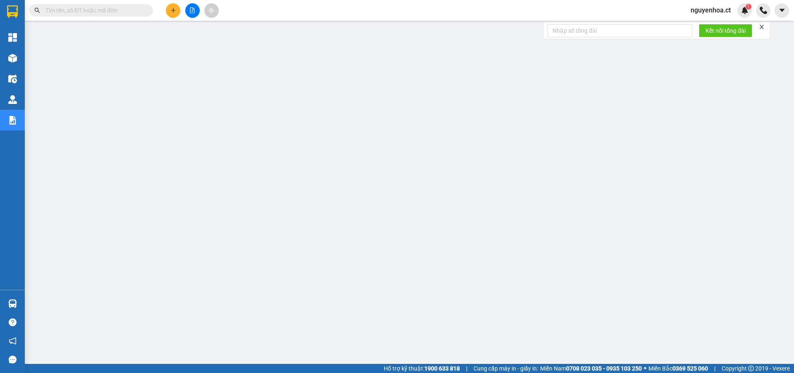
click at [125, 11] on input "text" at bounding box center [95, 10] width 98 height 9
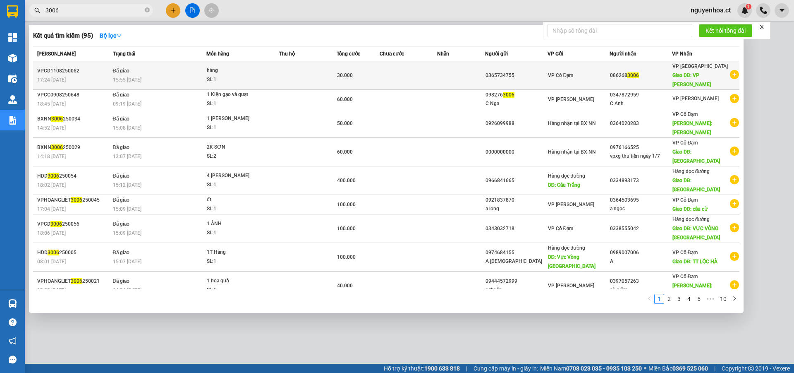
type input "3006"
click at [125, 68] on span "Đã giao" at bounding box center [121, 71] width 17 height 6
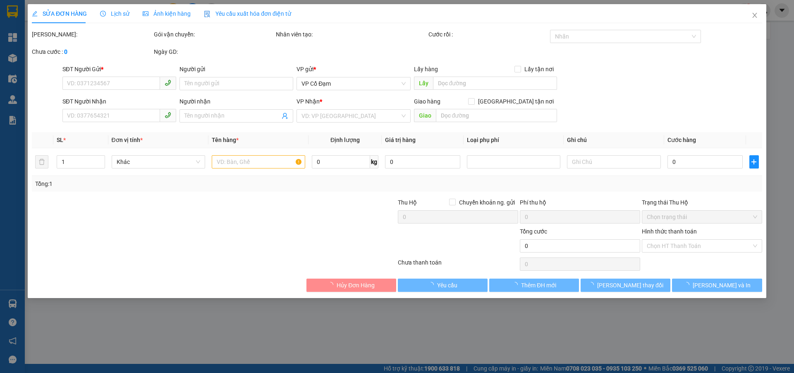
type input "0365734755"
type input "0862683006"
type input "VP [GEOGRAPHIC_DATA]"
type input "30.000"
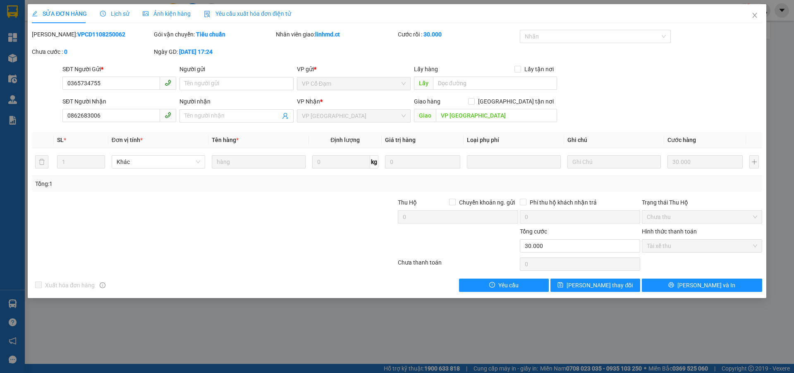
click at [120, 13] on span "Lịch sử" at bounding box center [114, 13] width 29 height 7
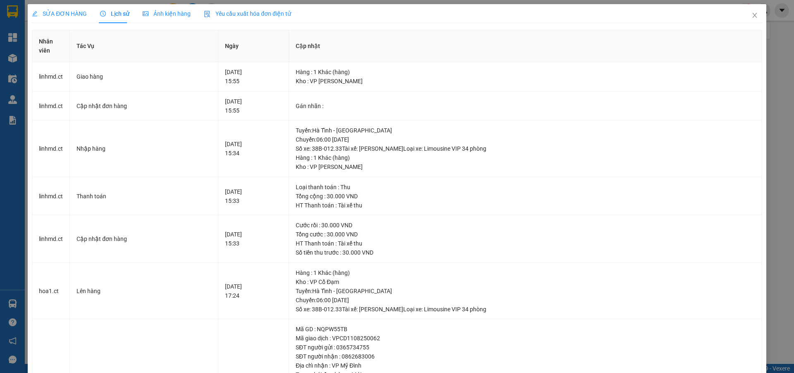
click at [71, 11] on span "SỬA ĐƠN HÀNG" at bounding box center [59, 13] width 55 height 7
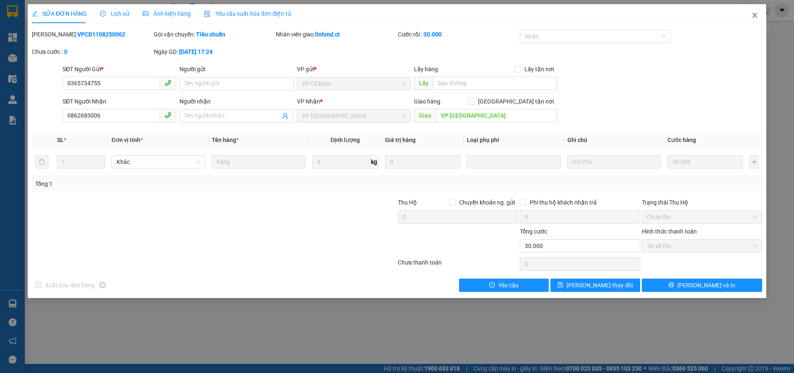
click at [756, 13] on icon "close" at bounding box center [755, 15] width 7 height 7
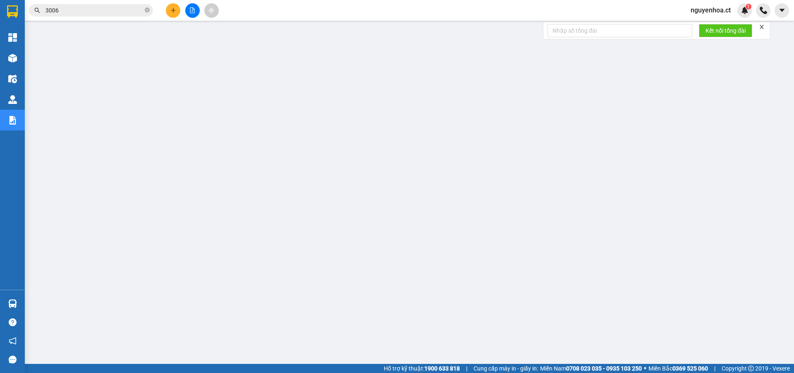
click at [117, 6] on input "3006" at bounding box center [95, 10] width 98 height 9
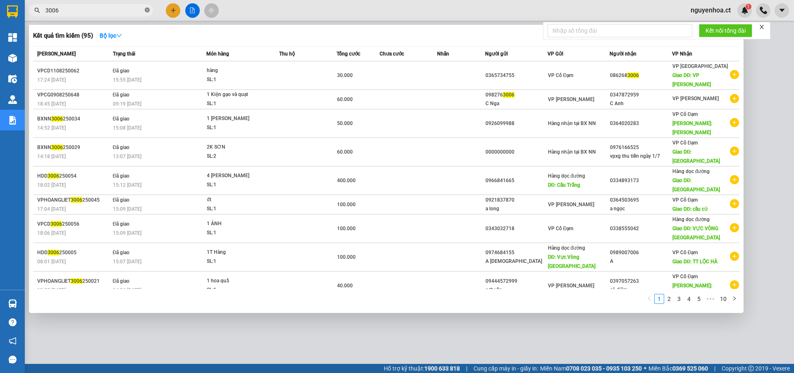
click at [147, 10] on icon "close-circle" at bounding box center [147, 9] width 5 height 5
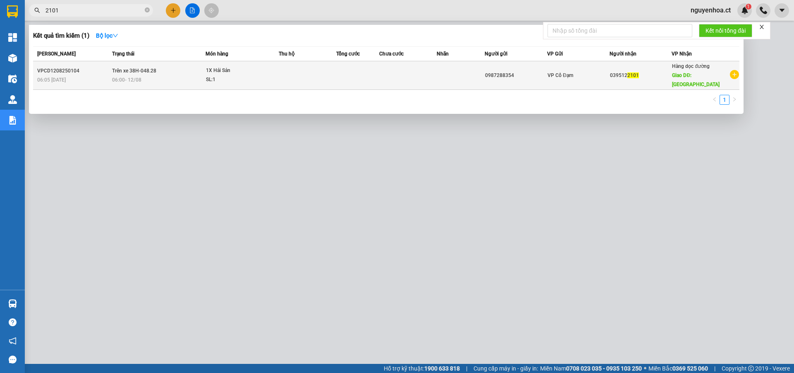
type input "2101"
click at [126, 68] on span "Trên xe 38H-048.28" at bounding box center [134, 71] width 44 height 6
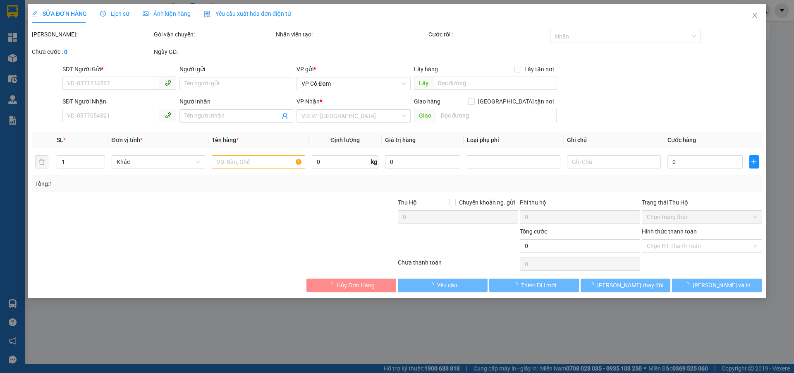
type input "0987288354"
type input "0395122101"
type input "Thanh Hóa"
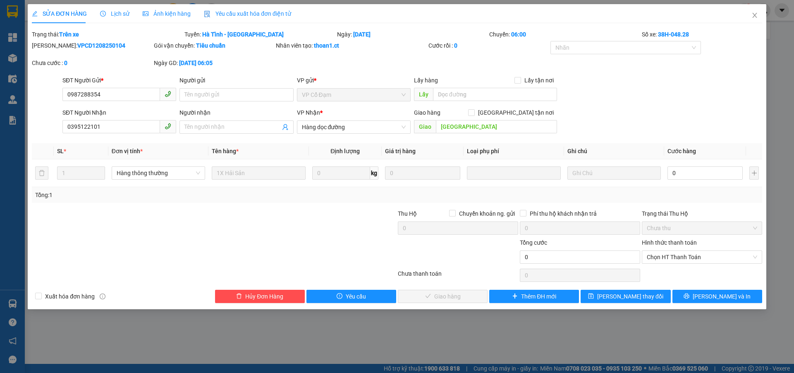
click at [113, 8] on div "Lịch sử" at bounding box center [114, 13] width 29 height 19
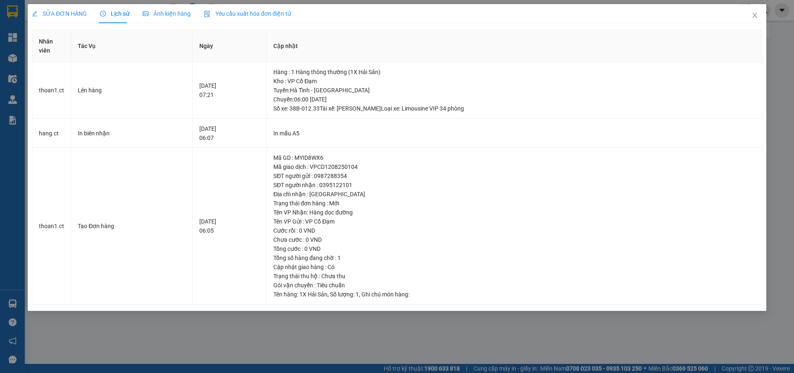
click at [61, 11] on span "SỬA ĐƠN HÀNG" at bounding box center [59, 13] width 55 height 7
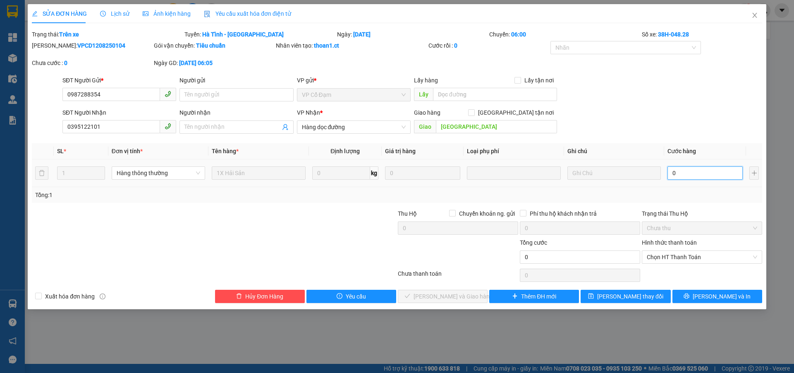
click at [680, 174] on input "0" at bounding box center [705, 172] width 75 height 13
type input "5"
type input "50"
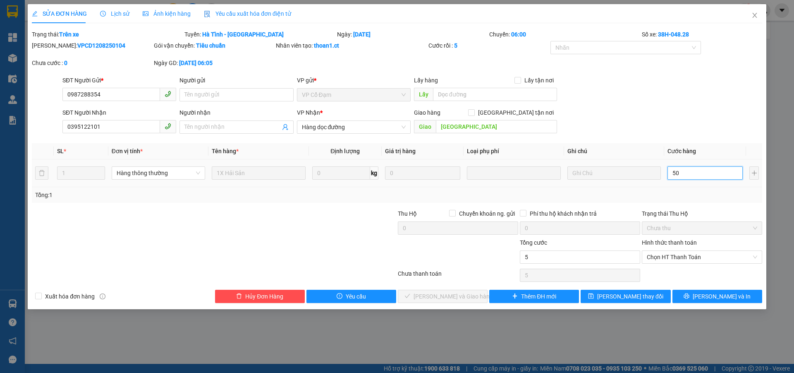
type input "50"
click at [690, 255] on span "Chọn HT Thanh Toán" at bounding box center [702, 257] width 110 height 12
type input "50"
type input "50.000"
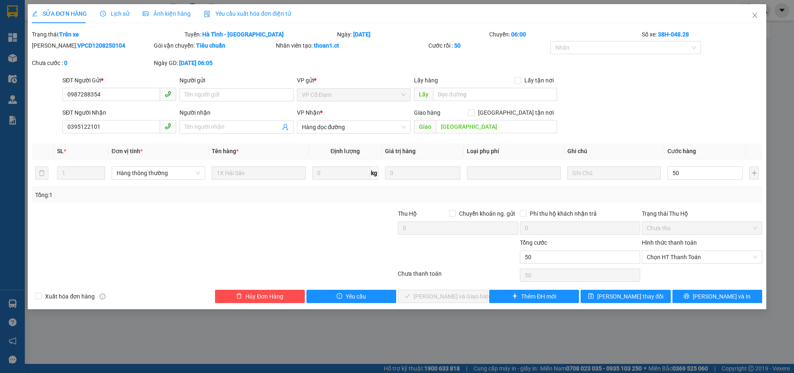
type input "50.000"
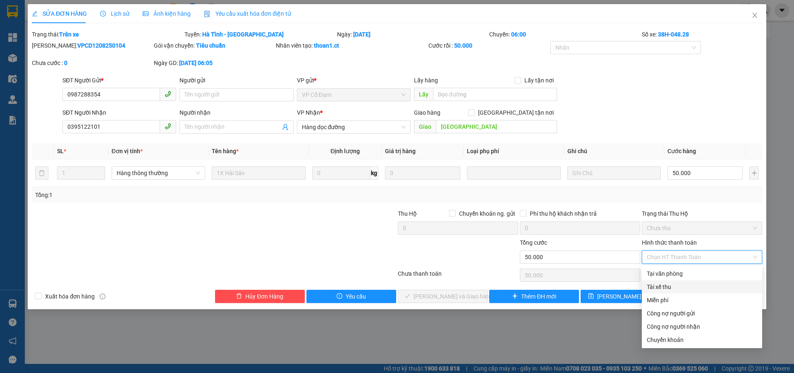
click at [672, 285] on div "Tài xế thu" at bounding box center [702, 286] width 110 height 9
type input "0"
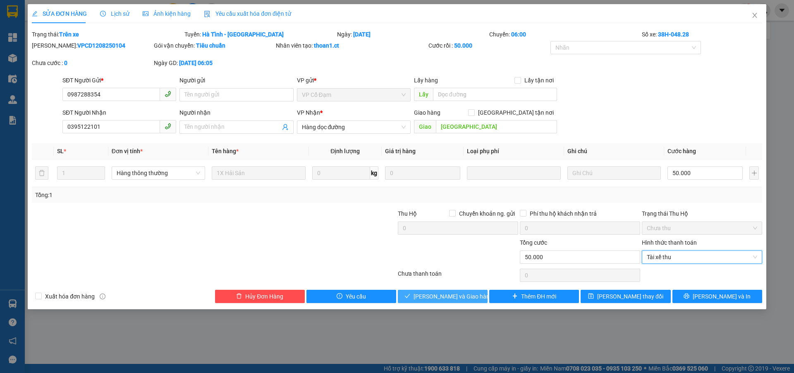
click at [465, 296] on span "[PERSON_NAME] và Giao hàng" at bounding box center [453, 296] width 79 height 9
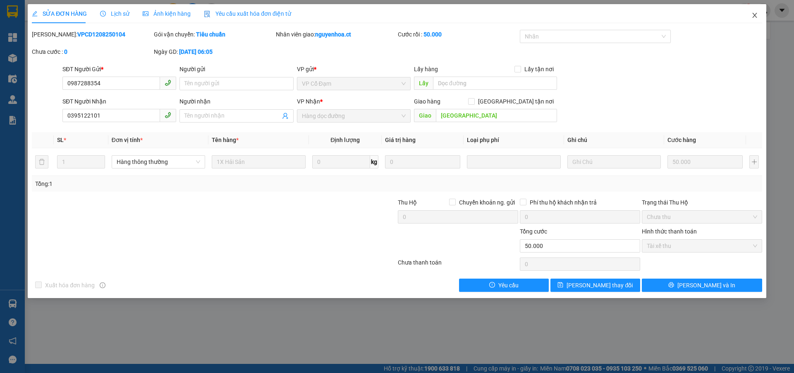
click at [753, 18] on icon "close" at bounding box center [755, 15] width 7 height 7
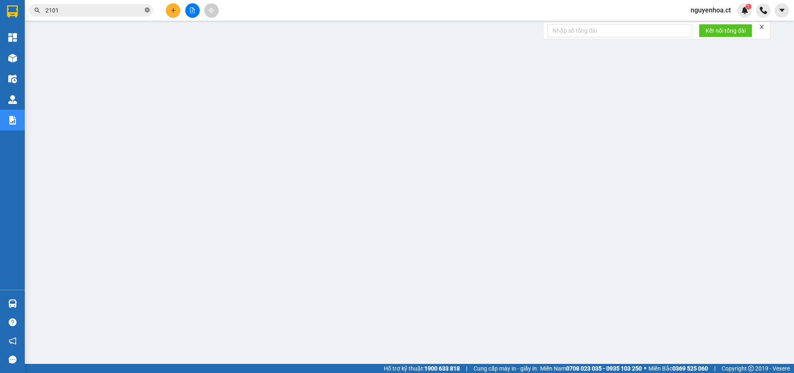
click at [149, 10] on icon "close-circle" at bounding box center [147, 9] width 5 height 5
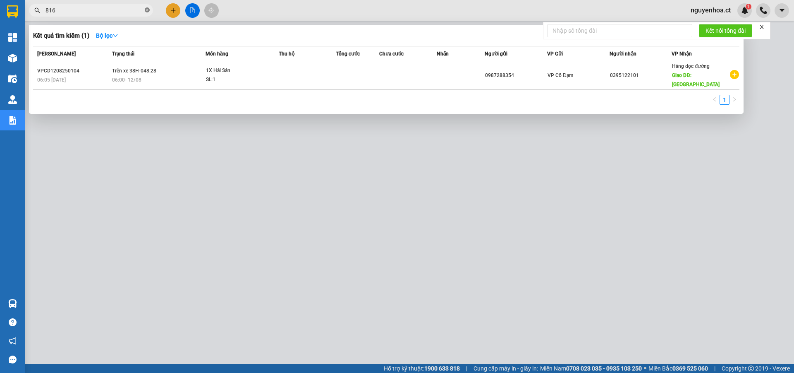
type input "8166"
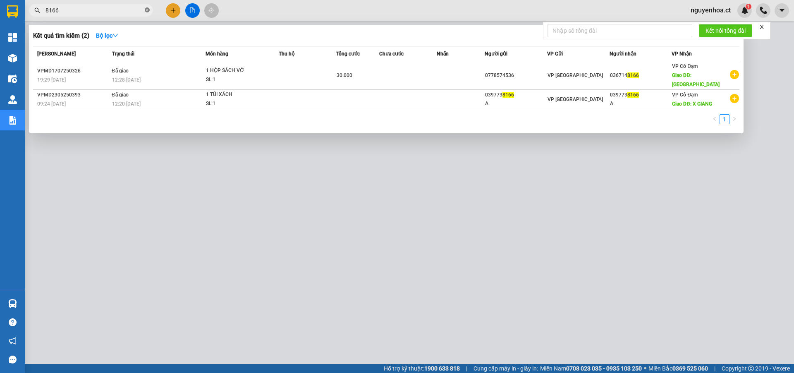
click at [147, 11] on icon "close-circle" at bounding box center [147, 9] width 5 height 5
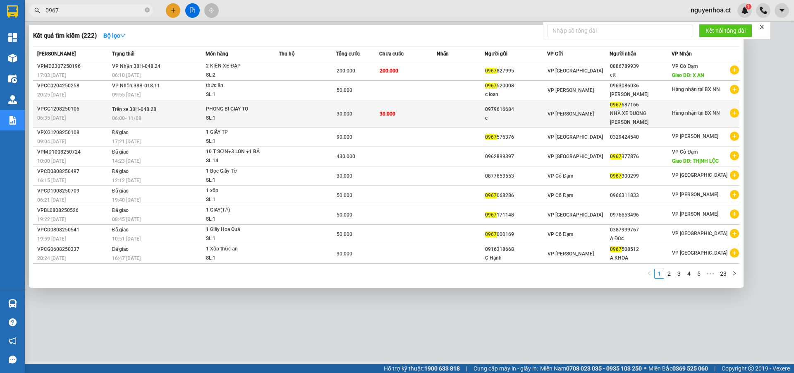
type input "0967"
click at [146, 114] on div "06:00 - 11/08" at bounding box center [158, 118] width 93 height 9
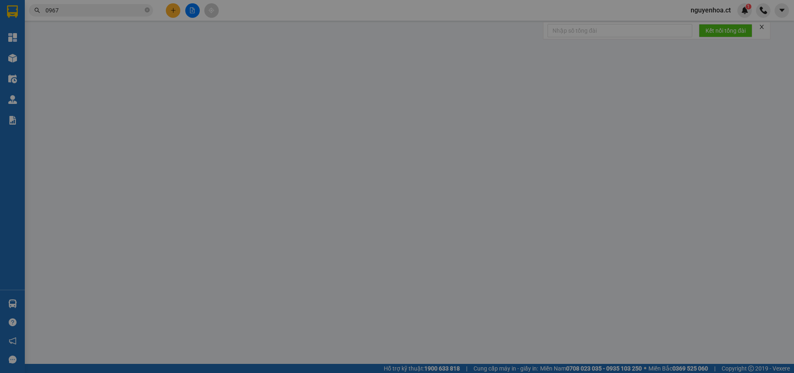
type input "0979616684"
type input "c"
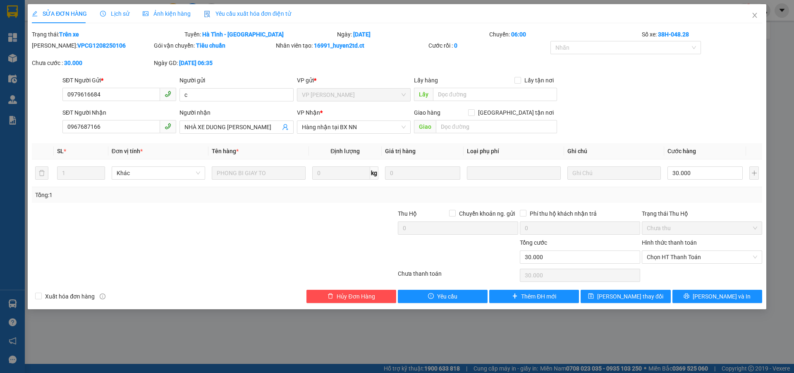
click at [122, 14] on span "Lịch sử" at bounding box center [114, 13] width 29 height 7
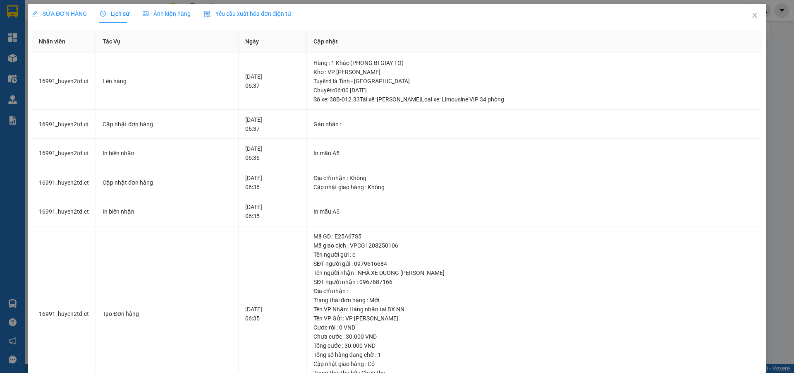
click at [69, 11] on span "SỬA ĐƠN HÀNG" at bounding box center [59, 13] width 55 height 7
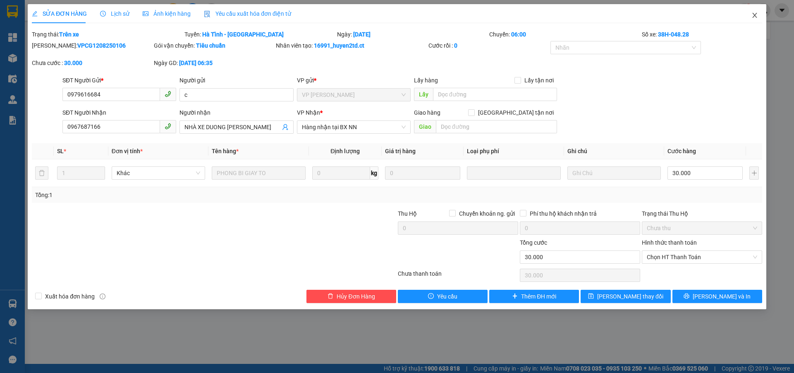
click at [755, 17] on icon "close" at bounding box center [754, 15] width 5 height 5
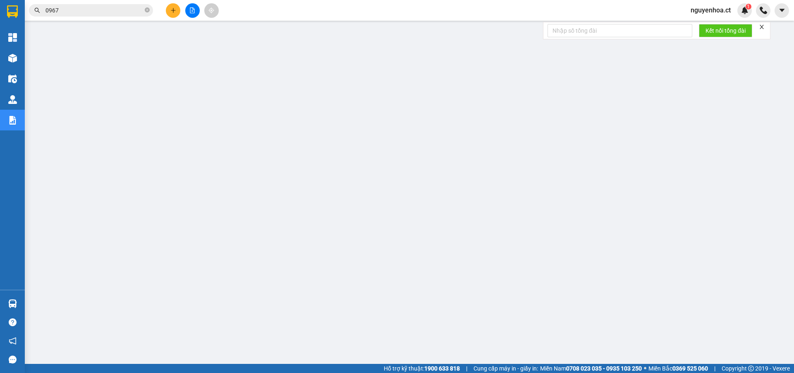
click at [87, 10] on input "0967" at bounding box center [95, 10] width 98 height 9
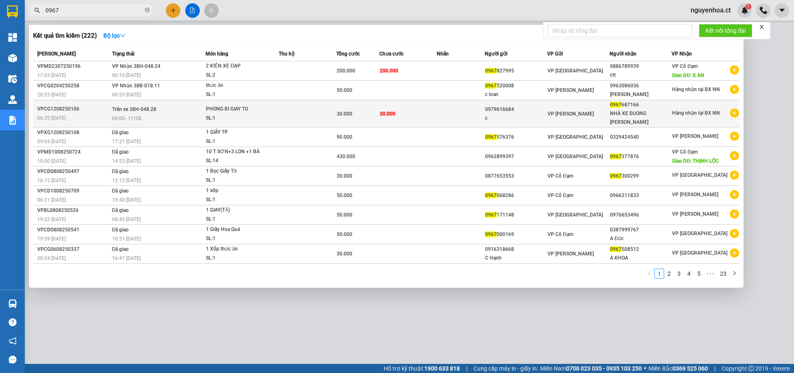
click at [153, 114] on div "06:00 - 11/08" at bounding box center [158, 118] width 93 height 9
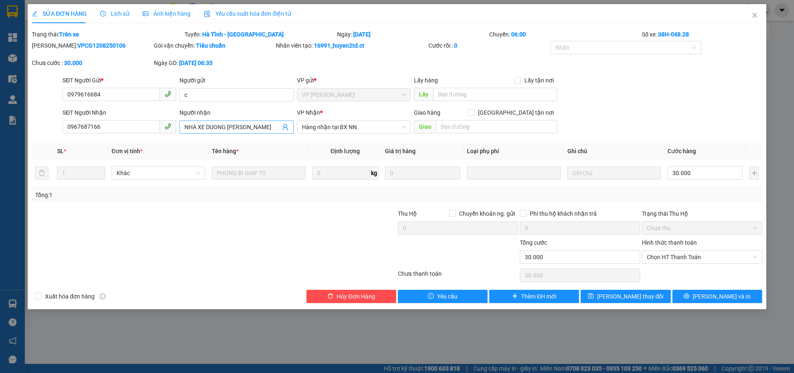
click at [263, 124] on input "NHÀ XE DUONG HUONG" at bounding box center [232, 126] width 96 height 9
click at [676, 257] on span "Chọn HT Thanh Toán" at bounding box center [702, 257] width 110 height 12
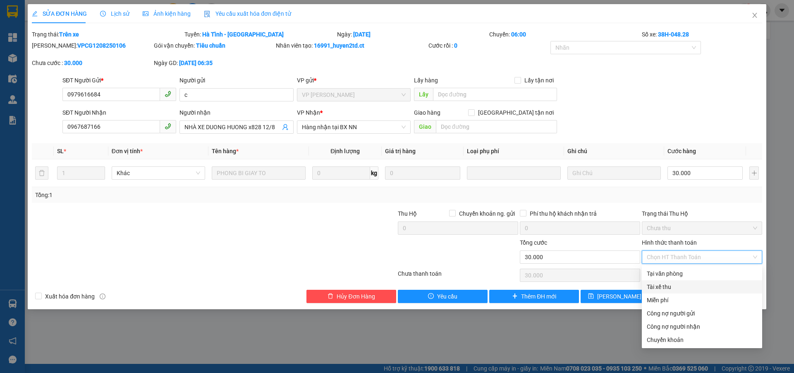
click at [679, 289] on div "Tài xế thu" at bounding box center [702, 286] width 110 height 9
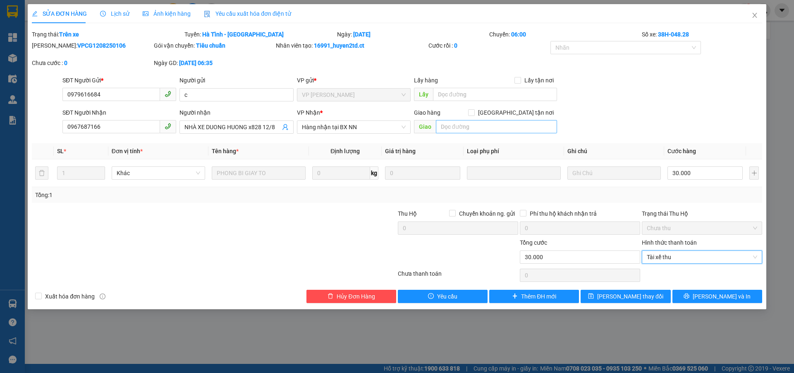
drag, startPoint x: 455, startPoint y: 137, endPoint x: 460, endPoint y: 132, distance: 6.8
click at [456, 137] on div "Total Paid Fee 0 Total UnPaid Fee 30.000 Cash Collection Total Fee Trạng thái: …" at bounding box center [397, 166] width 731 height 273
click at [464, 127] on input "text" at bounding box center [496, 126] width 121 height 13
click at [618, 296] on span "[PERSON_NAME] thay đổi" at bounding box center [630, 296] width 66 height 9
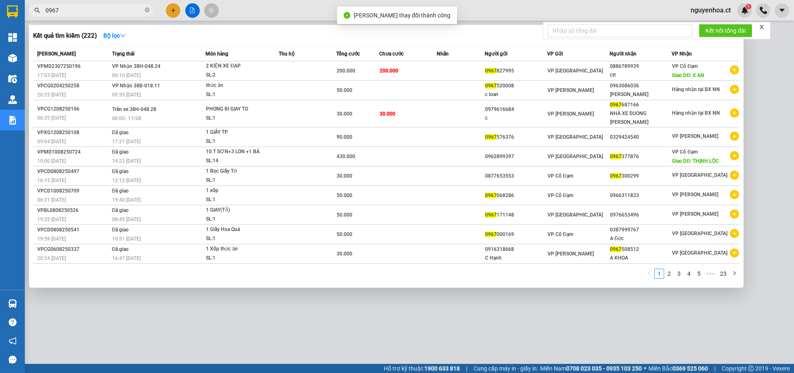
click at [113, 13] on input "0967" at bounding box center [95, 10] width 98 height 9
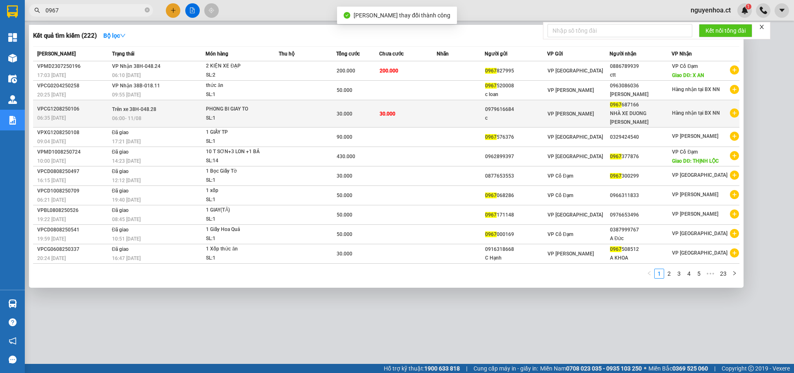
click at [135, 109] on td "Trên xe 38H-048.28 06:00 - 11/08" at bounding box center [158, 113] width 96 height 27
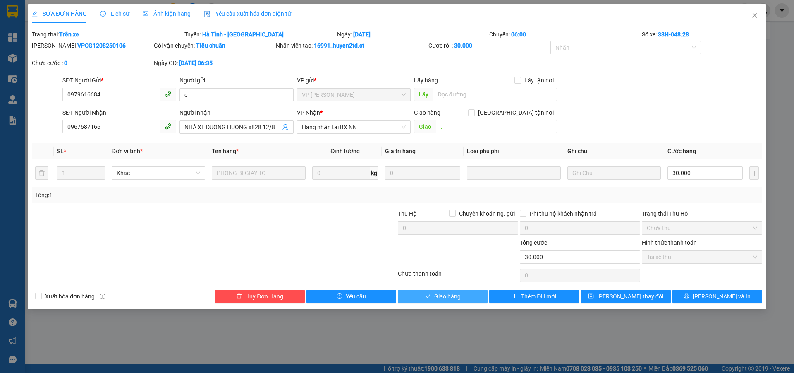
click at [448, 292] on span "Giao hàng" at bounding box center [447, 296] width 26 height 9
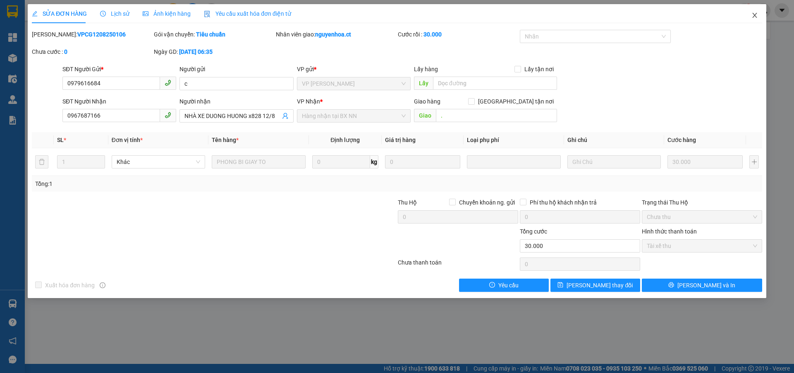
click at [755, 14] on icon "close" at bounding box center [755, 15] width 7 height 7
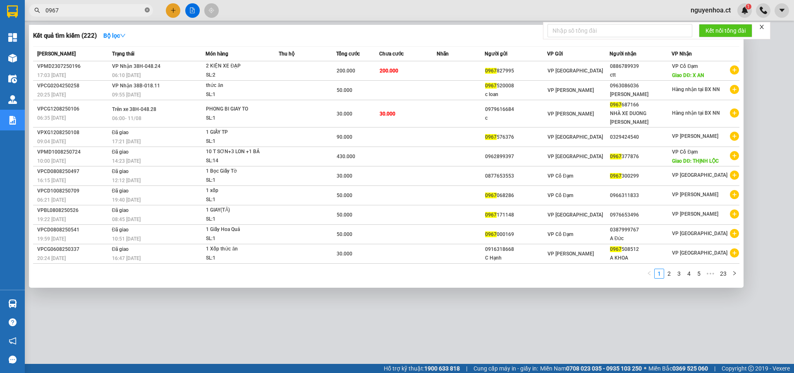
click at [146, 11] on icon "close-circle" at bounding box center [147, 9] width 5 height 5
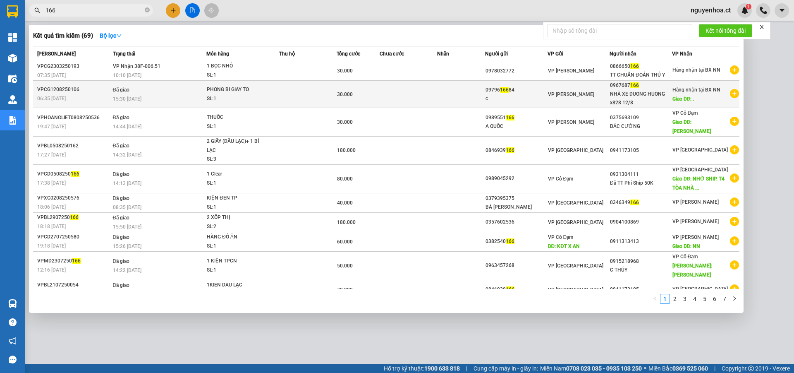
click at [127, 93] on span "Đã giao" at bounding box center [121, 90] width 17 height 6
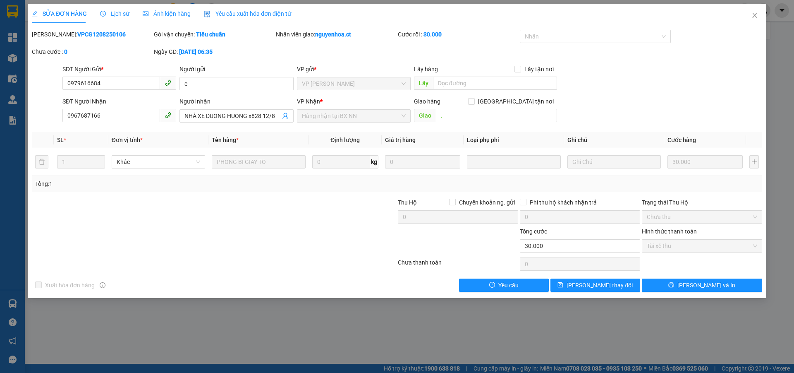
click at [115, 14] on span "Lịch sử" at bounding box center [114, 13] width 29 height 7
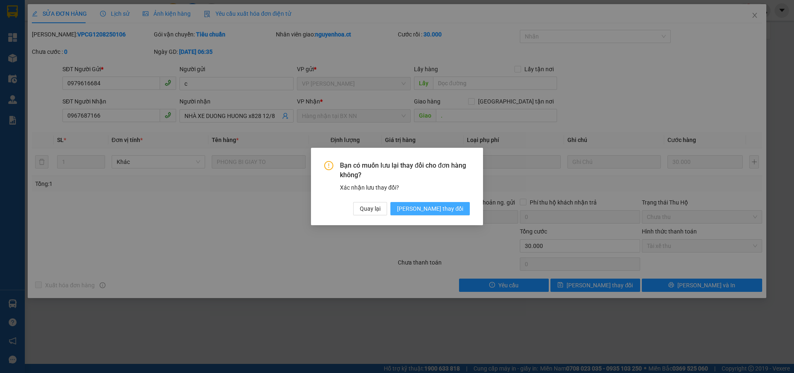
click at [451, 207] on span "[PERSON_NAME] thay đổi" at bounding box center [430, 208] width 66 height 9
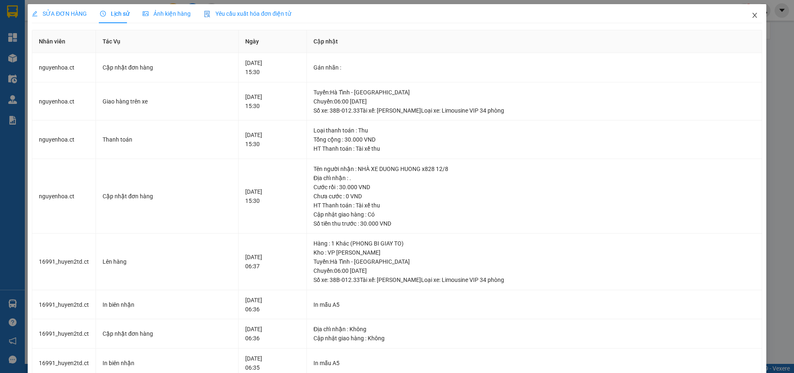
click at [752, 15] on icon "close" at bounding box center [754, 15] width 5 height 5
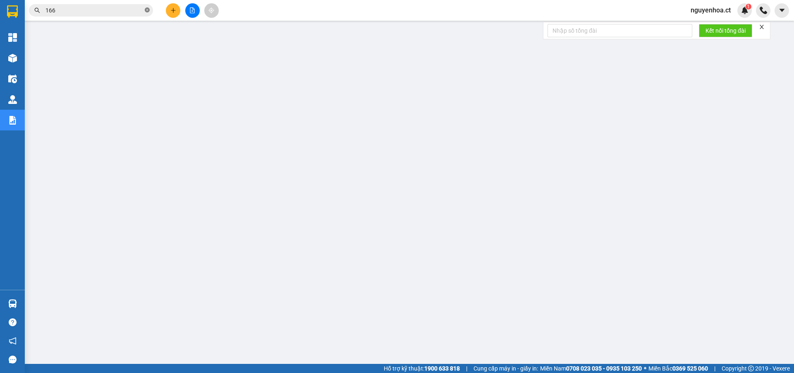
click at [146, 11] on icon "close-circle" at bounding box center [147, 9] width 5 height 5
click at [119, 7] on input "text" at bounding box center [95, 10] width 98 height 9
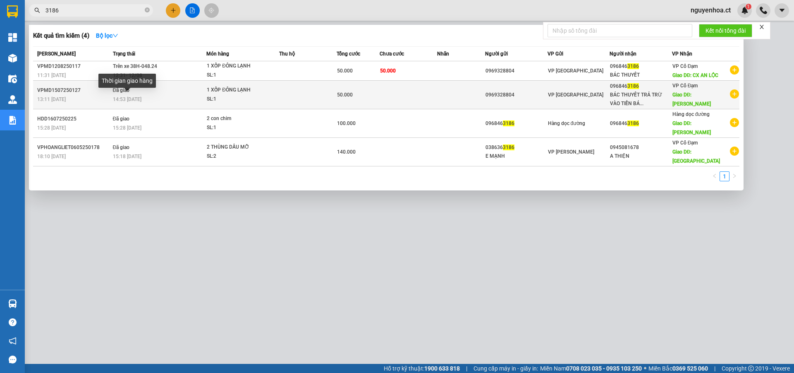
click at [130, 100] on span "14:53 [DATE]" at bounding box center [127, 99] width 29 height 6
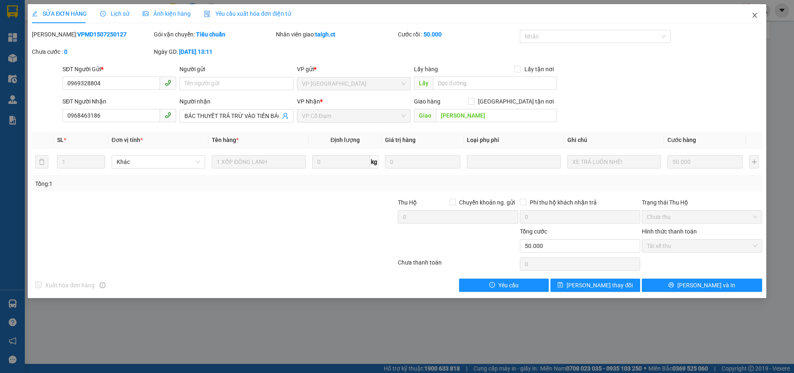
click at [757, 14] on icon "close" at bounding box center [755, 15] width 7 height 7
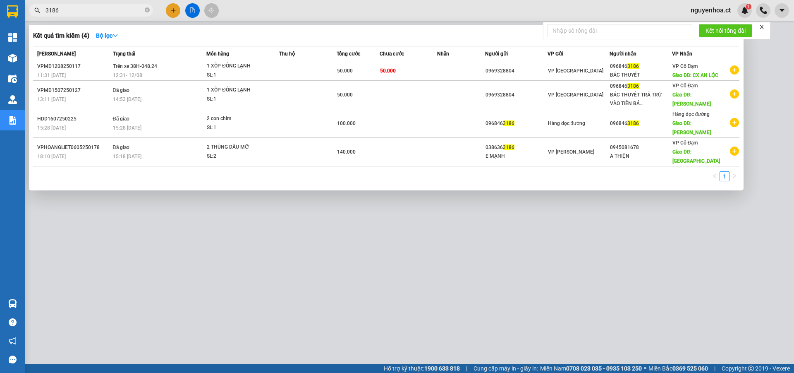
click at [148, 9] on icon "close-circle" at bounding box center [147, 9] width 5 height 5
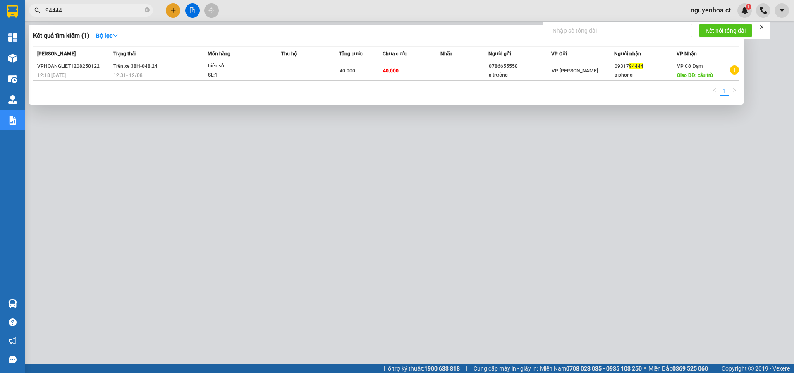
click at [151, 10] on span "94444" at bounding box center [91, 10] width 124 height 12
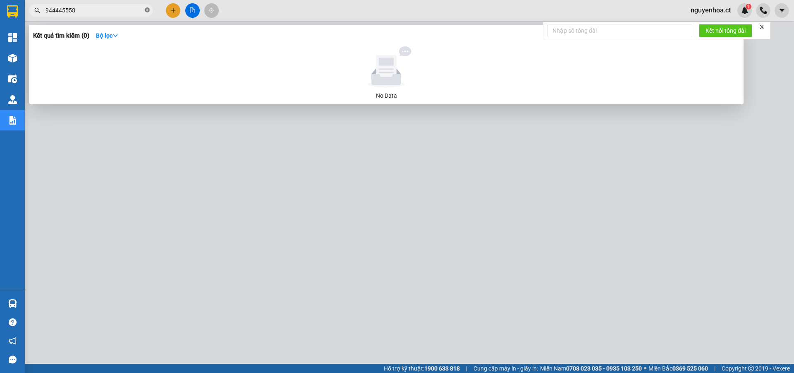
click at [147, 10] on icon "close-circle" at bounding box center [147, 9] width 5 height 5
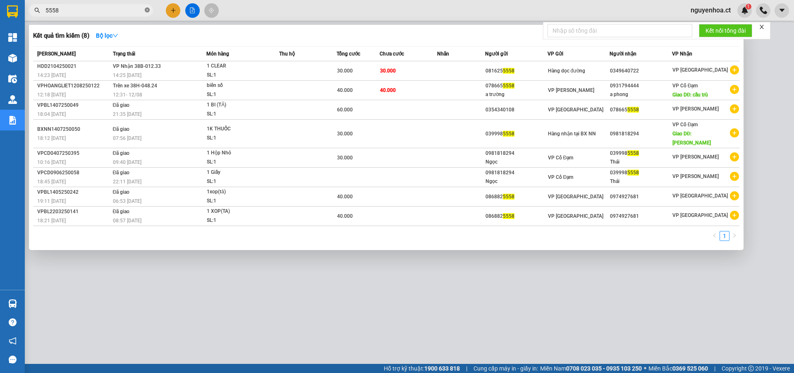
click at [146, 11] on icon "close-circle" at bounding box center [147, 9] width 5 height 5
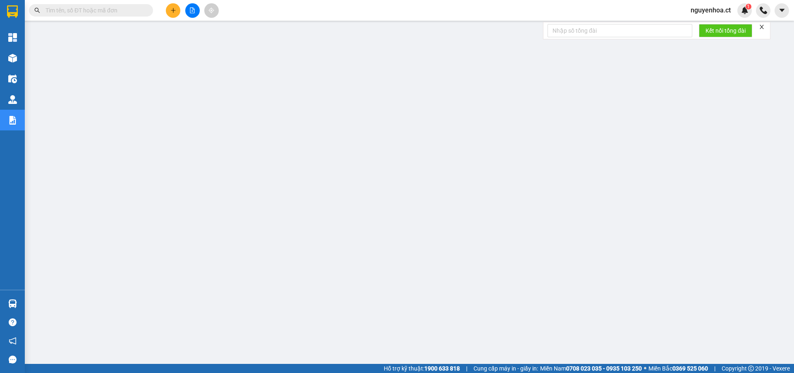
click at [139, 10] on input "text" at bounding box center [95, 10] width 98 height 9
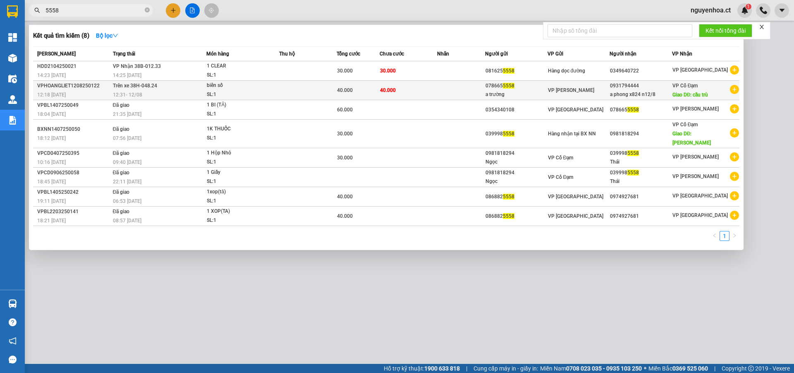
click at [136, 96] on span "12:31 - 12/08" at bounding box center [127, 95] width 29 height 6
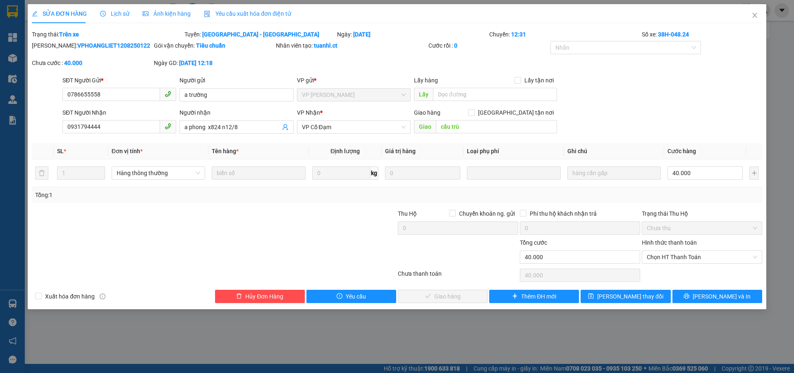
click at [117, 10] on span "Lịch sử" at bounding box center [114, 13] width 29 height 7
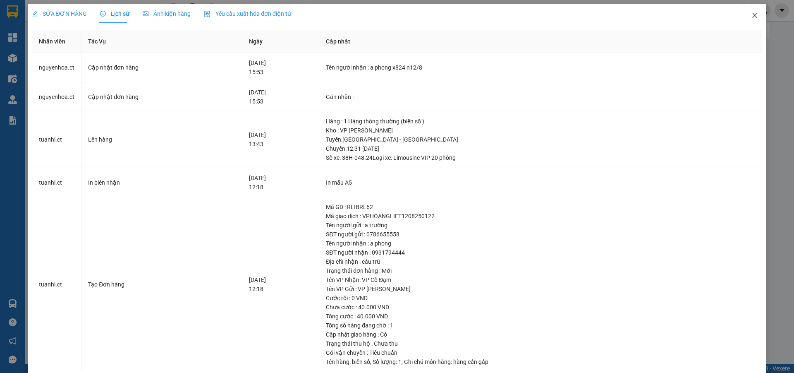
click at [752, 16] on icon "close" at bounding box center [754, 15] width 5 height 5
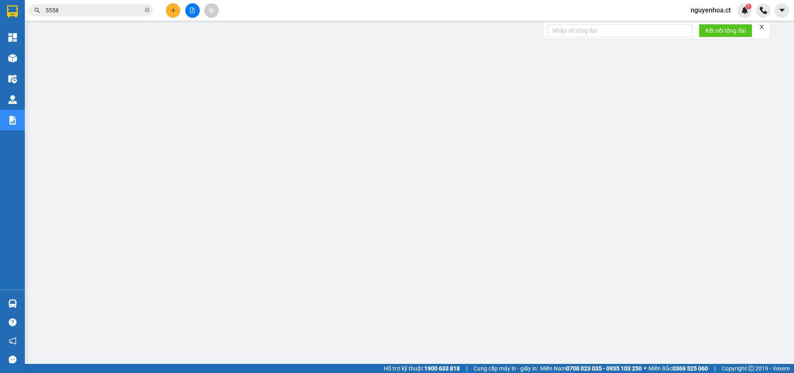
click at [88, 8] on input "5558" at bounding box center [95, 10] width 98 height 9
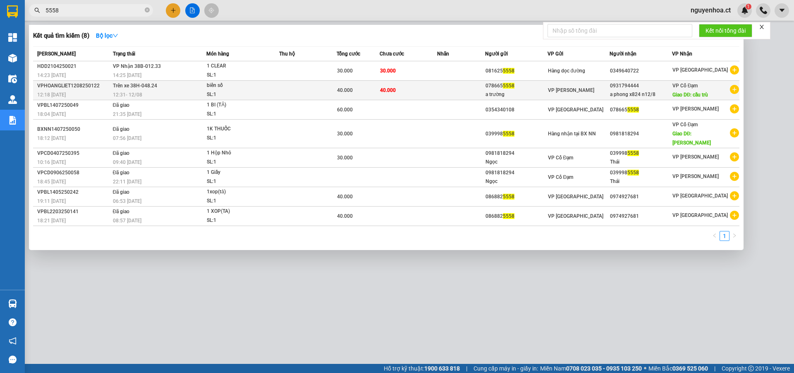
click at [117, 86] on span "Trên xe 38H-048.24" at bounding box center [135, 86] width 44 height 6
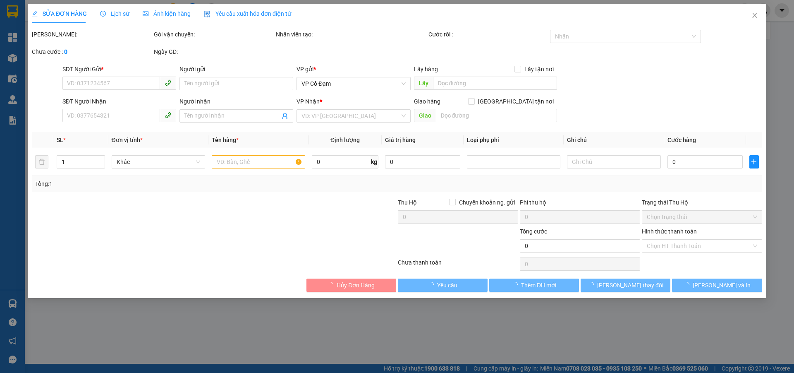
click at [117, 13] on span "Lịch sử" at bounding box center [114, 13] width 29 height 7
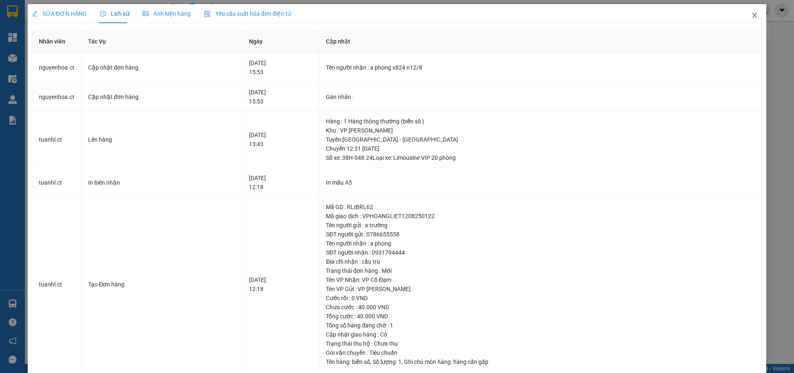
click at [752, 14] on icon "close" at bounding box center [754, 15] width 5 height 5
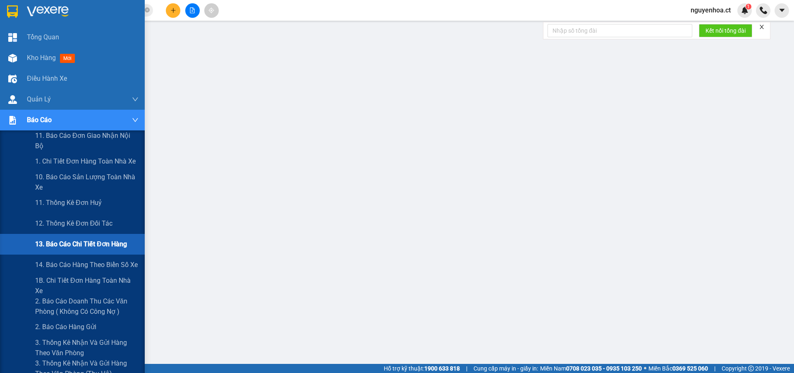
click at [59, 241] on span "13. Báo cáo chi tiết đơn hàng" at bounding box center [81, 244] width 92 height 10
click at [50, 283] on span "1B. Chi tiết đơn hàng toàn nhà xe" at bounding box center [86, 285] width 103 height 21
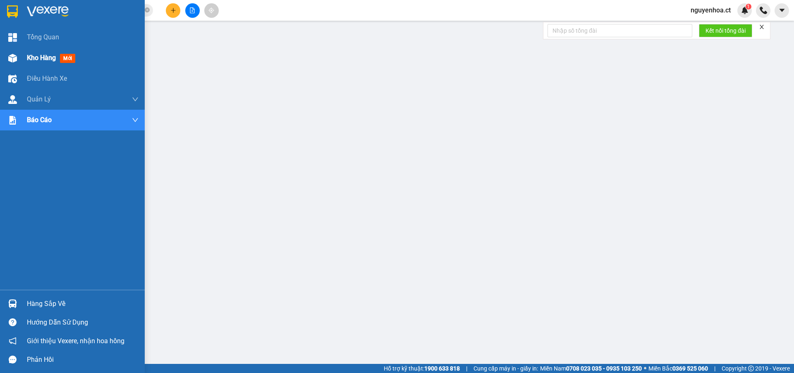
click at [12, 54] on img at bounding box center [12, 58] width 9 height 9
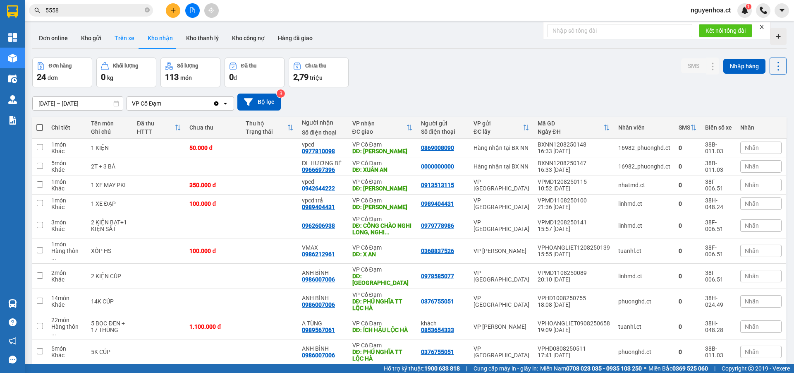
click at [111, 36] on button "Trên xe" at bounding box center [124, 38] width 33 height 20
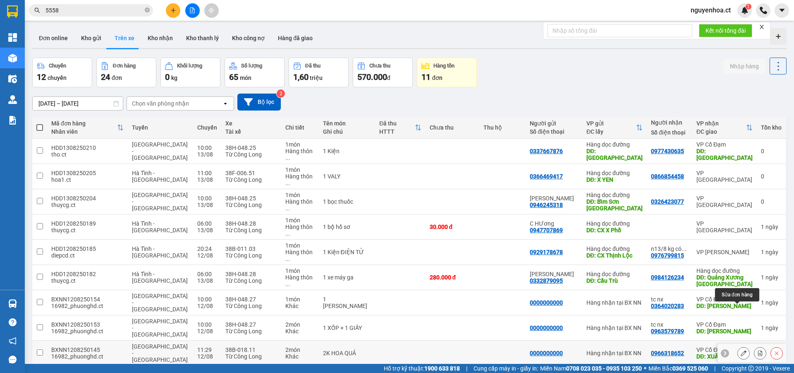
click at [741, 350] on icon at bounding box center [744, 353] width 6 height 6
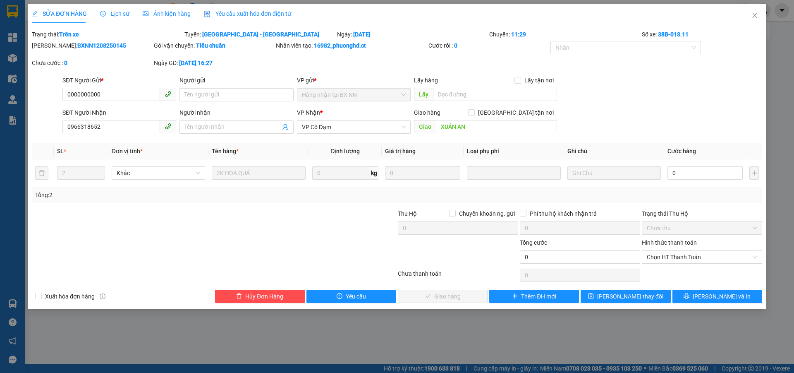
click at [111, 10] on span "Lịch sử" at bounding box center [114, 13] width 29 height 7
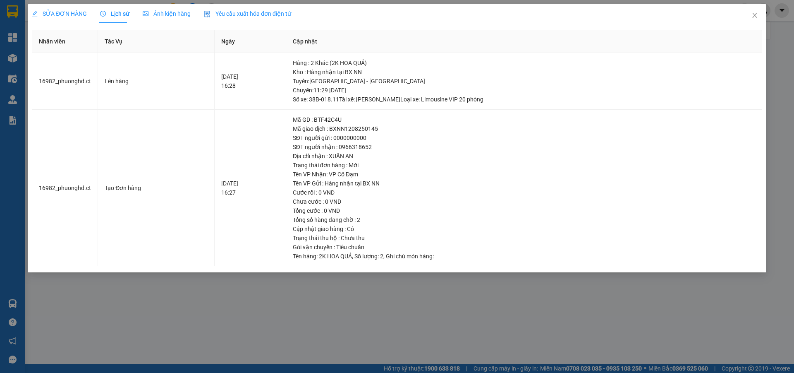
click at [68, 10] on span "SỬA ĐƠN HÀNG" at bounding box center [59, 13] width 55 height 7
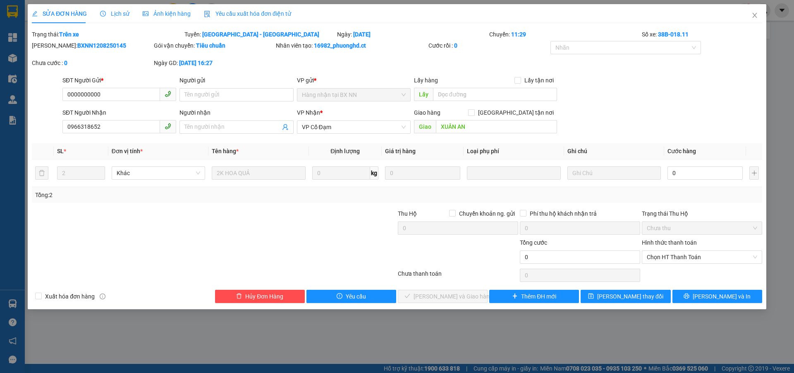
click at [254, 124] on input "Người nhận" at bounding box center [232, 126] width 96 height 9
click at [624, 295] on span "[PERSON_NAME] thay đổi" at bounding box center [630, 296] width 66 height 9
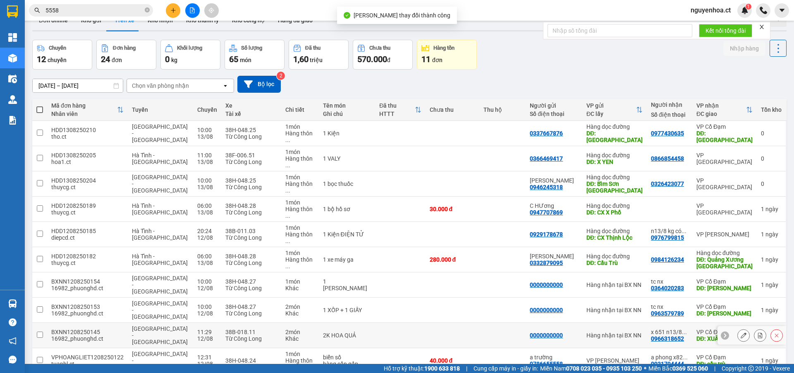
scroll to position [38, 0]
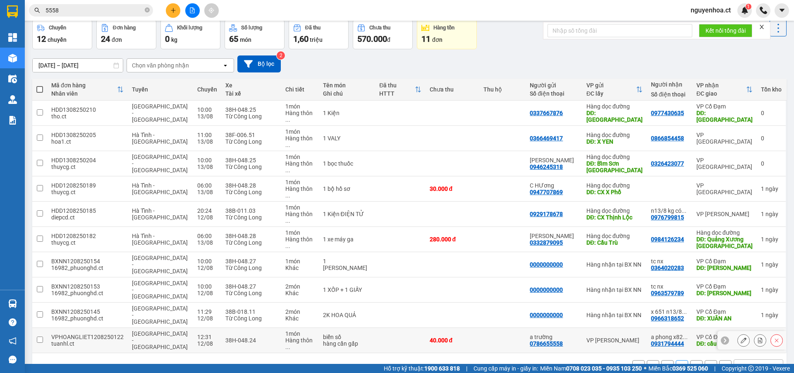
click at [741, 337] on icon at bounding box center [744, 340] width 6 height 6
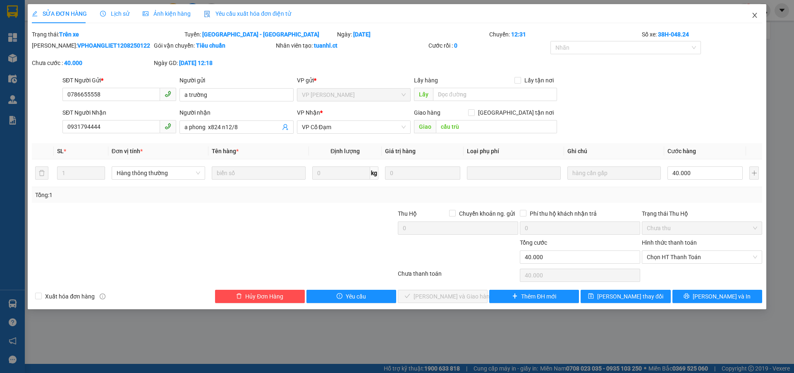
click at [752, 12] on span "Close" at bounding box center [754, 15] width 23 height 23
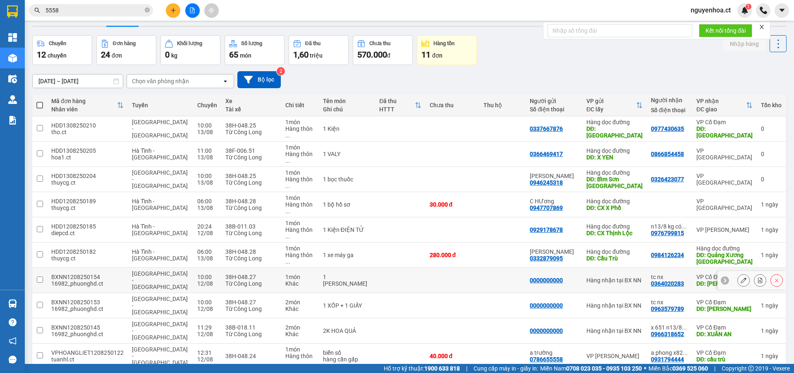
scroll to position [38, 0]
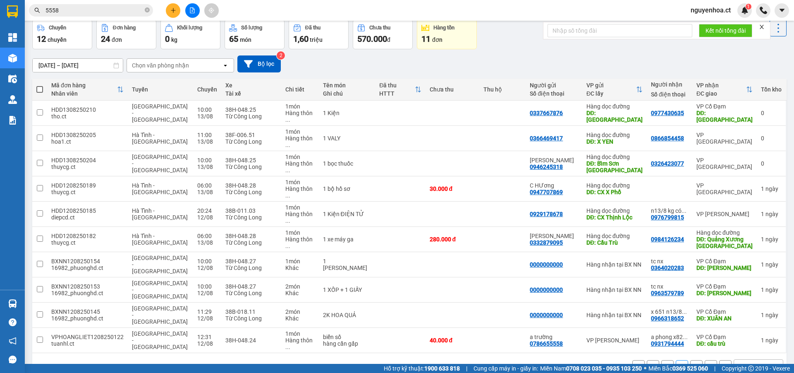
click at [693, 358] on button "3" at bounding box center [696, 366] width 12 height 12
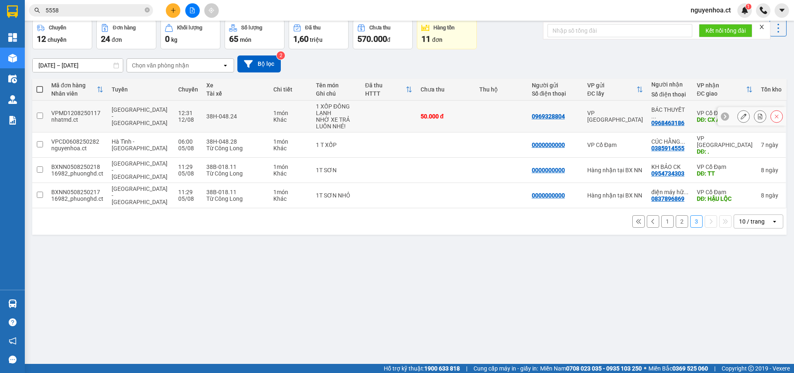
click at [738, 115] on button at bounding box center [744, 116] width 12 height 14
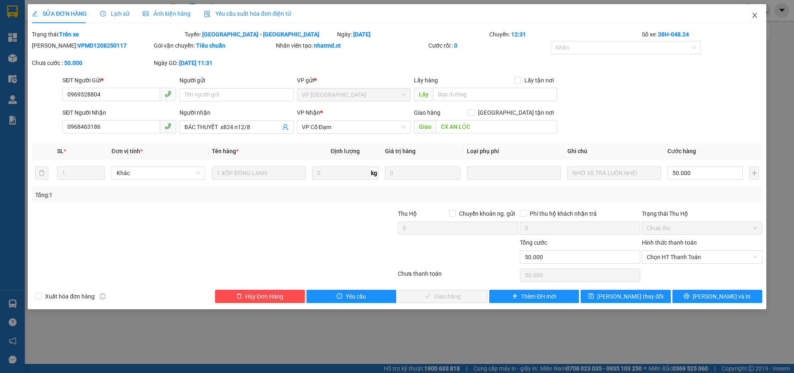
click at [755, 15] on icon "close" at bounding box center [754, 15] width 5 height 5
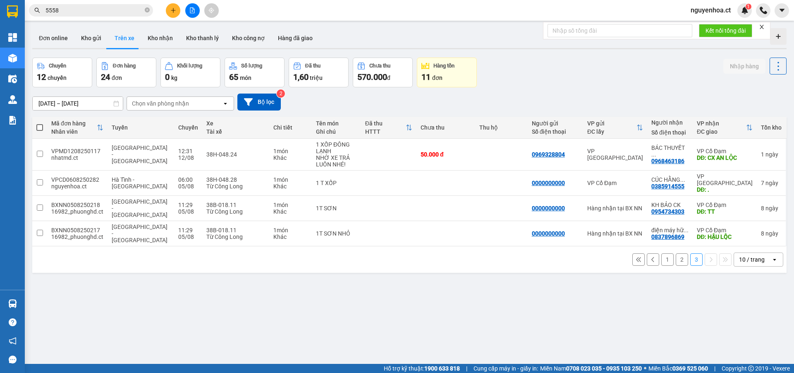
click at [676, 253] on button "2" at bounding box center [682, 259] width 12 height 12
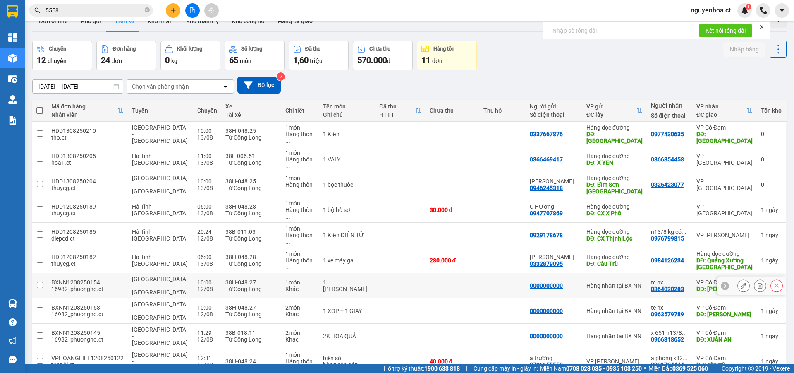
scroll to position [38, 0]
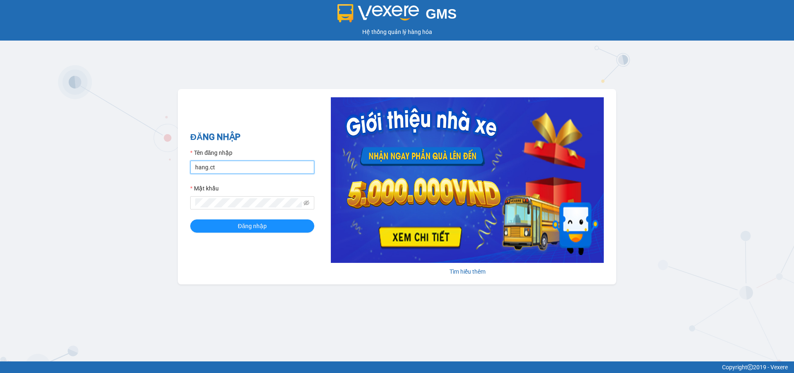
click at [232, 166] on input "hang.ct" at bounding box center [252, 166] width 124 height 13
type input "nguyenhoa.ct"
click at [308, 205] on icon "eye-invisible" at bounding box center [307, 203] width 6 height 6
click at [178, 202] on div "ĐĂNG NHẬP Tên đăng nhập nguyenhoa.ct Mật khẩu Đăng nhập Tìm hiểu thêm" at bounding box center [397, 186] width 438 height 195
click at [190, 219] on button "Đăng nhập" at bounding box center [252, 225] width 124 height 13
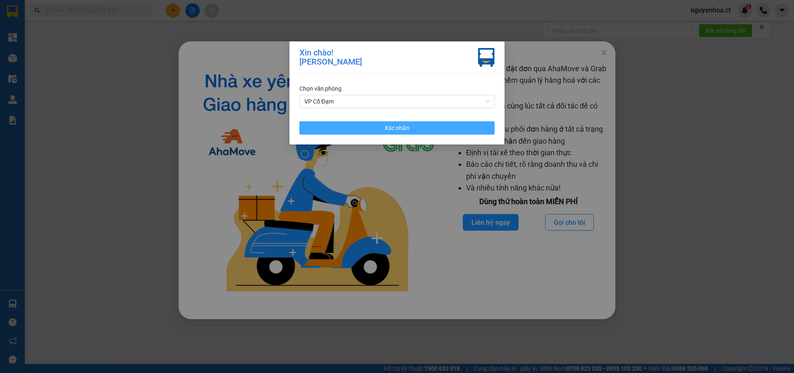
click at [438, 124] on button "Xác nhận" at bounding box center [396, 127] width 195 height 13
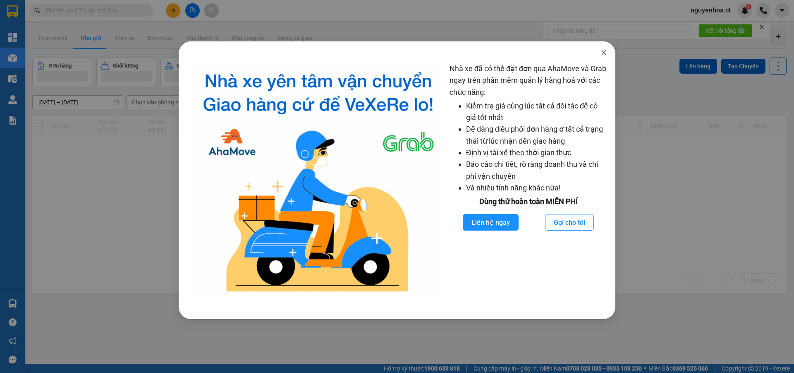
click at [601, 51] on icon "close" at bounding box center [604, 52] width 7 height 7
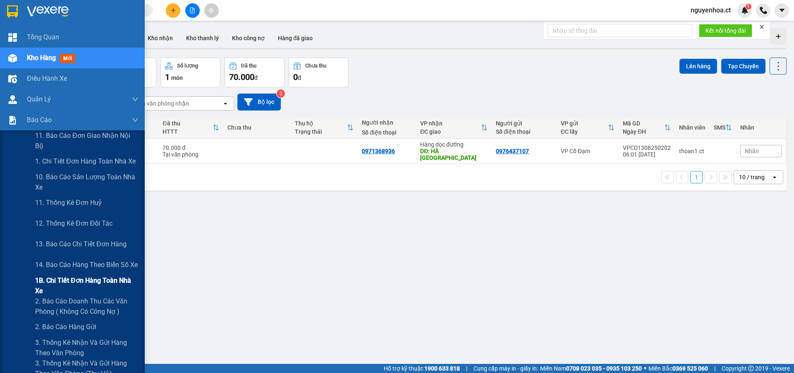
click at [81, 285] on span "1B. Chi tiết đơn hàng toàn nhà xe" at bounding box center [86, 285] width 103 height 21
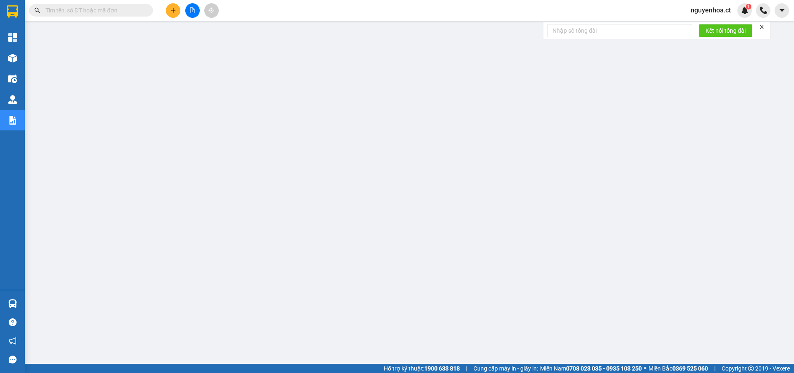
click at [132, 11] on input "text" at bounding box center [95, 10] width 98 height 9
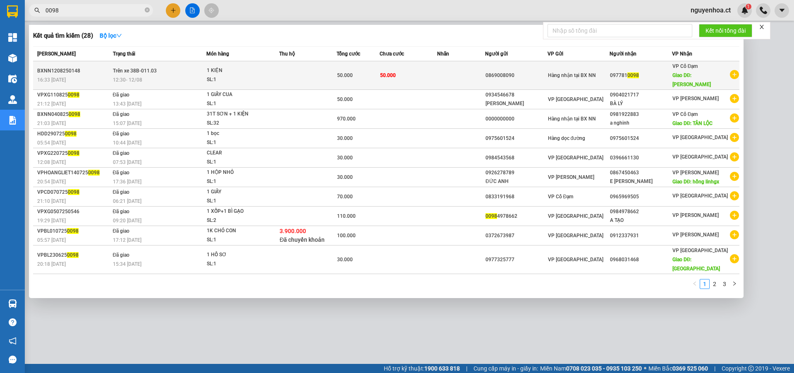
type input "0098"
click at [137, 77] on span "12:30 [DATE]" at bounding box center [127, 80] width 29 height 6
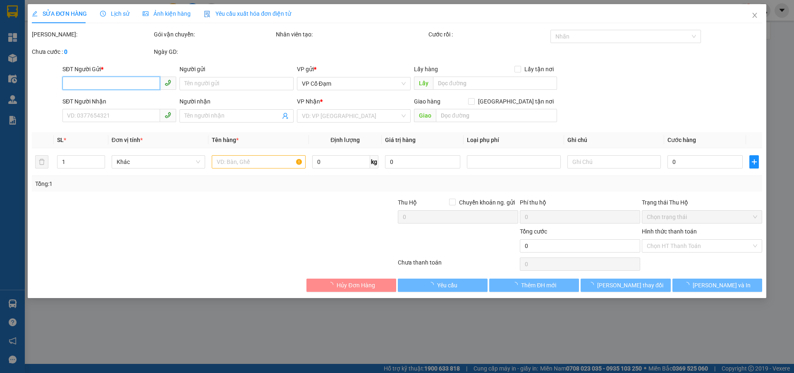
type input "0869008090"
type input "0977810098"
type input "[PERSON_NAME]"
type input "50.000"
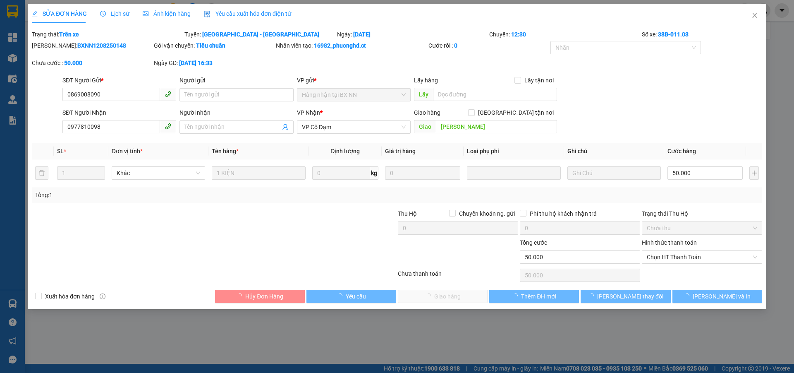
click at [119, 13] on span "Lịch sử" at bounding box center [114, 13] width 29 height 7
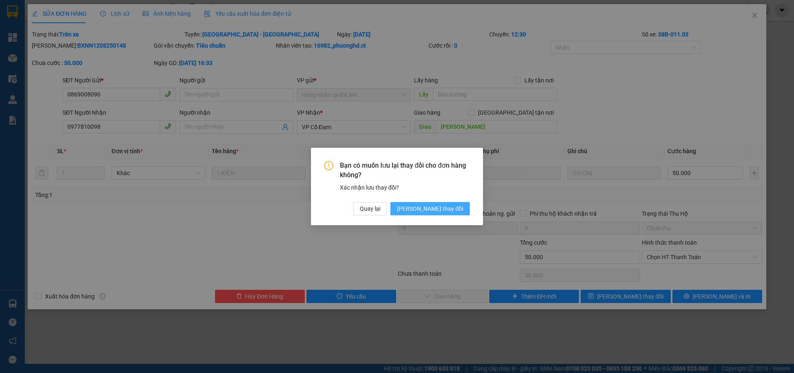
click at [448, 213] on button "[PERSON_NAME] thay đổi" at bounding box center [429, 208] width 79 height 13
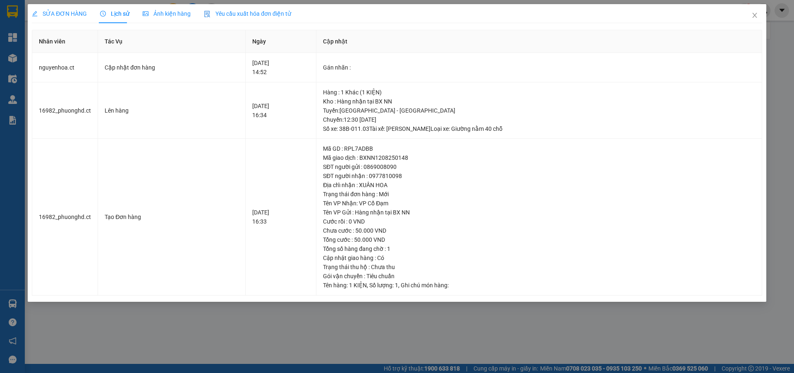
click at [65, 10] on span "SỬA ĐƠN HÀNG" at bounding box center [59, 13] width 55 height 7
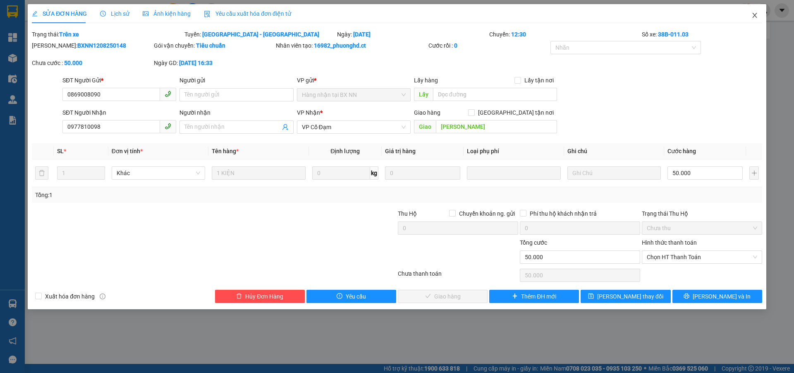
click at [757, 16] on icon "close" at bounding box center [755, 15] width 7 height 7
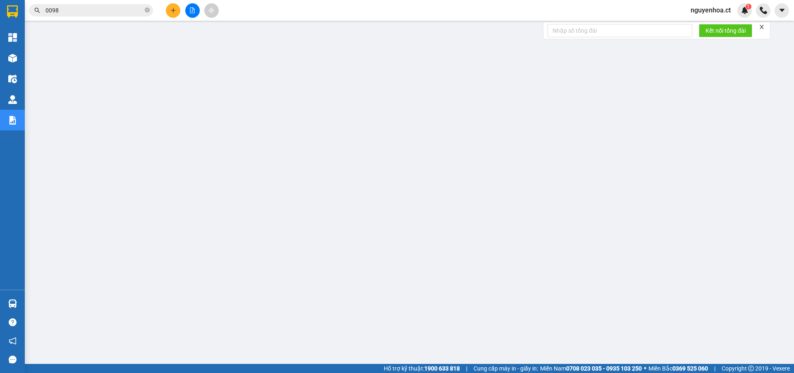
click at [122, 10] on input "0098" at bounding box center [95, 10] width 98 height 9
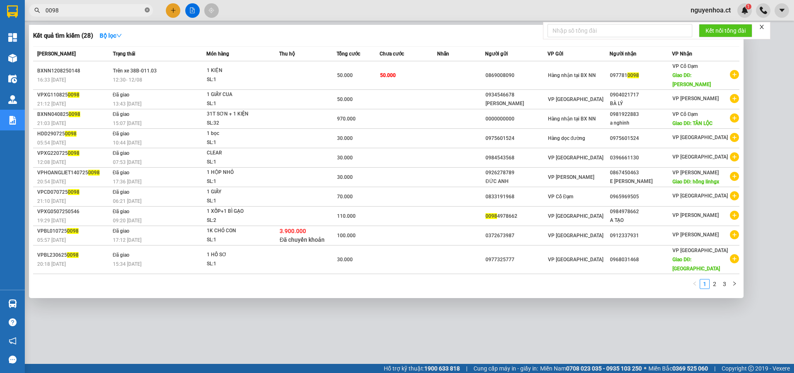
click at [149, 10] on icon "close-circle" at bounding box center [147, 9] width 5 height 5
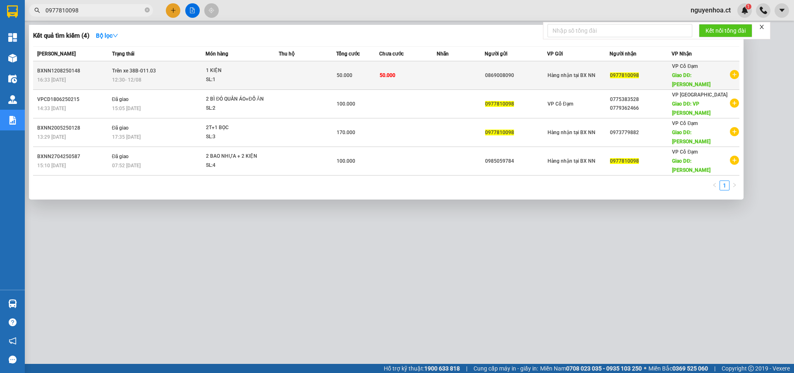
type input "0977810098"
click at [142, 70] on td "Trên xe 38B-011.03 12:30 [DATE]" at bounding box center [158, 75] width 96 height 29
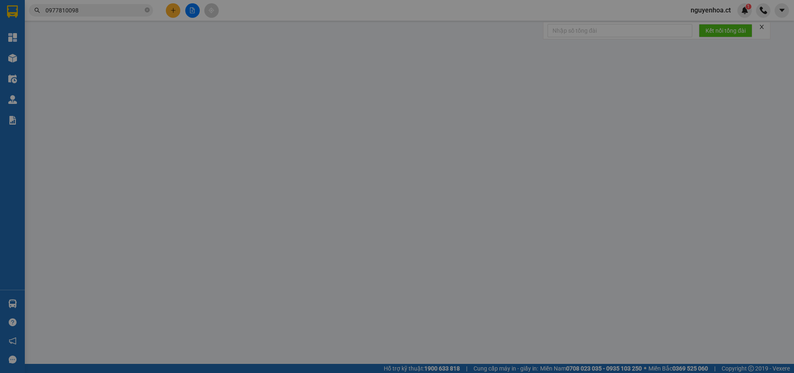
type input "0869008090"
type input "0977810098"
type input "[PERSON_NAME]"
type input "50.000"
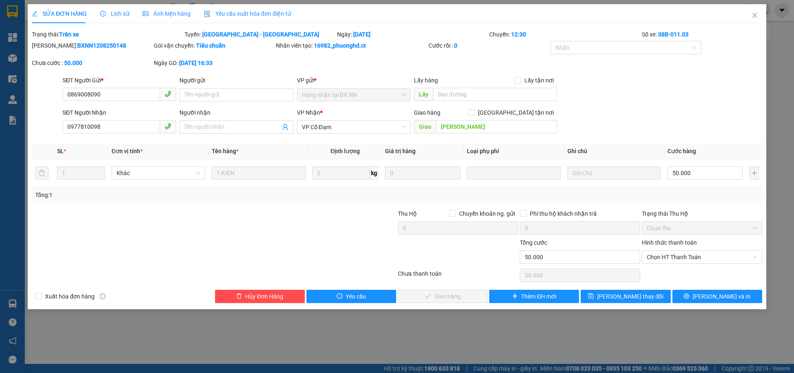
click at [117, 12] on span "Lịch sử" at bounding box center [114, 13] width 29 height 7
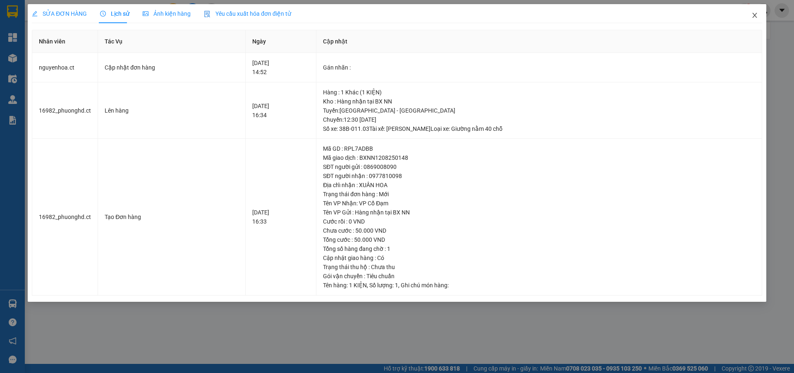
click at [750, 13] on span "Close" at bounding box center [754, 15] width 23 height 23
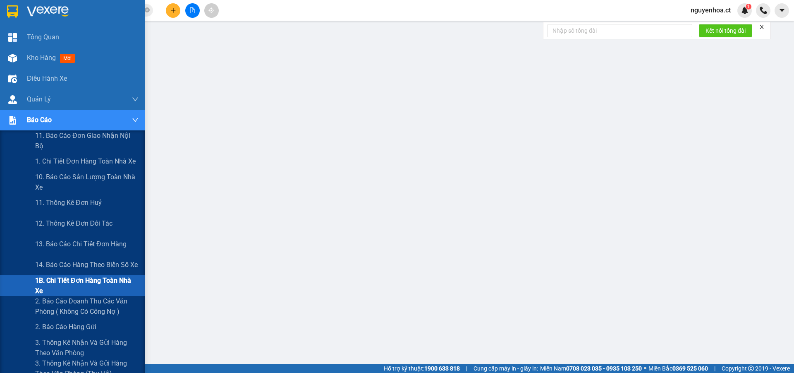
click at [56, 283] on span "1B. Chi tiết đơn hàng toàn nhà xe" at bounding box center [86, 285] width 103 height 21
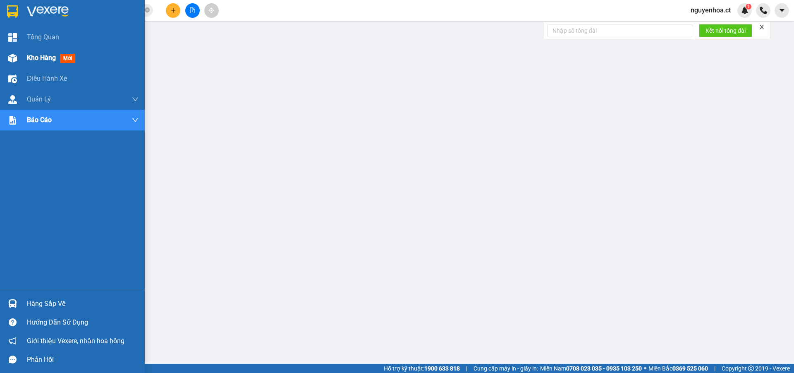
click at [32, 55] on span "Kho hàng" at bounding box center [41, 58] width 29 height 8
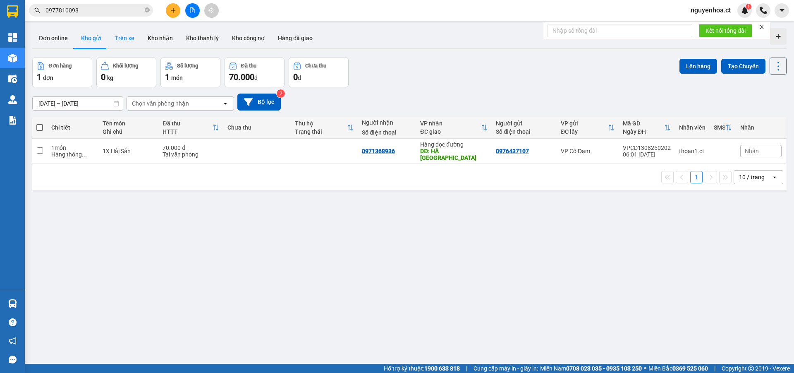
click at [122, 39] on button "Trên xe" at bounding box center [124, 38] width 33 height 20
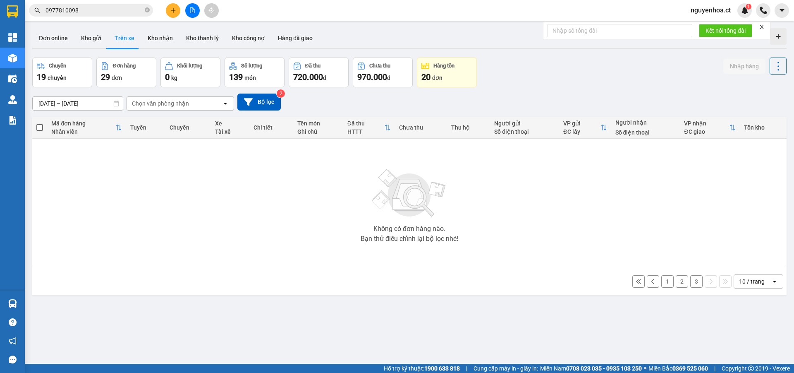
click at [690, 286] on button "3" at bounding box center [696, 281] width 12 height 12
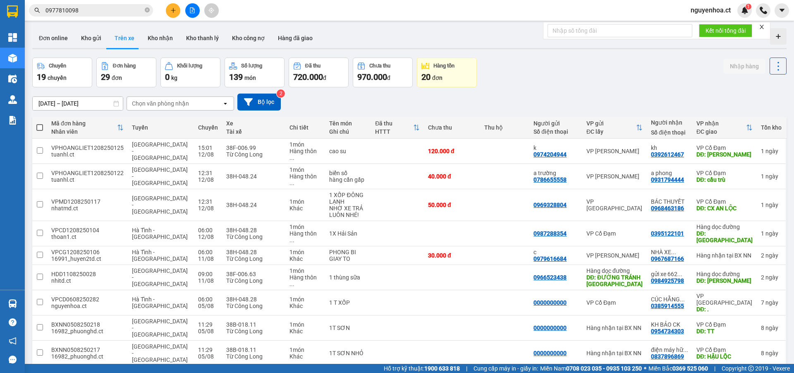
click at [676, 372] on button "2" at bounding box center [682, 379] width 12 height 12
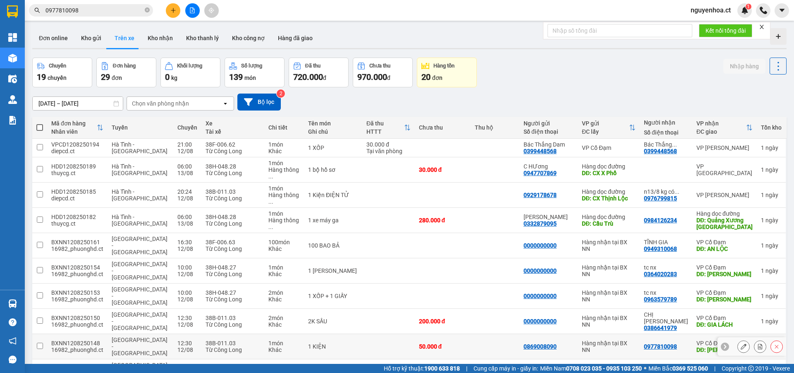
click at [43, 334] on td at bounding box center [39, 346] width 15 height 25
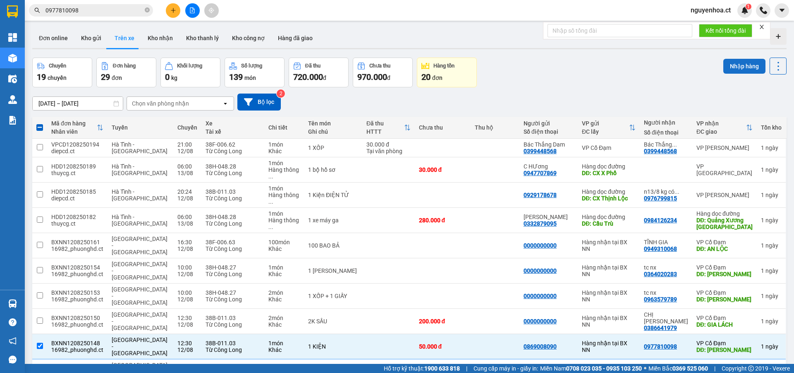
click at [736, 63] on button "Nhập hàng" at bounding box center [744, 66] width 42 height 15
checkbox input "false"
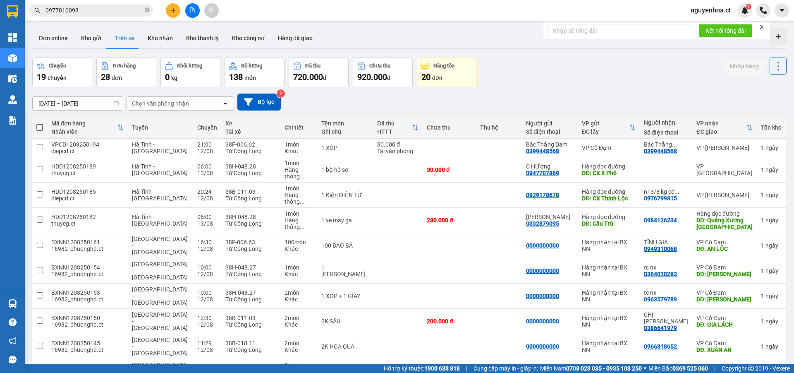
click at [150, 8] on span "0977810098" at bounding box center [91, 10] width 124 height 12
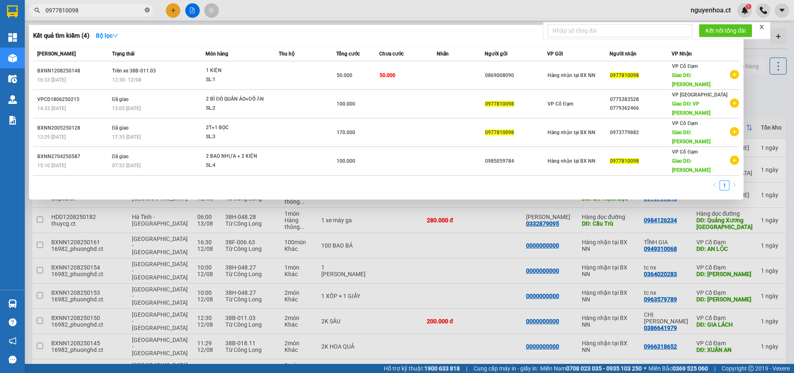
click at [147, 10] on icon "close-circle" at bounding box center [147, 9] width 5 height 5
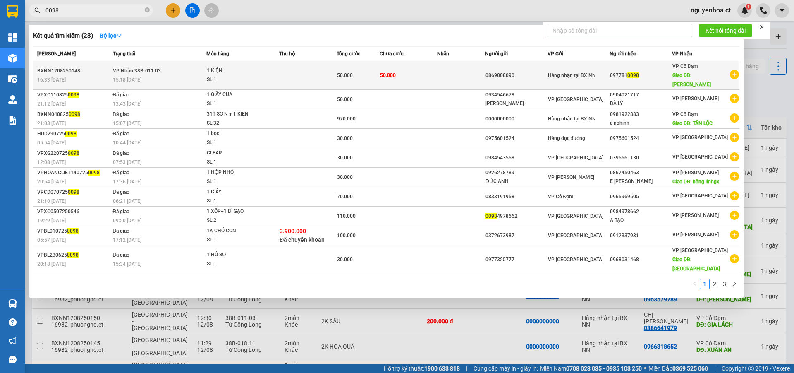
type input "0098"
click at [127, 70] on td "VP Nhận 38B-011.03 15:18 [DATE]" at bounding box center [159, 75] width 96 height 29
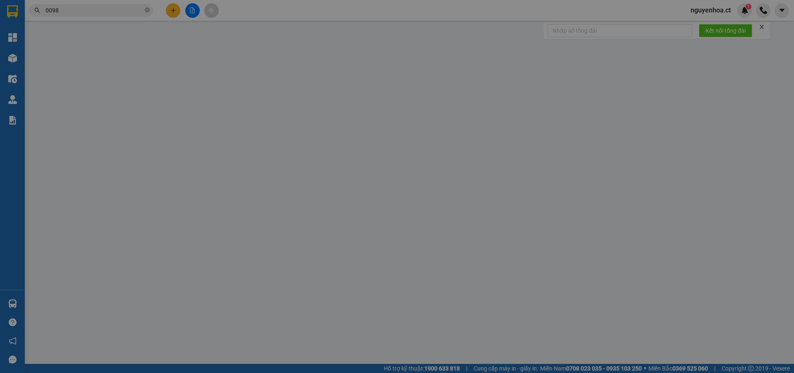
type input "0869008090"
type input "0977810098"
type input "[PERSON_NAME]"
type input "50.000"
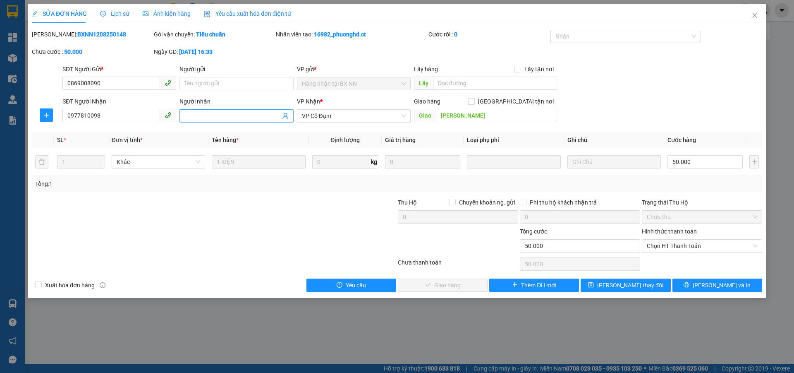
drag, startPoint x: 240, startPoint y: 114, endPoint x: 244, endPoint y: 110, distance: 5.3
click at [242, 112] on input "Người nhận" at bounding box center [232, 115] width 96 height 9
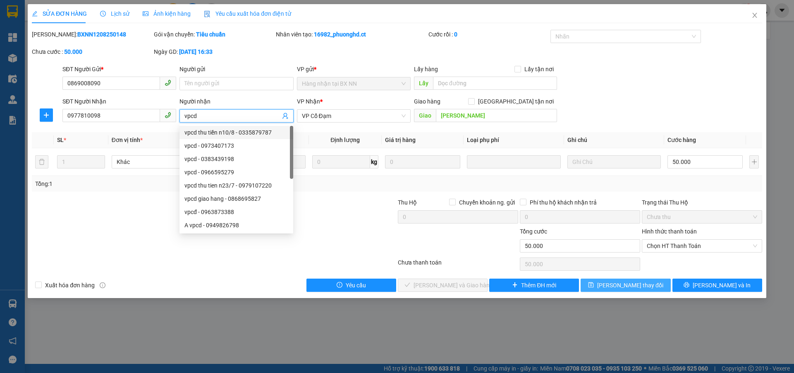
type input "vpcd"
click at [638, 285] on span "[PERSON_NAME] thay đổi" at bounding box center [630, 284] width 66 height 9
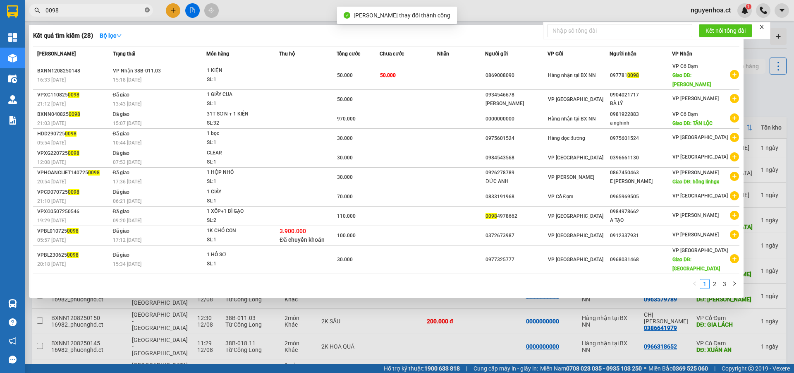
click at [147, 9] on icon "close-circle" at bounding box center [147, 9] width 5 height 5
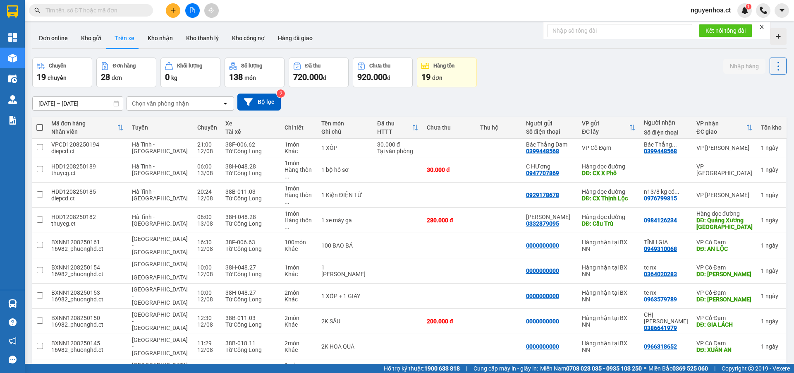
click at [132, 3] on div "Kết quả tìm kiếm ( 28 ) Bộ lọc Mã ĐH Trạng thái Món hàng Thu hộ Tổng cước Chưa …" at bounding box center [80, 10] width 161 height 14
click at [130, 9] on input "text" at bounding box center [95, 10] width 98 height 9
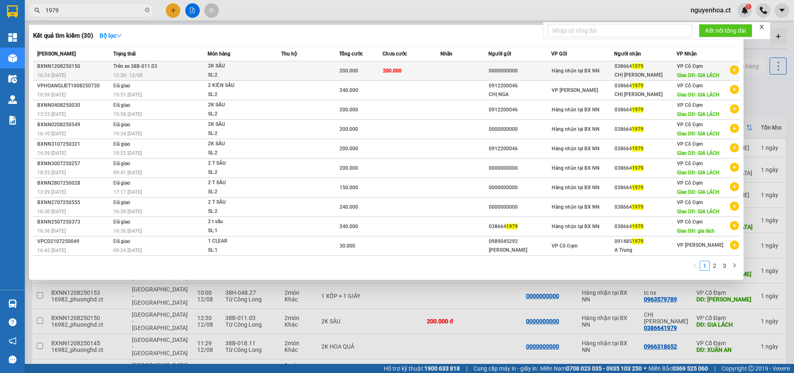
type input "1979"
click at [134, 72] on span "12:30 [DATE]" at bounding box center [127, 75] width 29 height 6
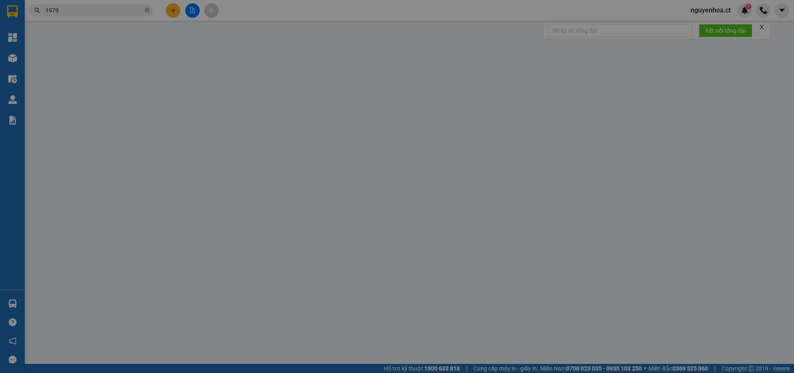
type input "0000000000"
type input "0386641979"
type input "CHỊ [PERSON_NAME]"
type input "GIA LÁCH"
type input "200.000"
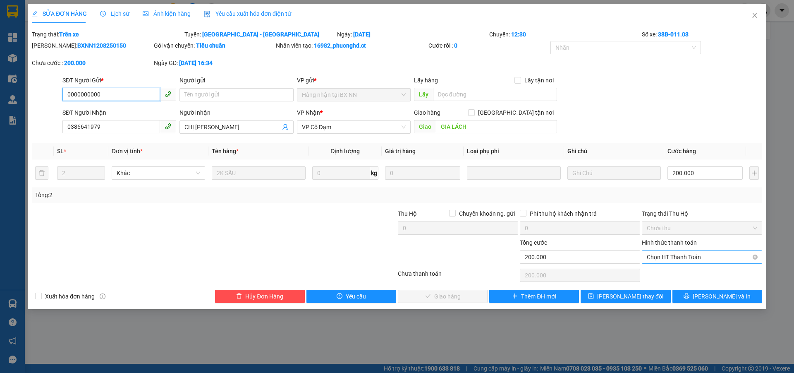
click at [685, 253] on span "Chọn HT Thanh Toán" at bounding box center [702, 257] width 110 height 12
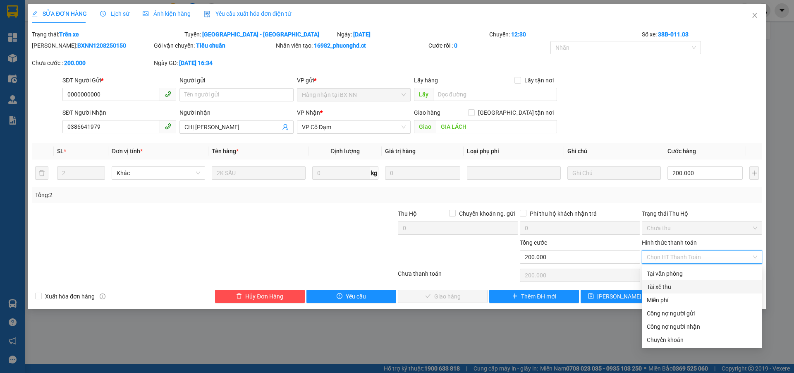
click at [663, 287] on div "Tài xế thu" at bounding box center [702, 286] width 110 height 9
type input "0"
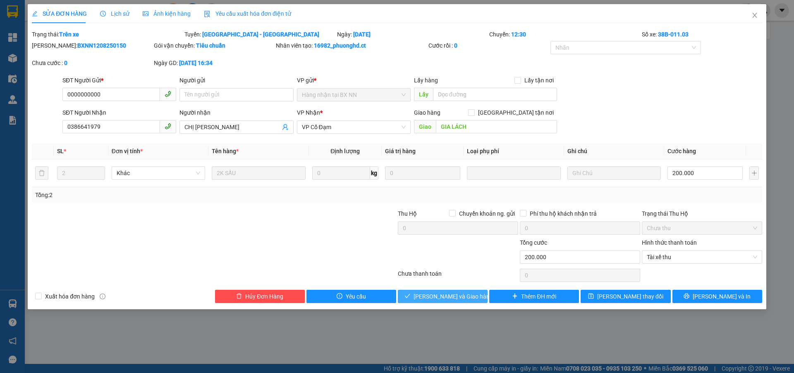
click at [460, 292] on span "[PERSON_NAME] và Giao hàng" at bounding box center [453, 296] width 79 height 9
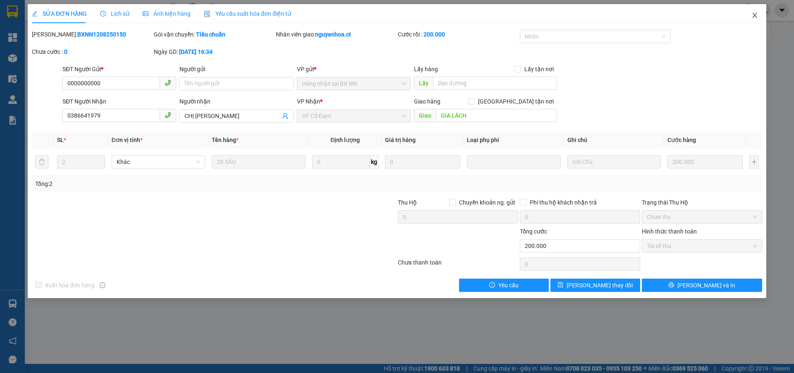
click at [755, 14] on icon "close" at bounding box center [755, 15] width 7 height 7
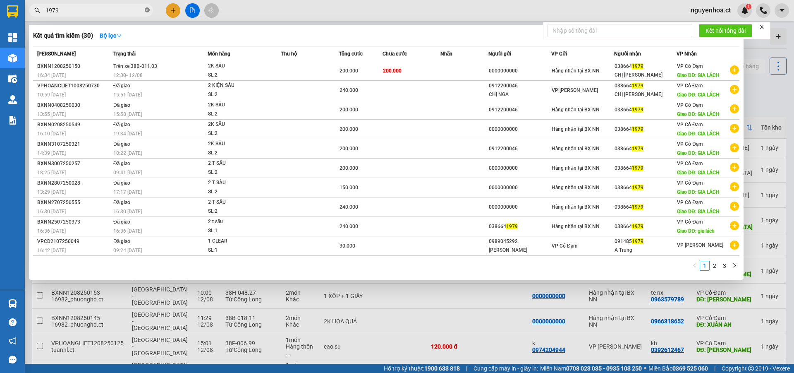
click at [149, 10] on icon "close-circle" at bounding box center [147, 9] width 5 height 5
type input "8367"
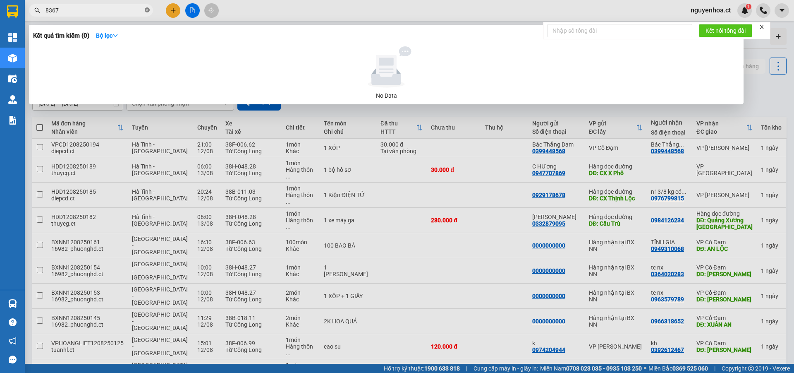
click at [146, 9] on icon "close-circle" at bounding box center [147, 9] width 5 height 5
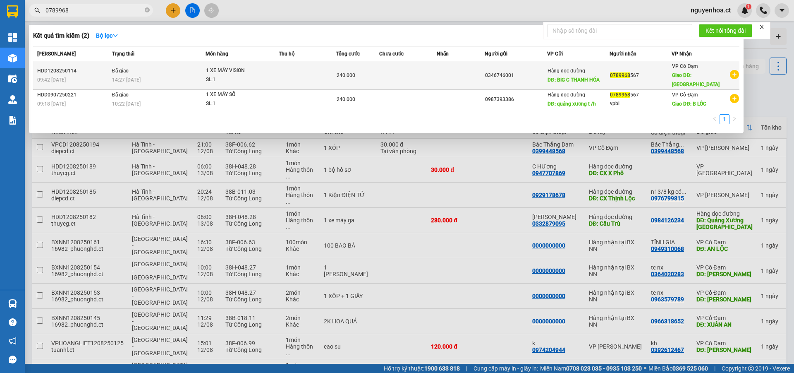
type input "0789968"
click at [129, 69] on span "Đã giao" at bounding box center [120, 70] width 17 height 7
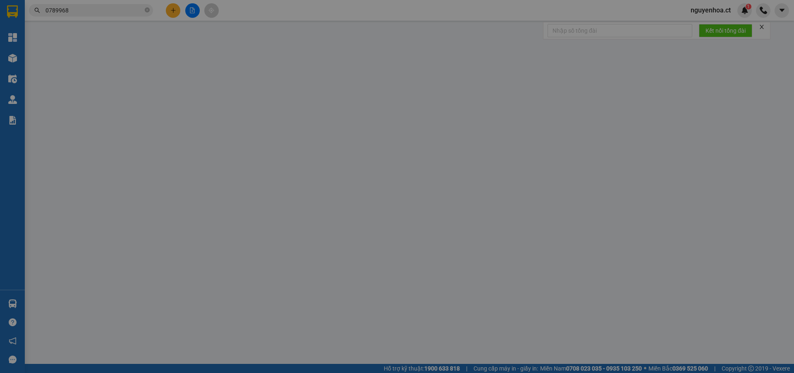
type input "0346746001"
type input "BIG C THANH HÓA"
type input "0789968567"
type input "BÌNH LỘC"
type input "240.000"
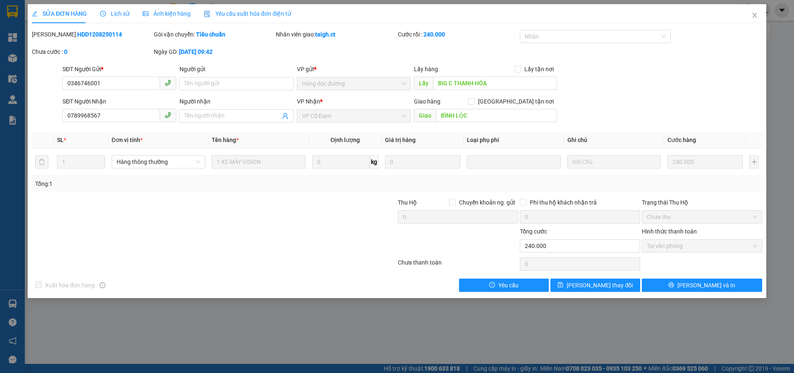
click at [114, 13] on span "Lịch sử" at bounding box center [114, 13] width 29 height 7
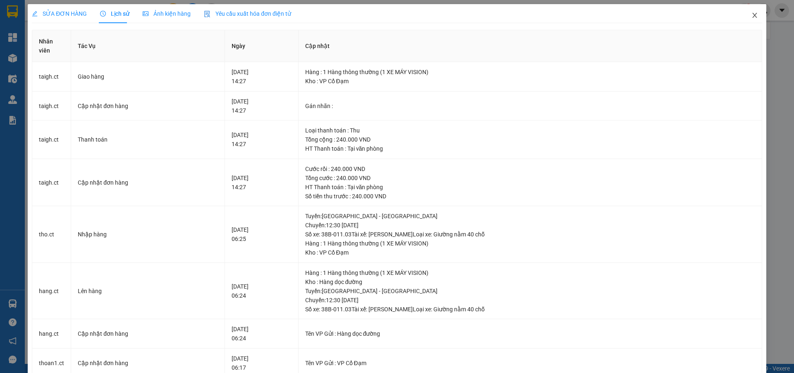
click at [752, 16] on icon "close" at bounding box center [755, 15] width 7 height 7
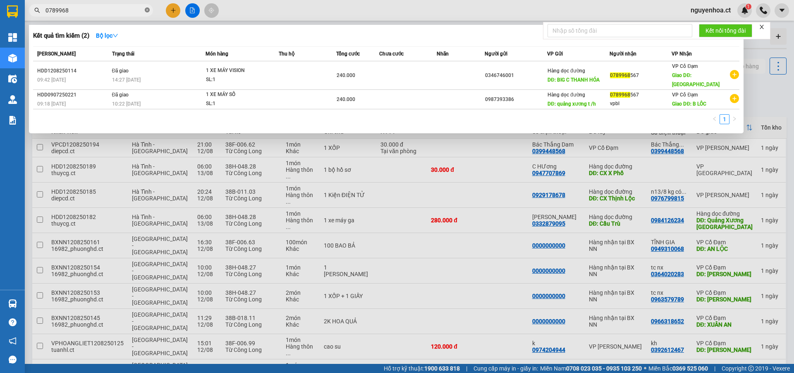
click at [148, 10] on icon "close-circle" at bounding box center [147, 9] width 5 height 5
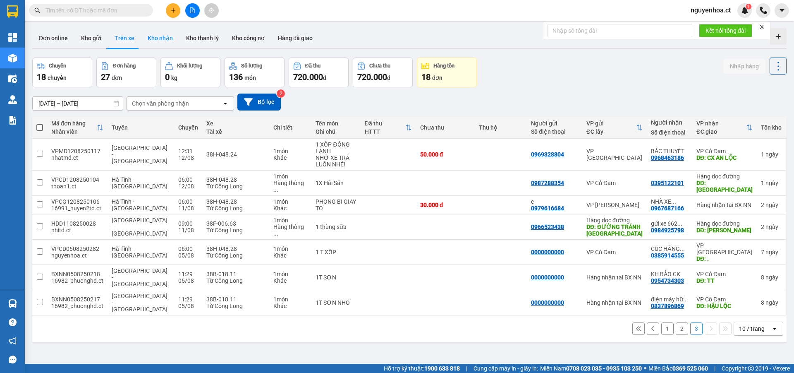
click at [157, 34] on button "Kho nhận" at bounding box center [160, 38] width 38 height 20
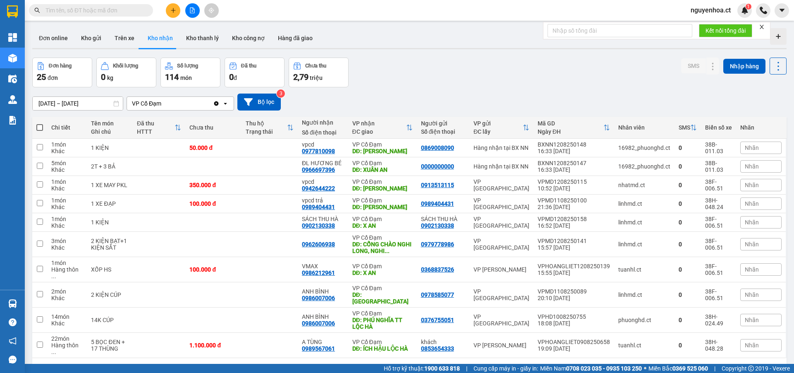
click at [217, 103] on icon "Clear value" at bounding box center [216, 103] width 5 height 5
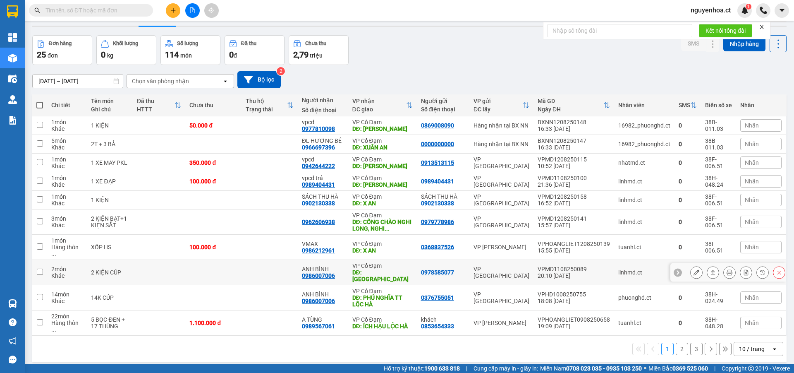
scroll to position [38, 0]
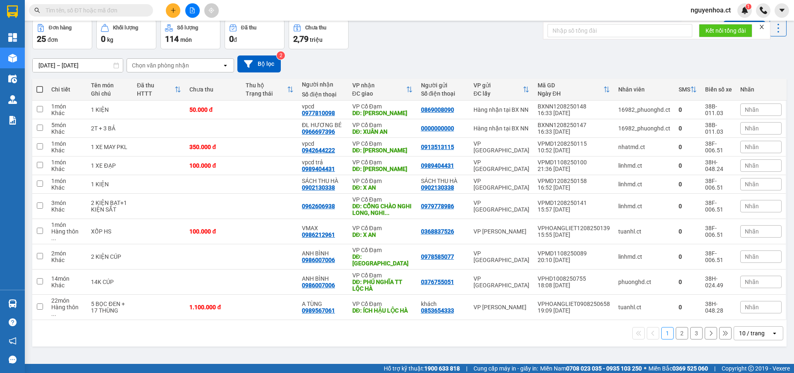
click at [690, 327] on button "3" at bounding box center [696, 333] width 12 height 12
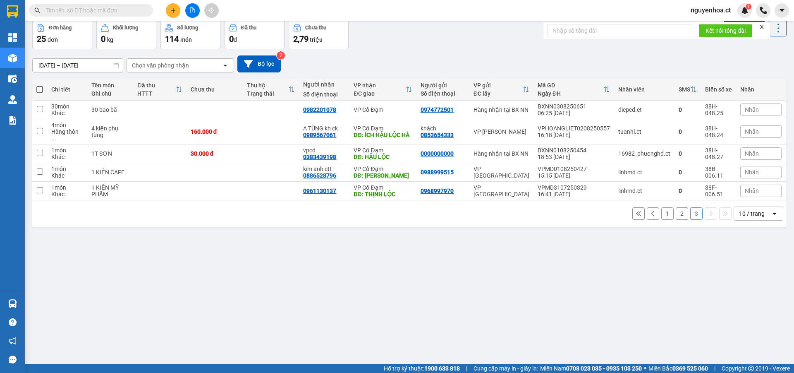
click at [678, 207] on button "2" at bounding box center [682, 213] width 12 height 12
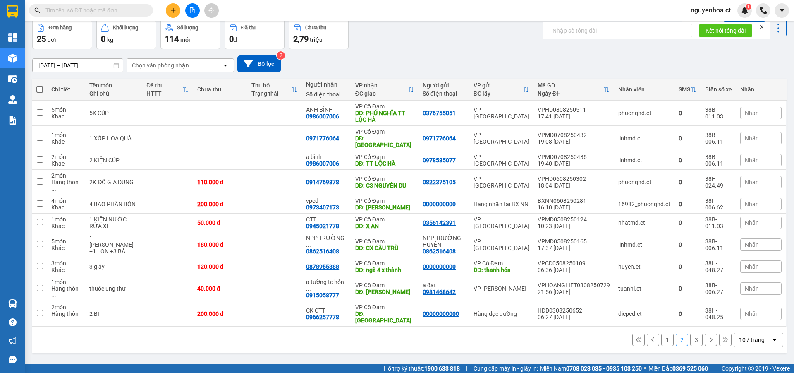
click at [661, 333] on button "1" at bounding box center [667, 339] width 12 height 12
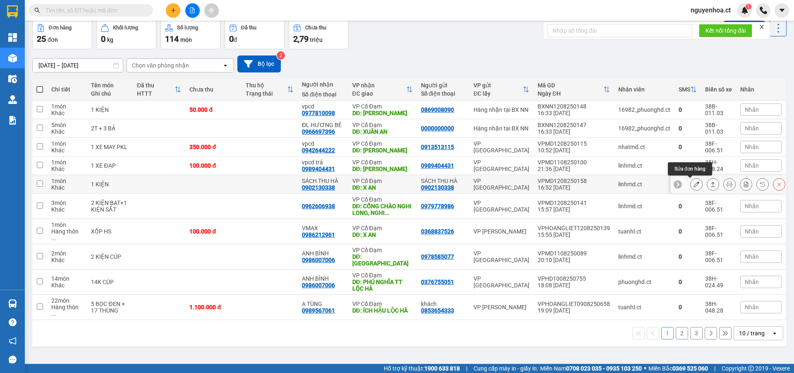
click at [694, 181] on icon at bounding box center [697, 184] width 6 height 6
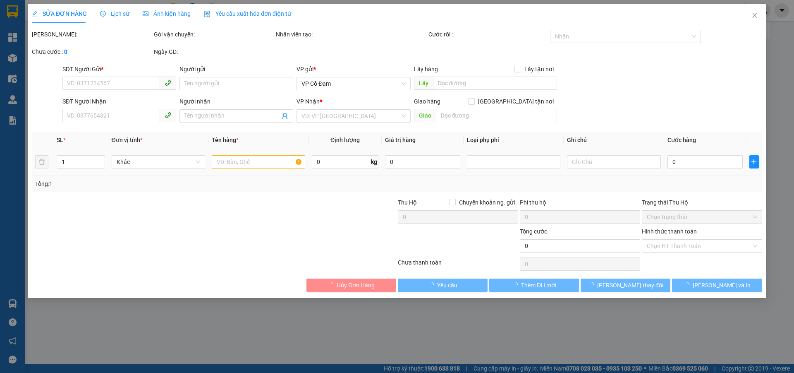
type input "0902130338"
type input "SÁCH THU HÀ"
type input "0902130338"
type input "SÁCH THU HÀ"
type input "X AN"
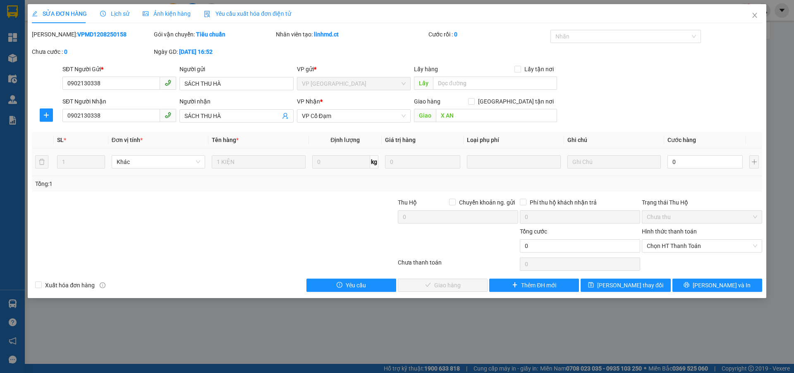
click at [120, 9] on div "Lịch sử" at bounding box center [114, 13] width 29 height 9
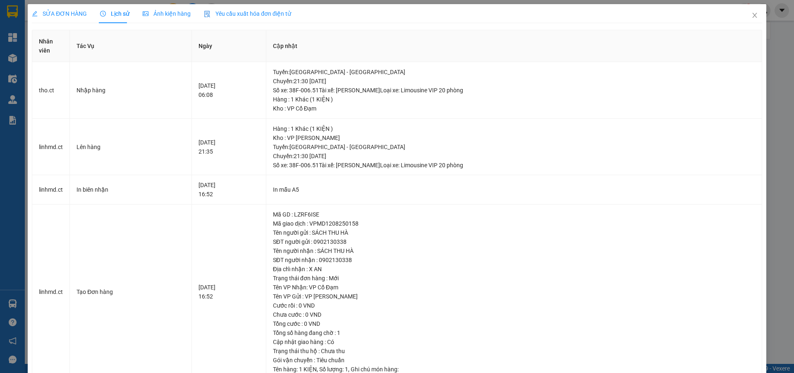
click at [61, 11] on span "SỬA ĐƠN HÀNG" at bounding box center [59, 13] width 55 height 7
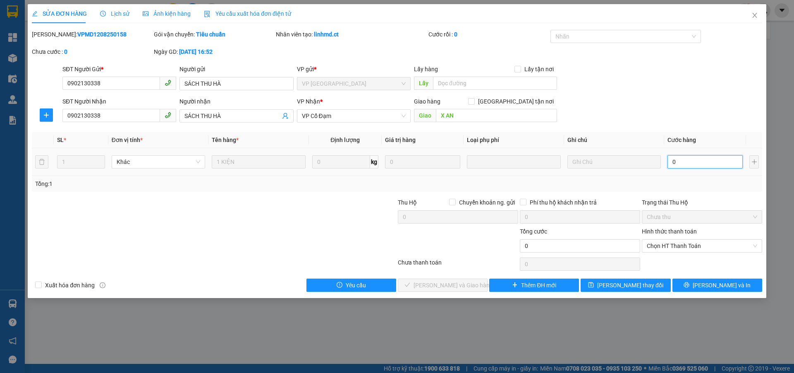
click at [698, 163] on input "0" at bounding box center [705, 161] width 75 height 13
type input "3"
type input "30"
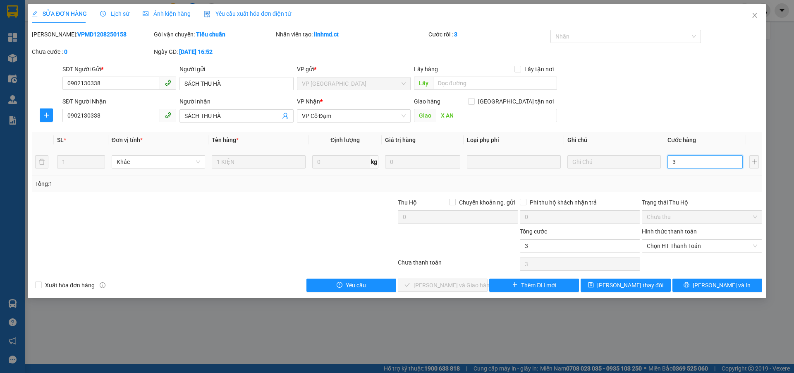
type input "30"
drag, startPoint x: 667, startPoint y: 243, endPoint x: 671, endPoint y: 253, distance: 10.2
click at [667, 244] on span "Chọn HT Thanh Toán" at bounding box center [702, 246] width 110 height 12
type input "30"
type input "30.000"
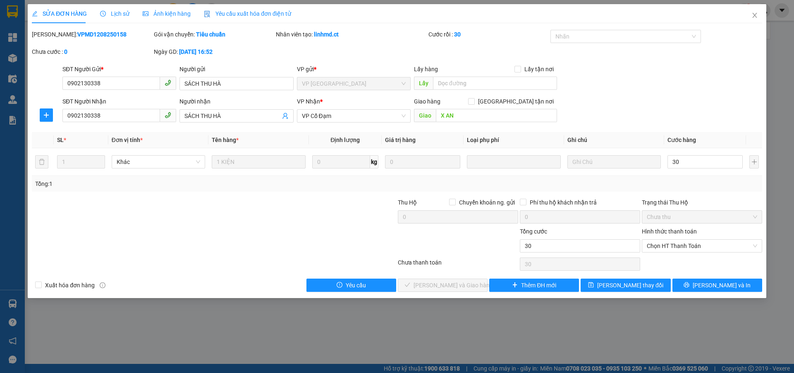
type input "30.000"
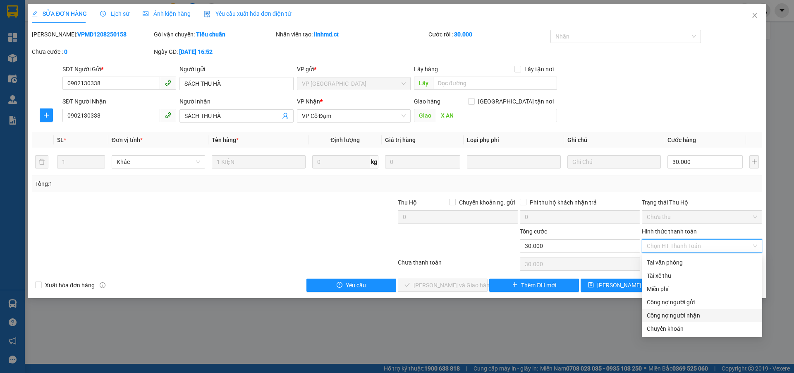
click at [672, 314] on div "Công nợ người nhận" at bounding box center [702, 315] width 110 height 9
type input "0"
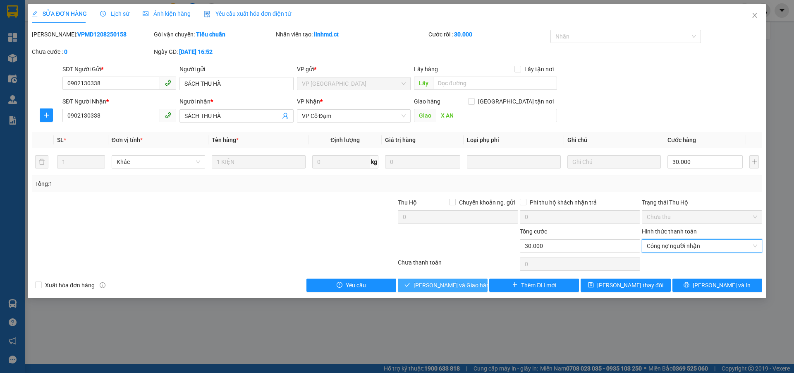
click at [462, 284] on span "[PERSON_NAME] và Giao hàng" at bounding box center [453, 284] width 79 height 9
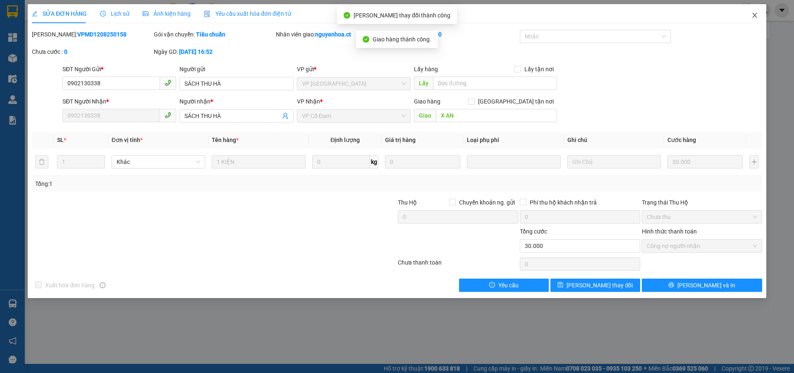
click at [754, 13] on icon "close" at bounding box center [755, 15] width 7 height 7
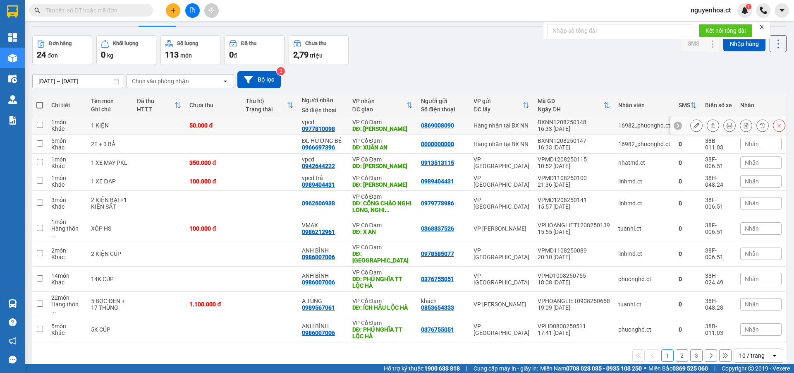
scroll to position [38, 0]
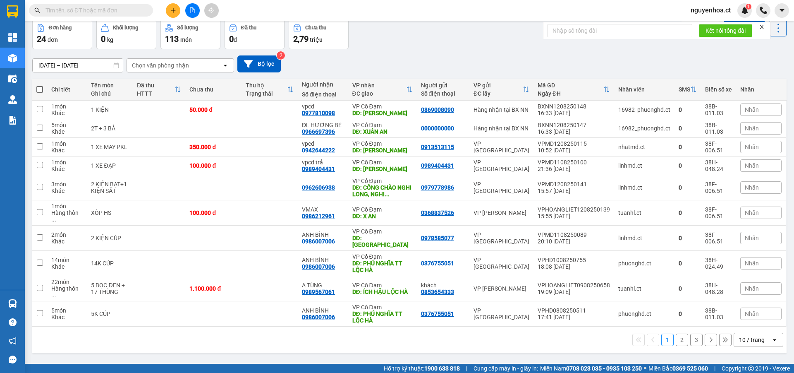
click at [678, 333] on button "2" at bounding box center [682, 339] width 12 height 12
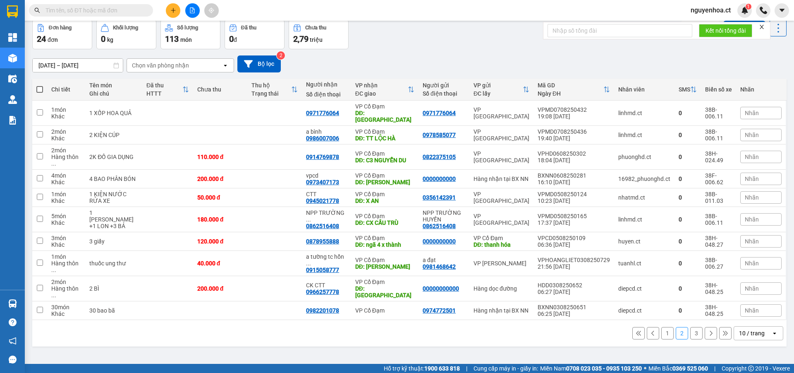
click at [692, 327] on button "3" at bounding box center [696, 333] width 12 height 12
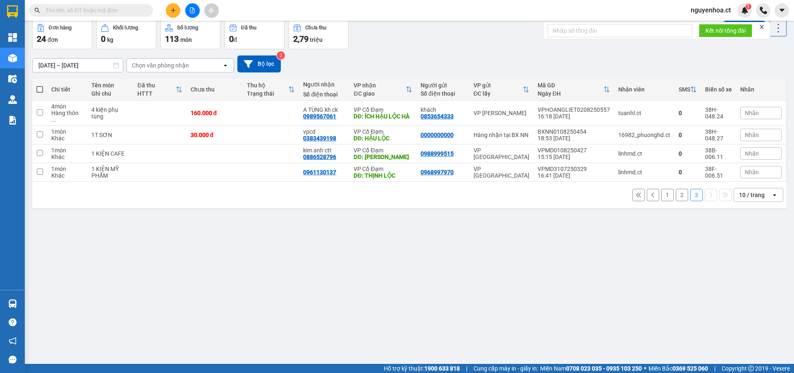
click at [664, 189] on button "1" at bounding box center [667, 195] width 12 height 12
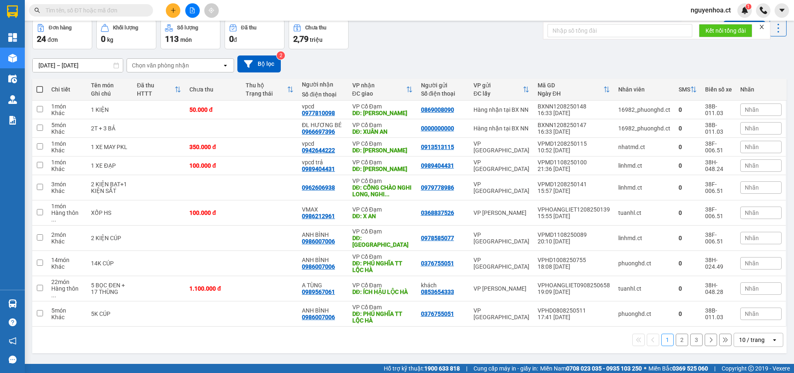
click at [275, 333] on div "ver 1.8.138 Đơn online Kho gửi Trên xe Kho nhận Kho thanh lý Kho công nợ Hàng đ…" at bounding box center [409, 173] width 761 height 373
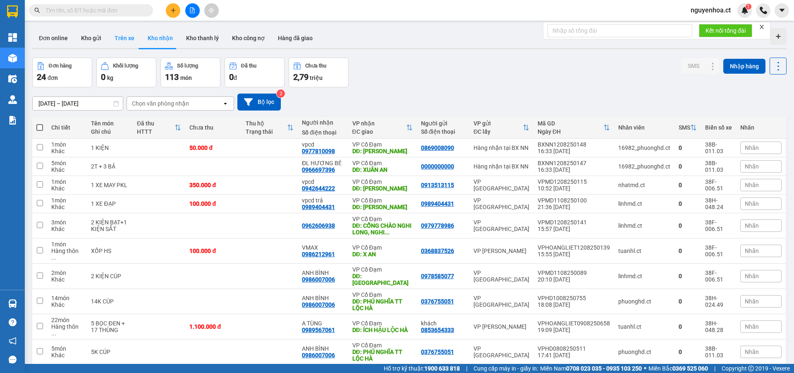
click at [113, 31] on button "Trên xe" at bounding box center [124, 38] width 33 height 20
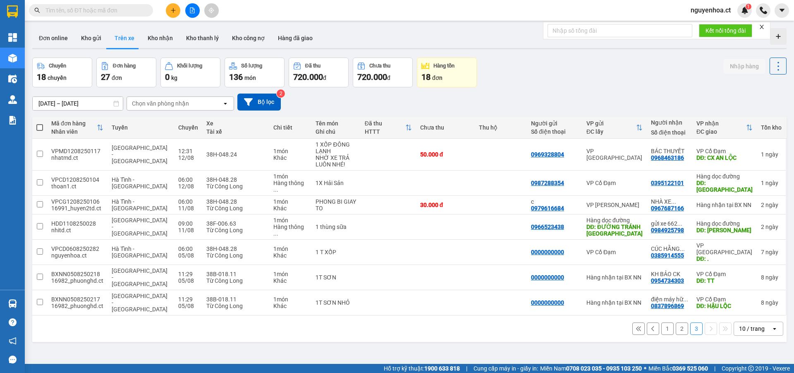
click at [678, 322] on button "2" at bounding box center [682, 328] width 12 height 12
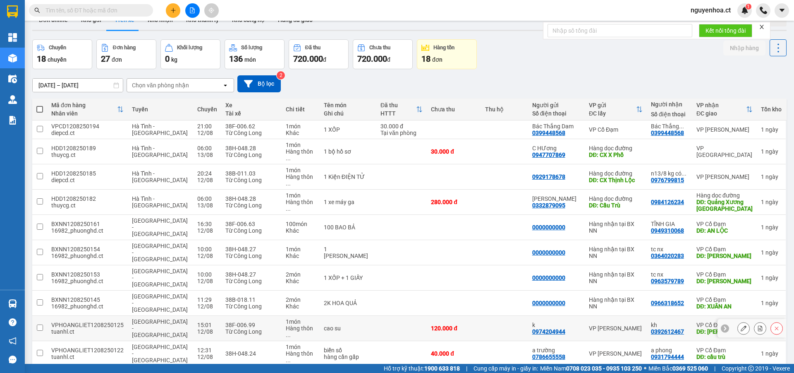
scroll to position [38, 0]
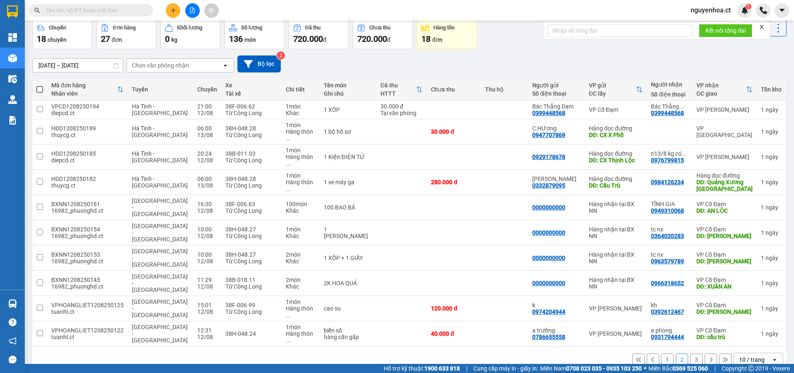
click at [690, 353] on button "3" at bounding box center [696, 359] width 12 height 12
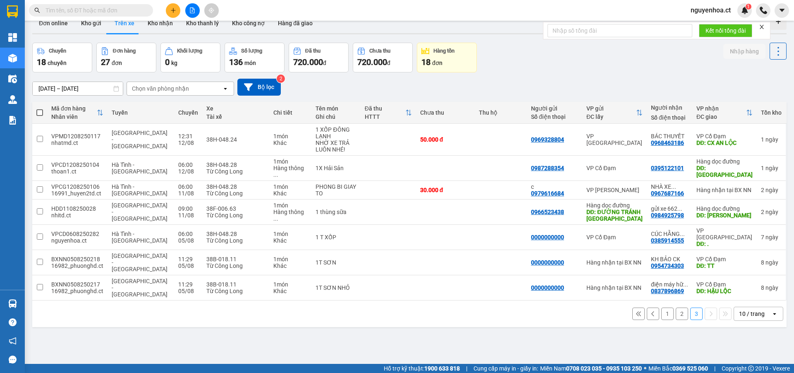
scroll to position [0, 0]
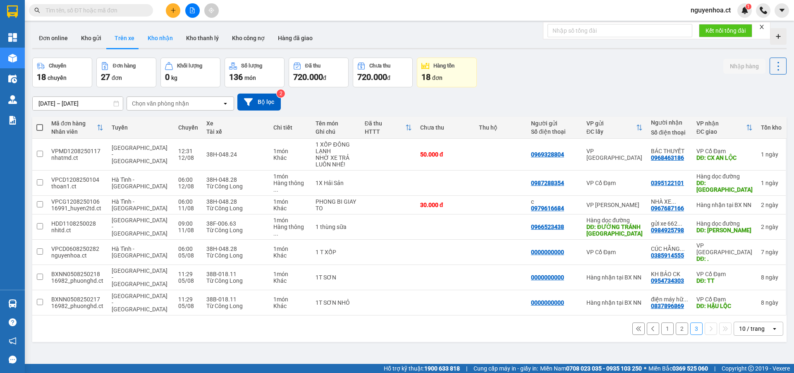
click at [151, 37] on button "Kho nhận" at bounding box center [160, 38] width 38 height 20
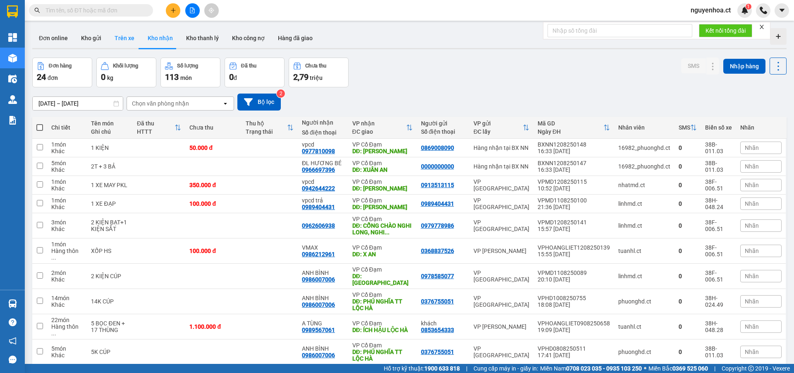
click at [123, 38] on button "Trên xe" at bounding box center [124, 38] width 33 height 20
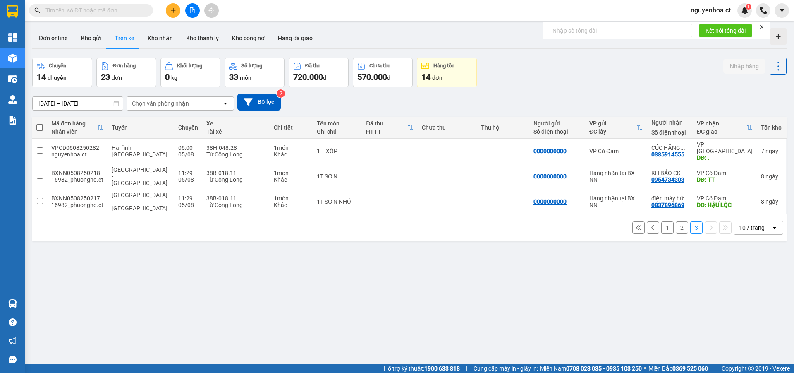
click at [677, 221] on button "2" at bounding box center [682, 227] width 12 height 12
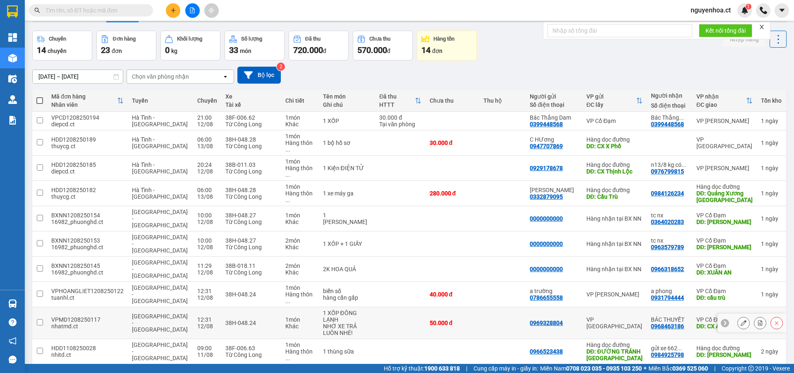
scroll to position [38, 0]
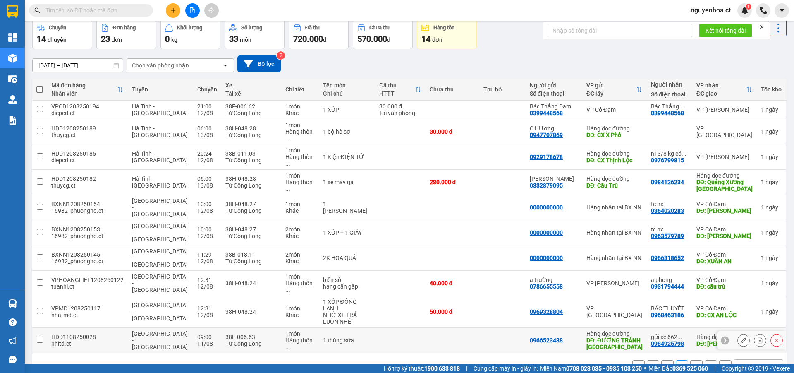
click at [741, 337] on icon at bounding box center [744, 340] width 6 height 6
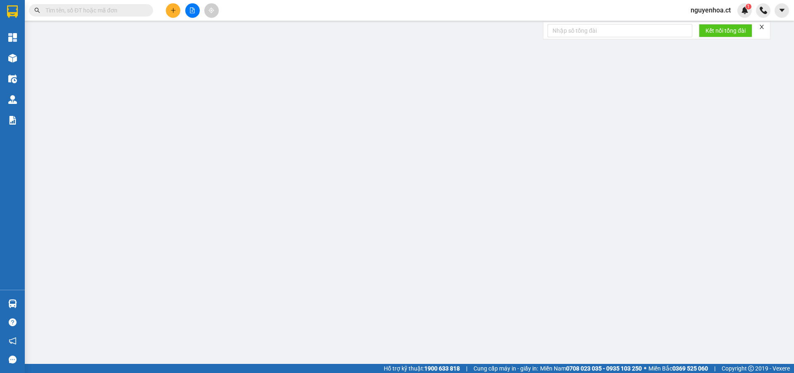
type input "0966523438"
type input "ĐƯỜNG TRÁNH [GEOGRAPHIC_DATA]"
type input "0984925798"
type input "gửi xe 662 11/8"
type input "[PERSON_NAME]"
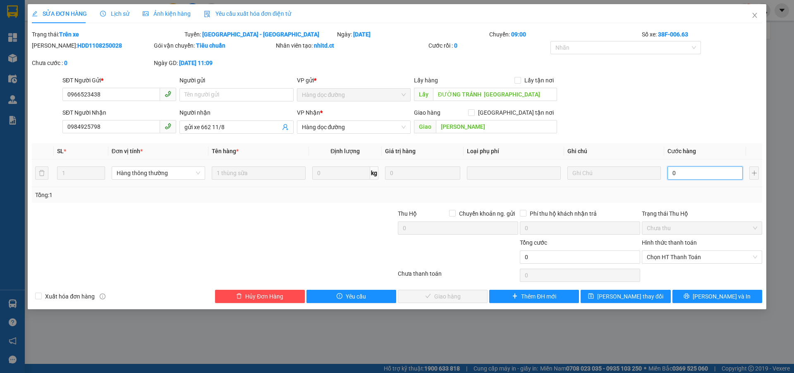
click at [700, 171] on input "0" at bounding box center [705, 172] width 75 height 13
type input "8"
type input "80"
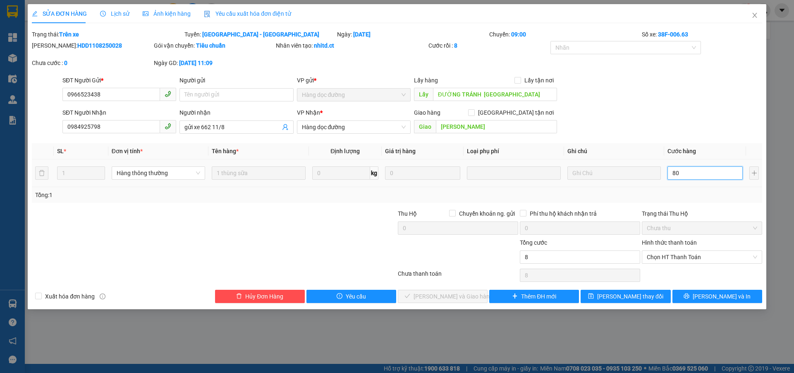
type input "80"
click at [669, 254] on span "Chọn HT Thanh Toán" at bounding box center [702, 257] width 110 height 12
type input "80"
type input "80.000"
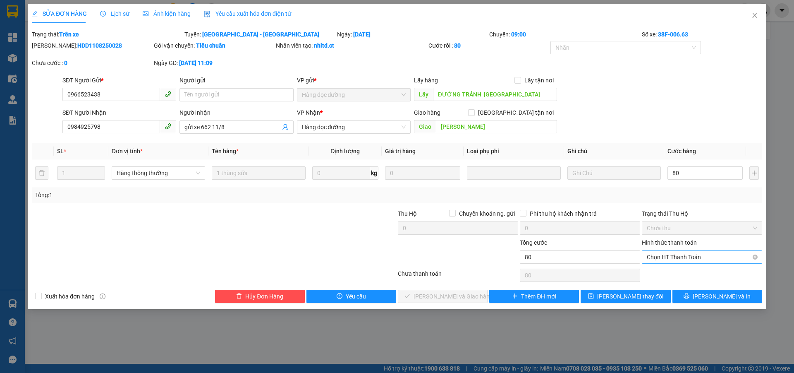
type input "80.000"
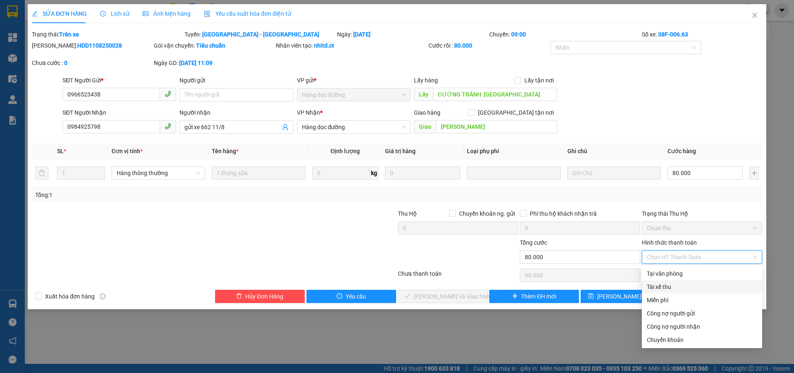
click at [661, 287] on div "Tài xế thu" at bounding box center [702, 286] width 110 height 9
type input "0"
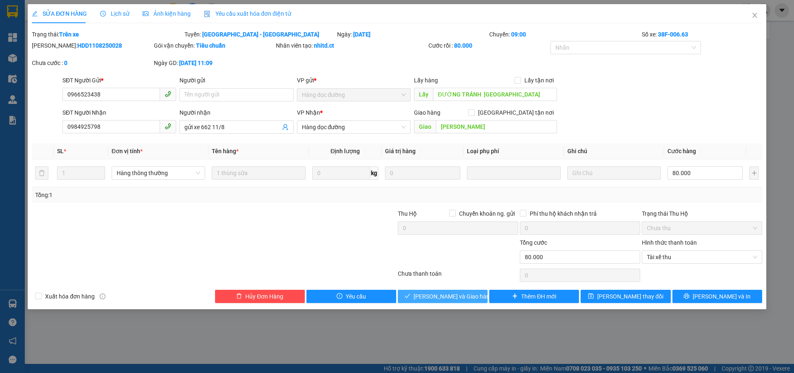
click at [453, 297] on span "[PERSON_NAME] và Giao hàng" at bounding box center [453, 296] width 79 height 9
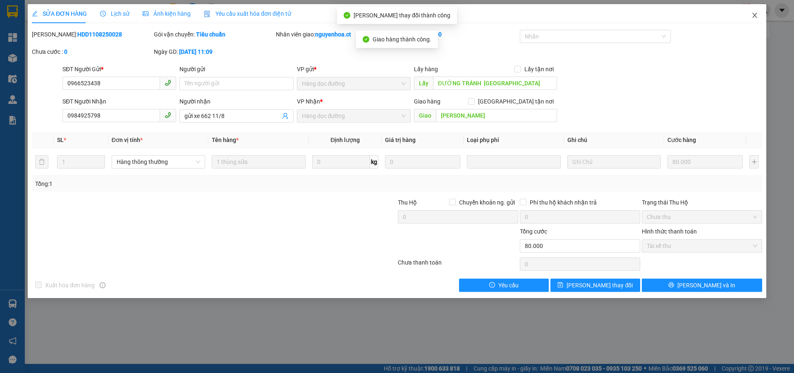
click at [753, 15] on icon "close" at bounding box center [755, 15] width 7 height 7
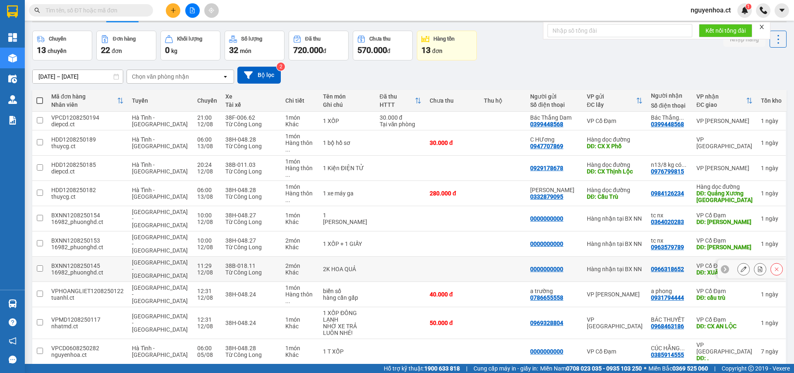
scroll to position [38, 0]
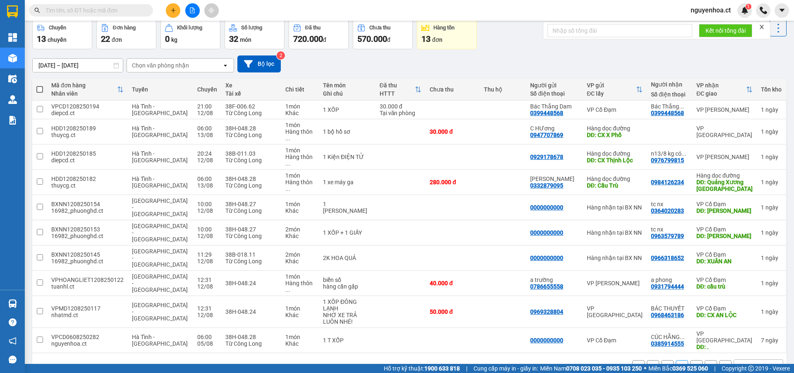
click at [690, 360] on button "3" at bounding box center [696, 366] width 12 height 12
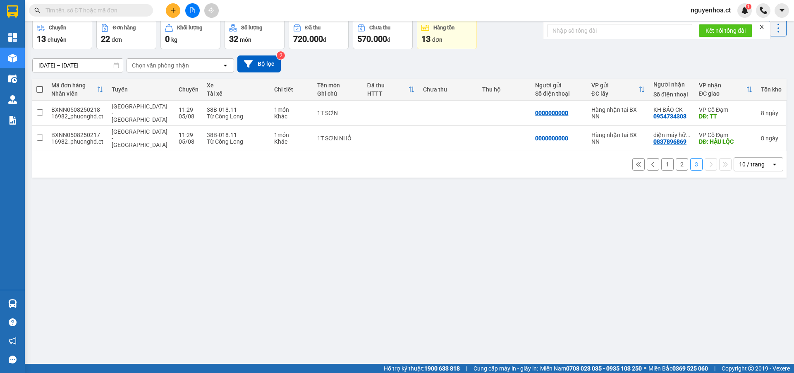
click at [676, 158] on button "2" at bounding box center [682, 164] width 12 height 12
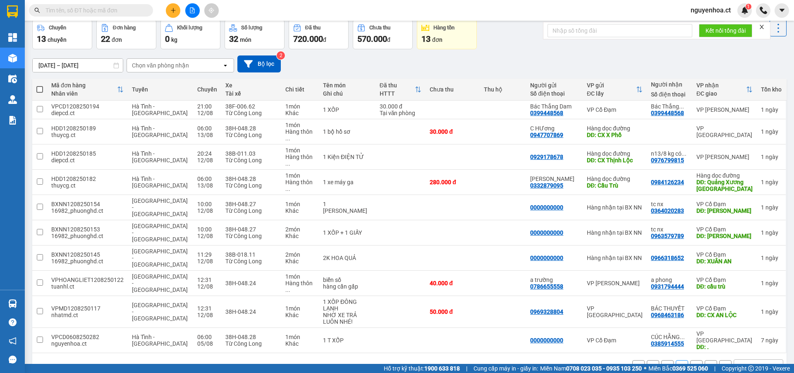
click at [665, 360] on button "1" at bounding box center [667, 366] width 12 height 12
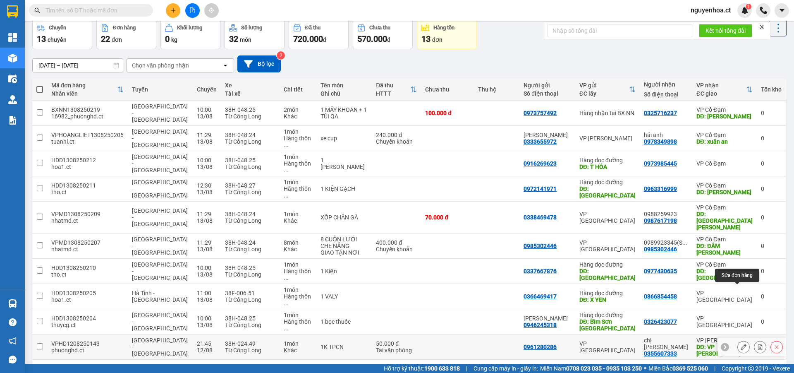
click at [741, 344] on icon at bounding box center [744, 347] width 6 height 6
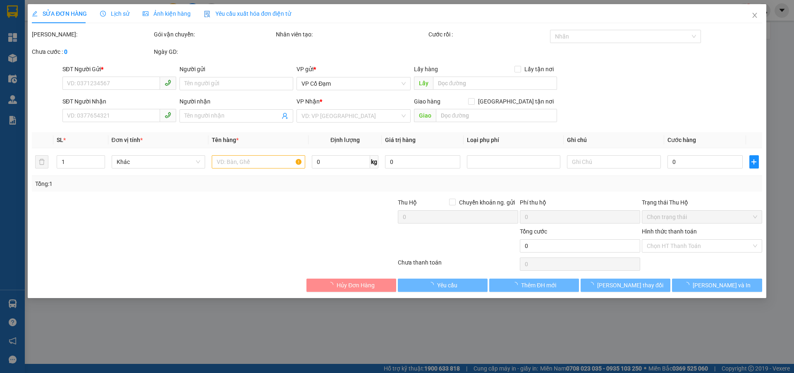
type input "0961280286"
type input "0355607333"
type input "chị [PERSON_NAME]"
type input "VP HỒNG LĨNH"
type input "50.000"
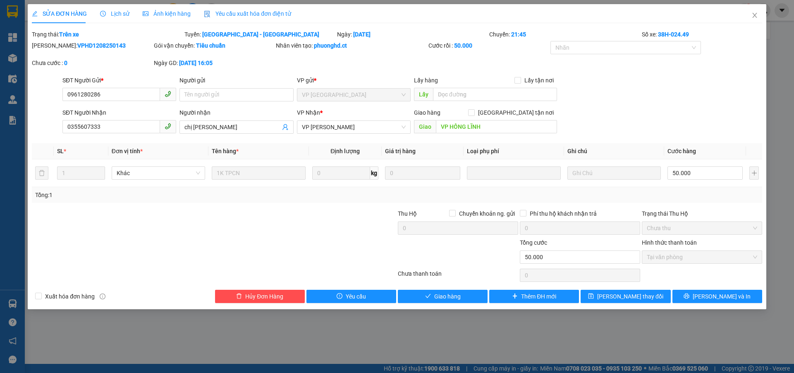
click at [122, 9] on div "Lịch sử" at bounding box center [114, 13] width 29 height 19
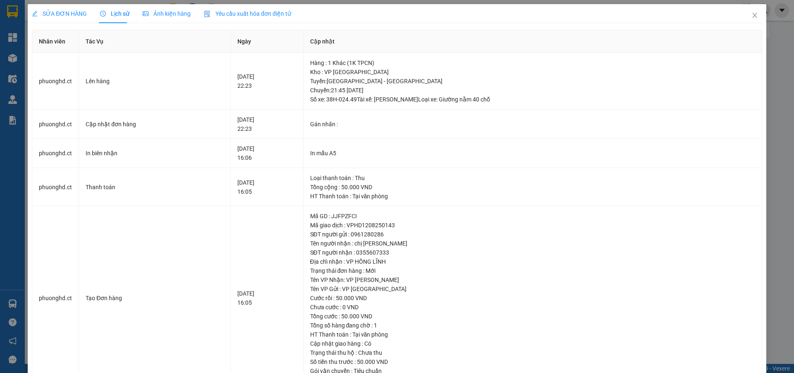
click at [76, 13] on span "SỬA ĐƠN HÀNG" at bounding box center [59, 13] width 55 height 7
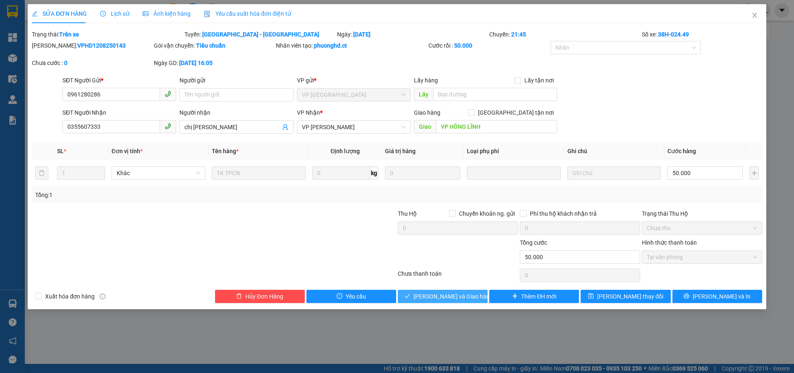
click at [443, 297] on span "[PERSON_NAME] và Giao hàng" at bounding box center [453, 296] width 79 height 9
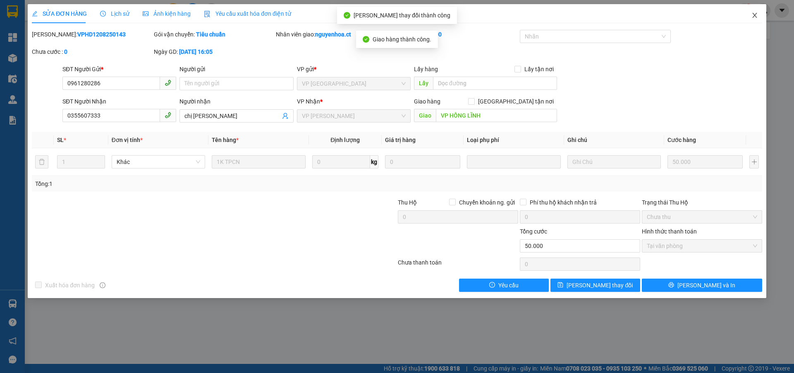
click at [755, 15] on icon "close" at bounding box center [754, 15] width 5 height 5
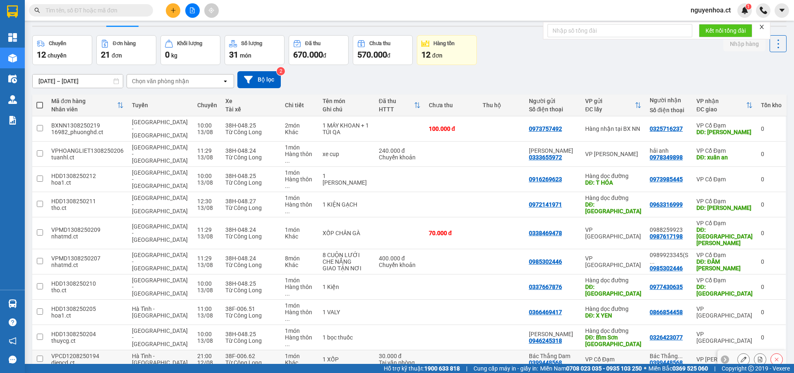
scroll to position [38, 0]
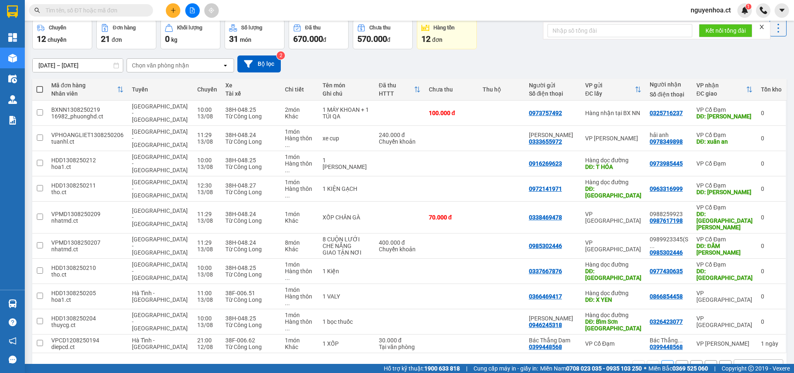
click at [680, 360] on button "2" at bounding box center [682, 366] width 12 height 12
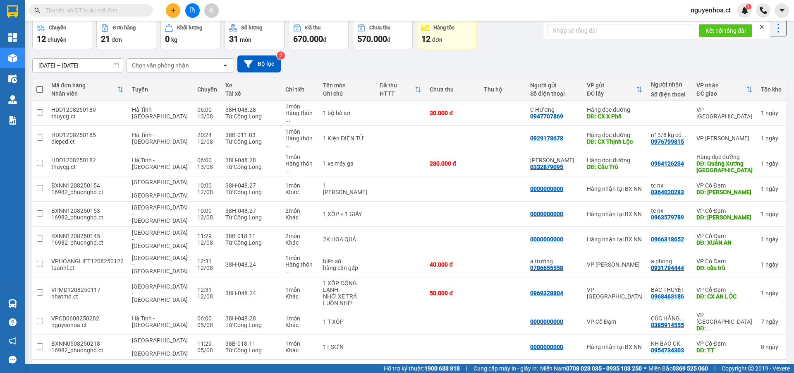
click at [661, 366] on button "1" at bounding box center [667, 372] width 12 height 12
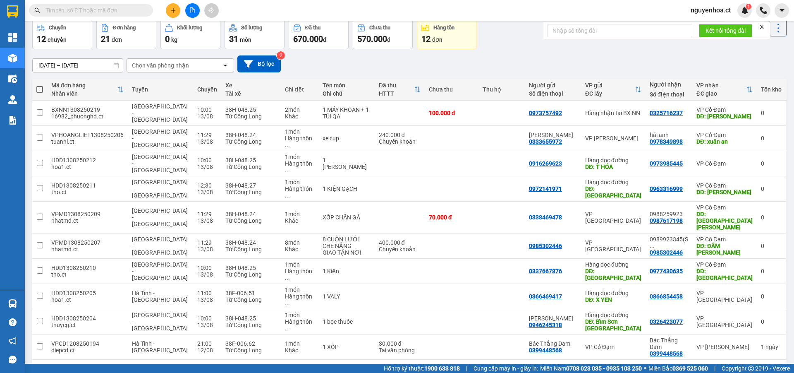
click at [676, 366] on button "2" at bounding box center [682, 372] width 12 height 12
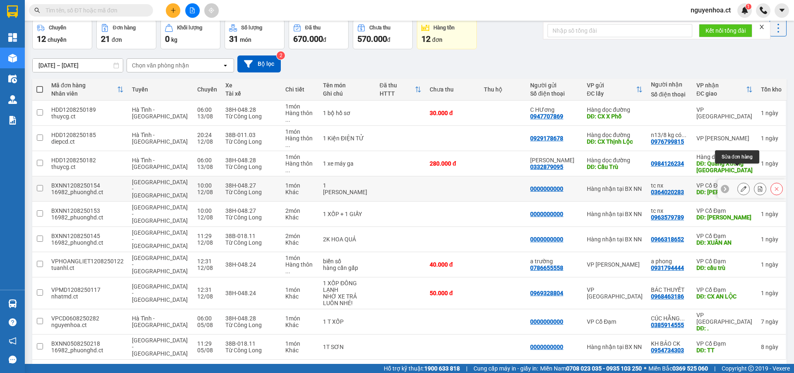
click at [741, 186] on icon at bounding box center [744, 189] width 6 height 6
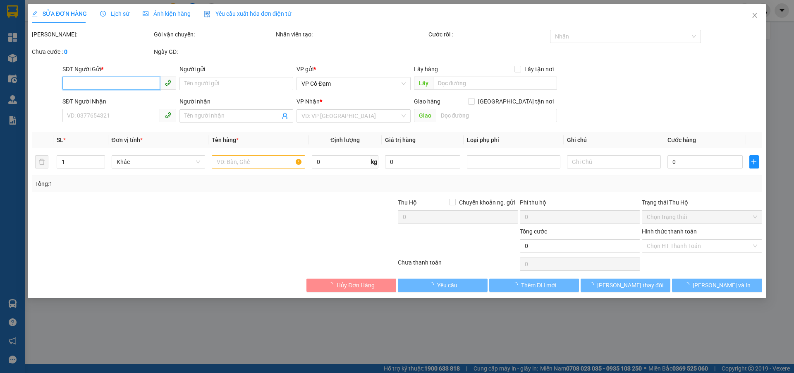
type input "0000000000"
type input "0364020283"
type input "tc nx"
type input "[PERSON_NAME]"
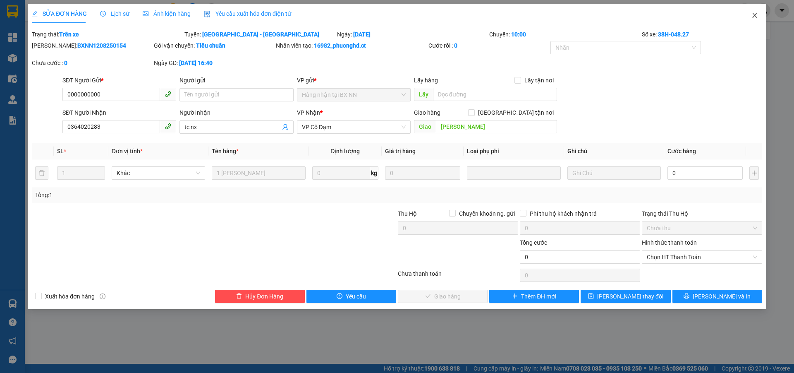
drag, startPoint x: 754, startPoint y: 14, endPoint x: 756, endPoint y: 5, distance: 9.3
click at [755, 12] on span "Close" at bounding box center [754, 15] width 23 height 23
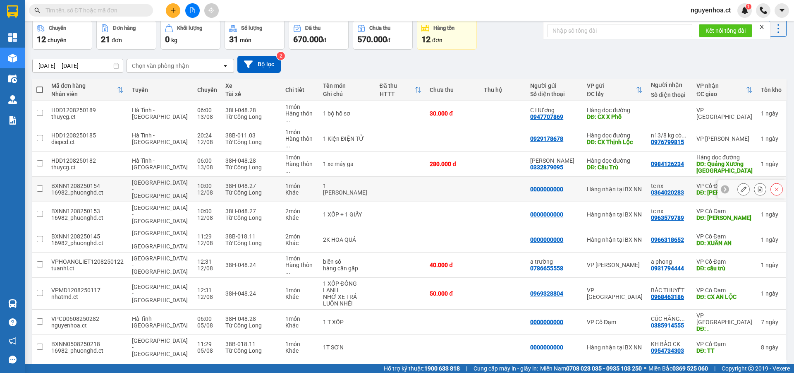
scroll to position [38, 0]
click at [130, 8] on input "text" at bounding box center [95, 10] width 98 height 9
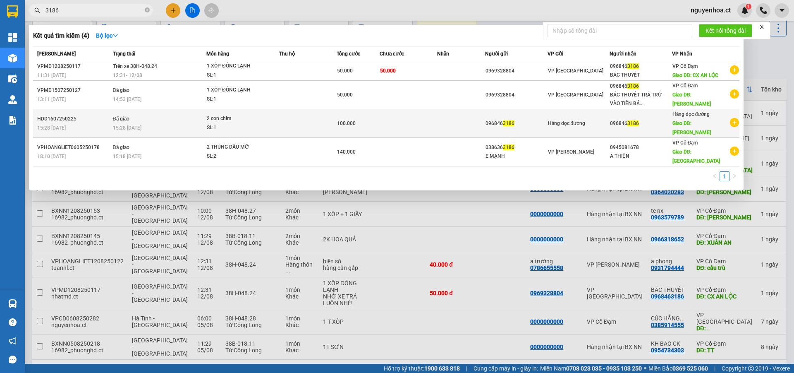
type input "3186"
click at [138, 115] on td "Đã giao 15:28 [DATE]" at bounding box center [159, 123] width 96 height 29
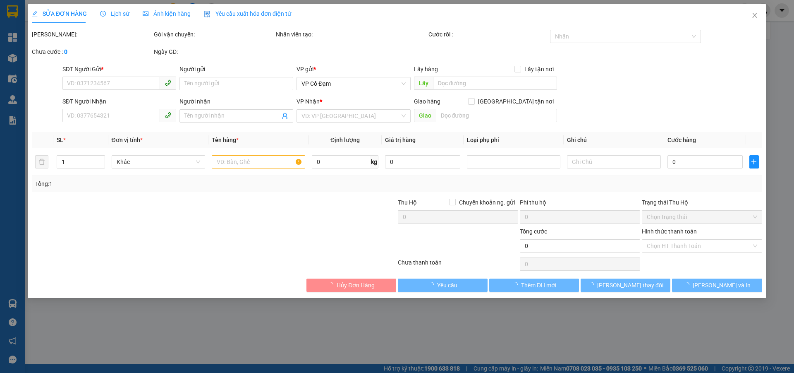
type input "0968463186"
type input "hồng lộc"
type input "100.000"
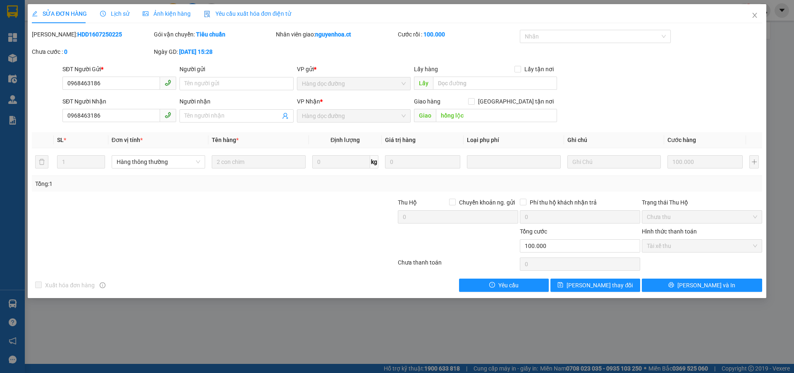
click at [125, 12] on span "Lịch sử" at bounding box center [114, 13] width 29 height 7
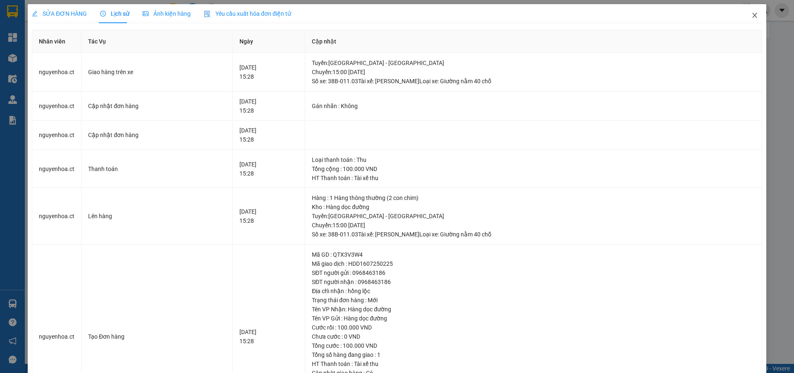
click at [752, 14] on icon "close" at bounding box center [755, 15] width 7 height 7
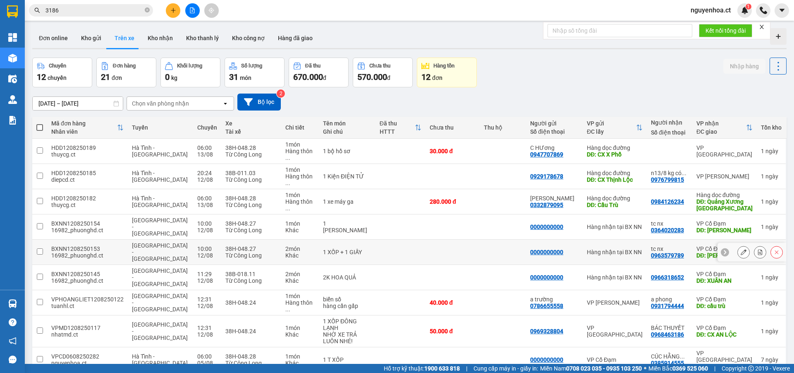
scroll to position [38, 0]
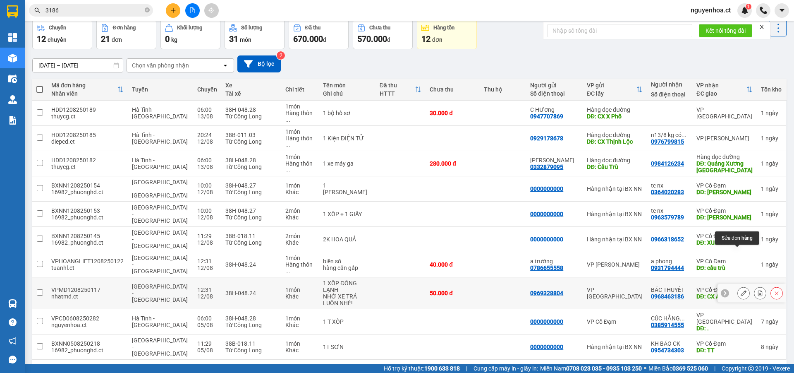
click at [741, 290] on icon at bounding box center [744, 293] width 6 height 6
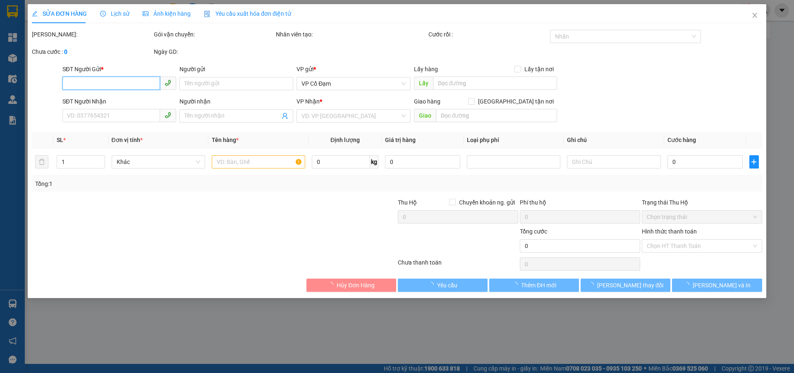
type input "0969328804"
type input "0968463186"
type input "BÁC THUYẾT"
type input "CX AN LỘC"
type input "50.000"
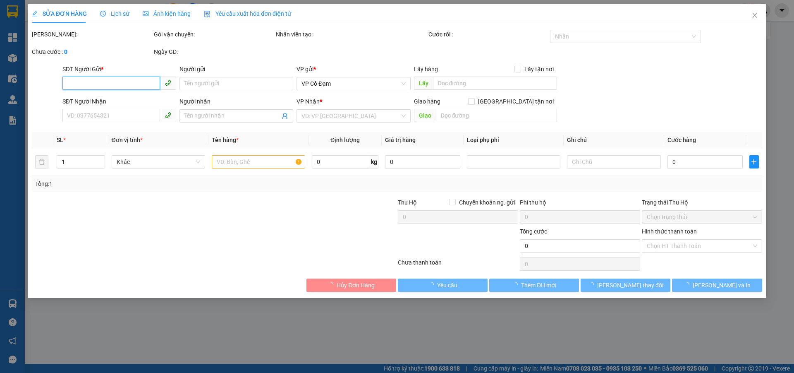
type input "50.000"
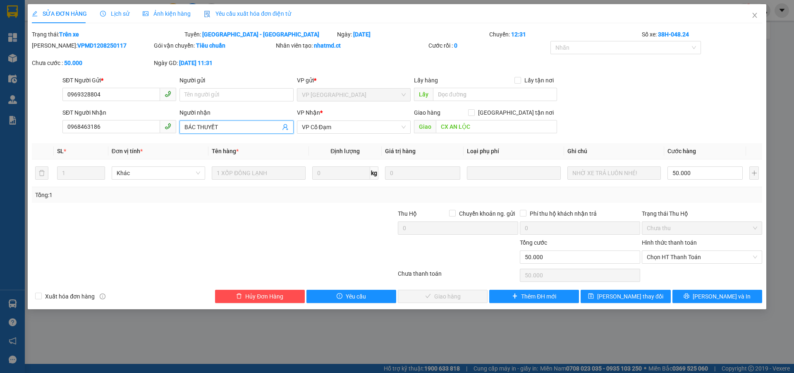
click at [234, 127] on input "BÁC THUYẾT" at bounding box center [232, 126] width 96 height 9
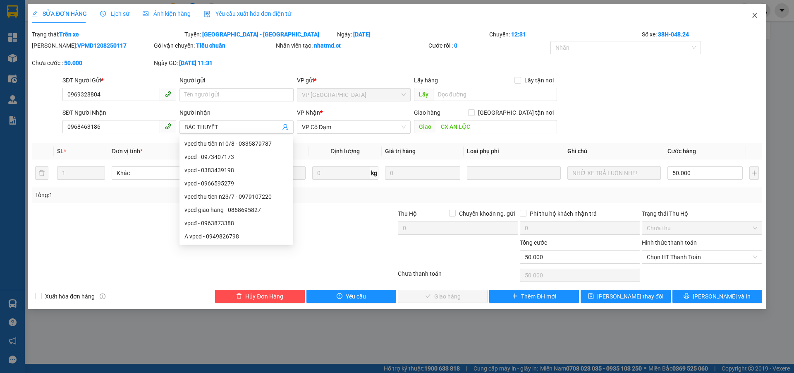
click at [758, 17] on icon "close" at bounding box center [755, 15] width 7 height 7
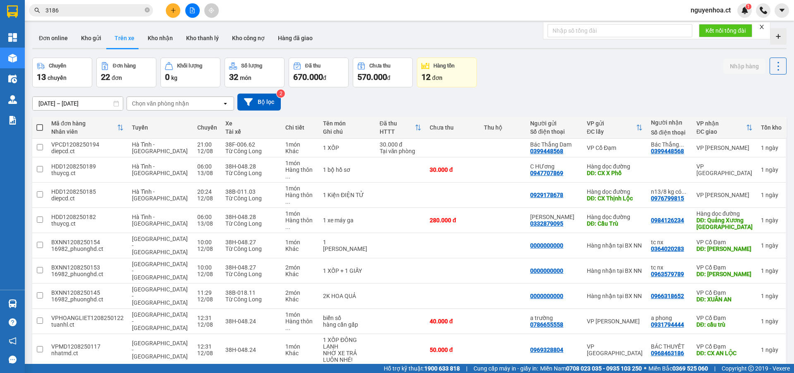
scroll to position [38, 0]
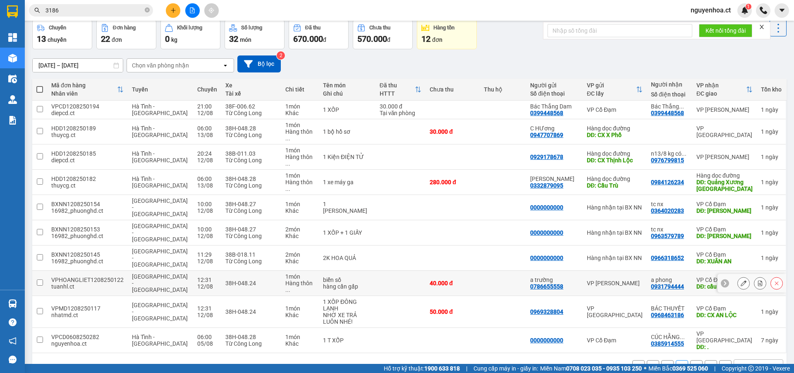
click at [741, 280] on icon at bounding box center [744, 283] width 6 height 6
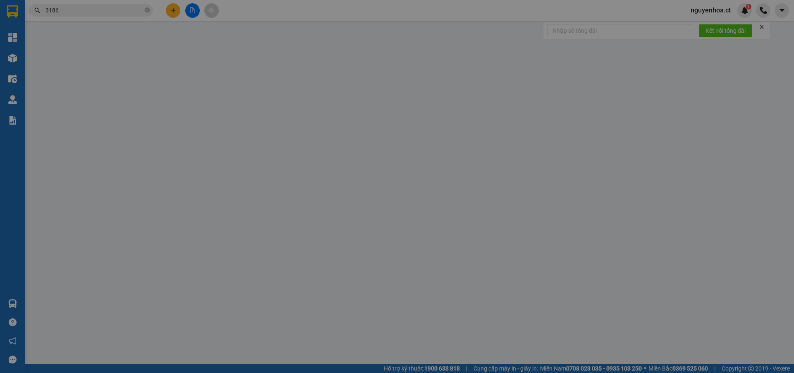
type input "0786655558"
type input "a trường"
type input "0931794444"
type input "a phong"
type input "cầu trù"
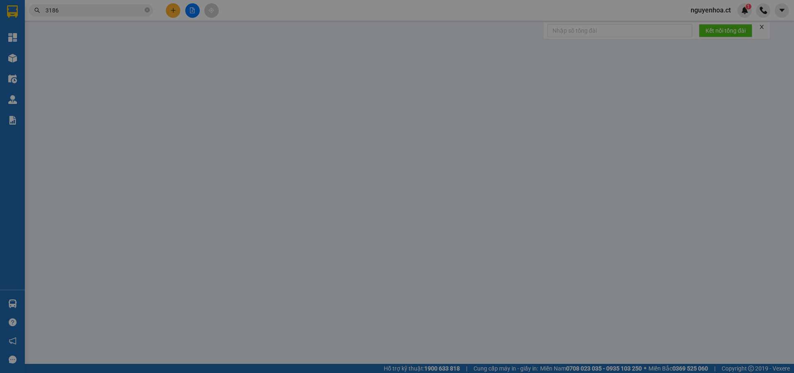
type input "40.000"
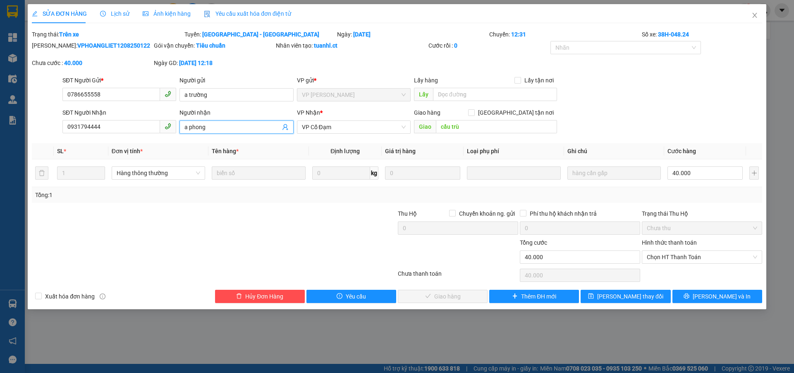
click at [216, 128] on input "a phong" at bounding box center [232, 126] width 96 height 9
type input "a phong x824 n12/8"
click at [631, 293] on span "[PERSON_NAME] thay đổi" at bounding box center [630, 296] width 66 height 9
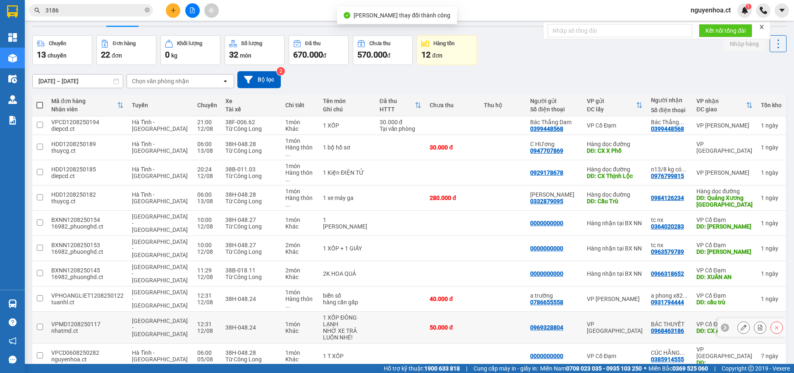
scroll to position [38, 0]
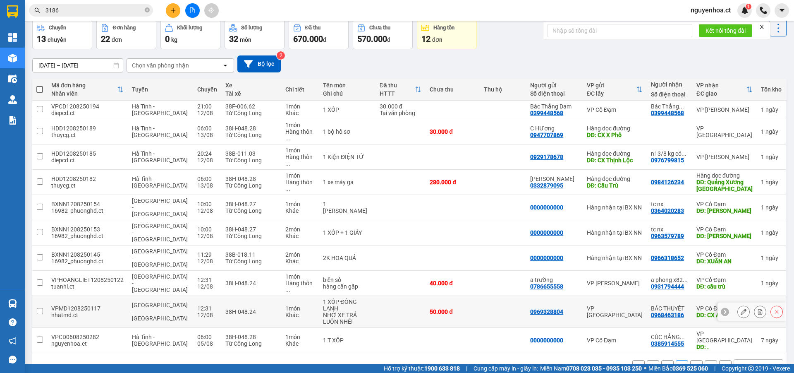
click at [741, 309] on icon at bounding box center [744, 312] width 6 height 6
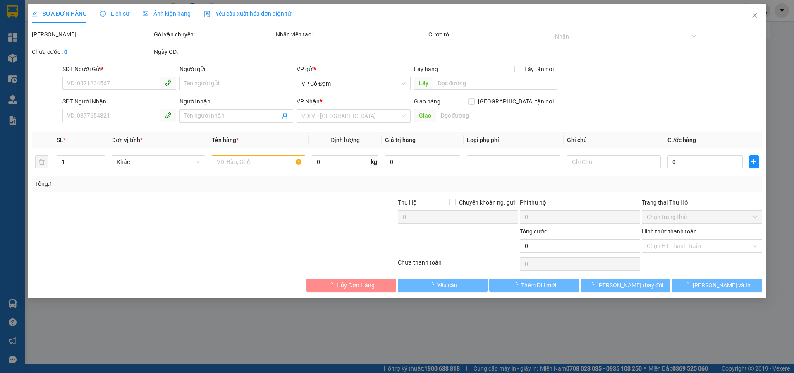
type input "0969328804"
type input "0968463186"
type input "BÁC THUYẾT"
type input "CX AN LỘC"
type input "50.000"
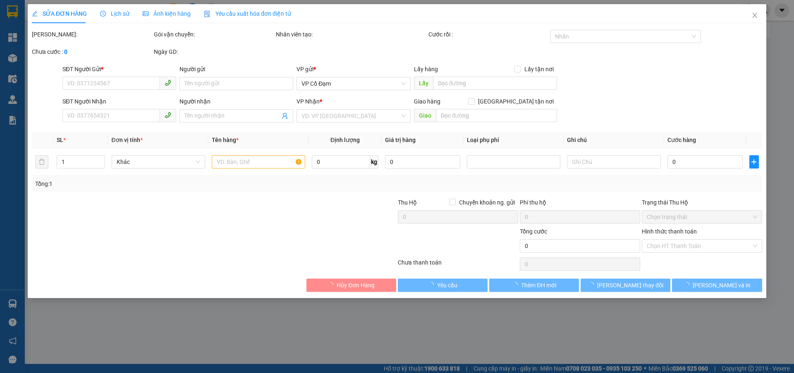
type input "50.000"
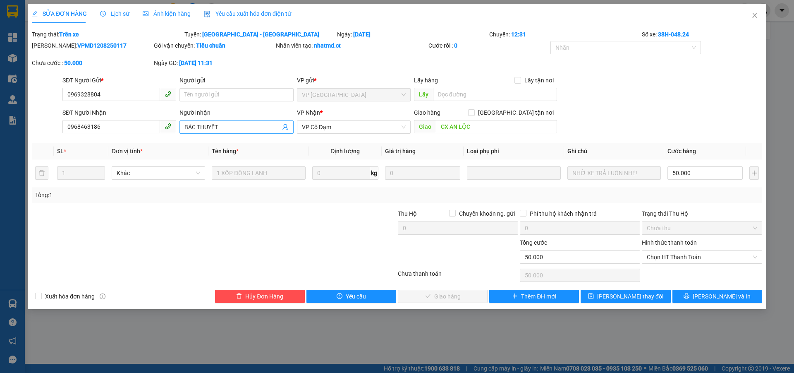
click at [251, 130] on input "BÁC THUYẾT" at bounding box center [232, 126] width 96 height 9
type input "BÁC THUYẾT x824 n12/8"
click at [628, 292] on span "[PERSON_NAME] thay đổi" at bounding box center [630, 296] width 66 height 9
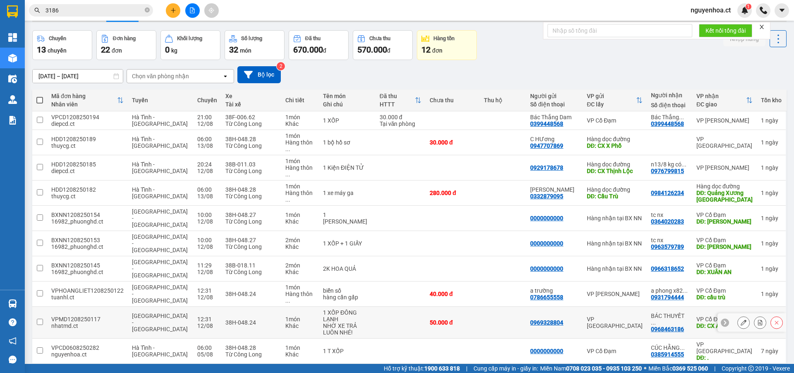
scroll to position [38, 0]
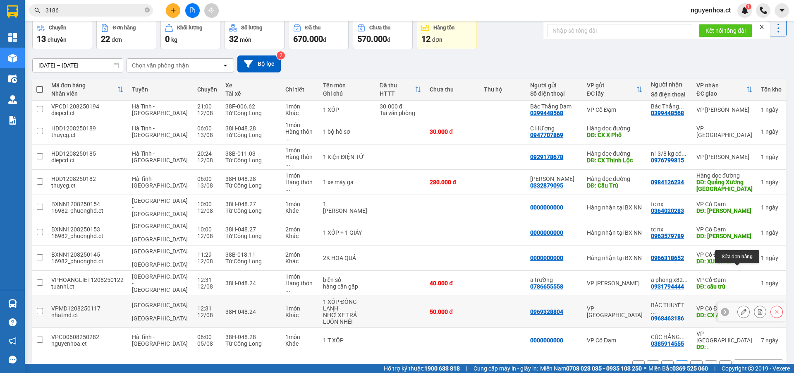
click at [742, 304] on button at bounding box center [744, 311] width 12 height 14
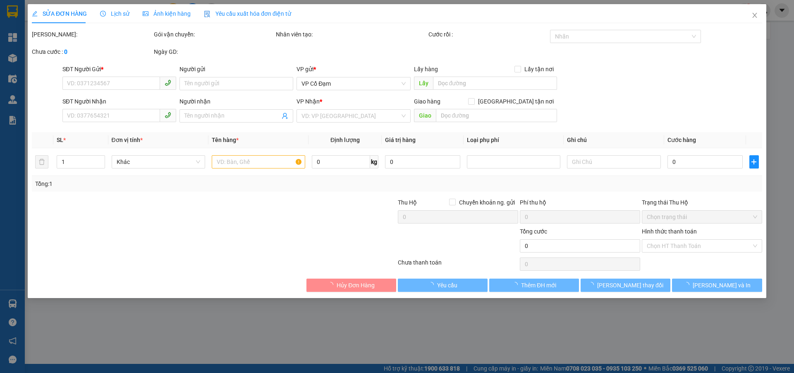
type input "0969328804"
type input "0968463186"
type input "BÁC THUYẾT x824 n12/8"
type input "CX AN LỘC"
type input "50.000"
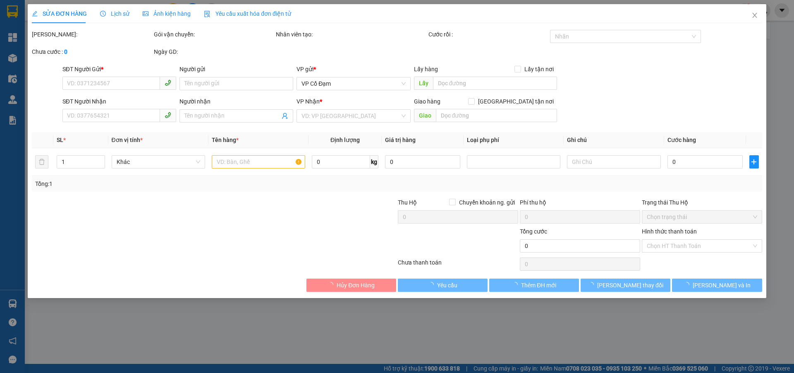
type input "50.000"
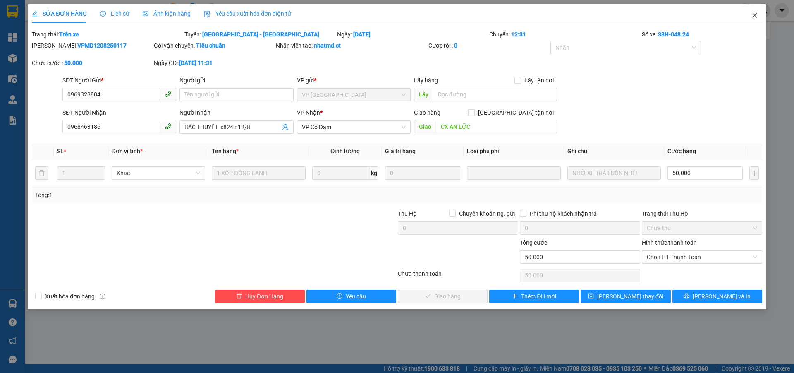
click at [755, 14] on icon "close" at bounding box center [755, 15] width 7 height 7
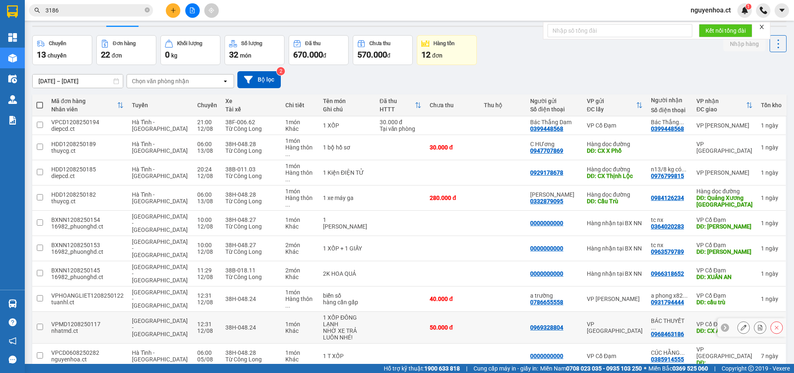
scroll to position [38, 0]
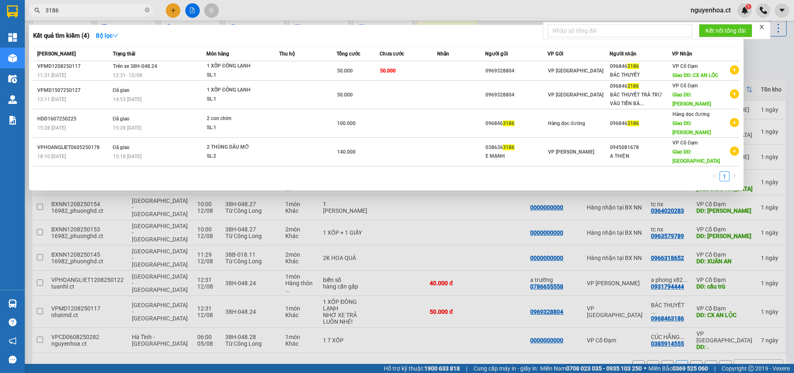
click at [147, 10] on icon "close-circle" at bounding box center [147, 9] width 5 height 5
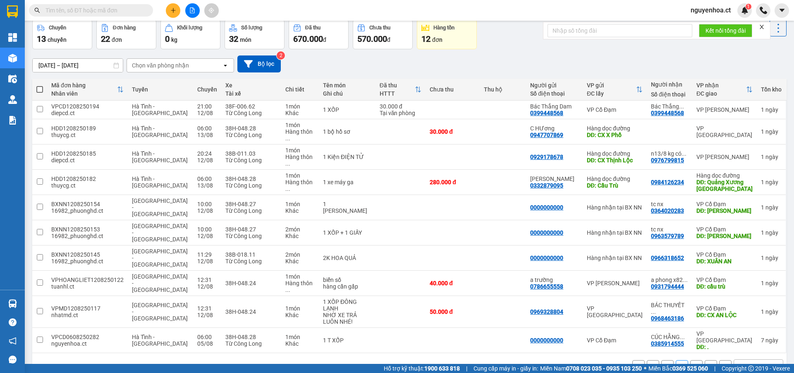
paste input "0913618635"
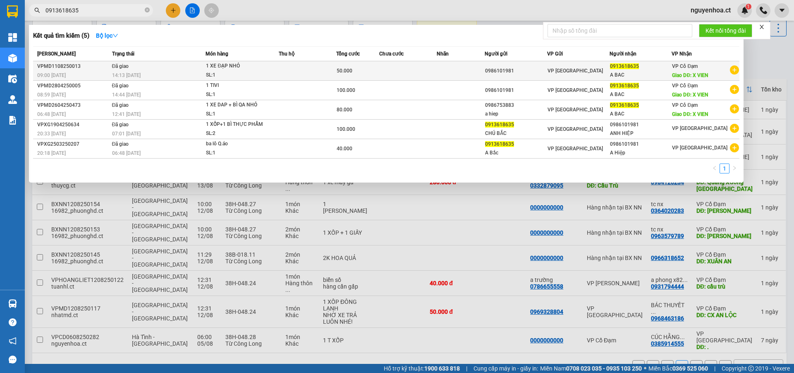
type input "0913618635"
click at [141, 72] on span "14:13 [DATE]" at bounding box center [126, 75] width 29 height 6
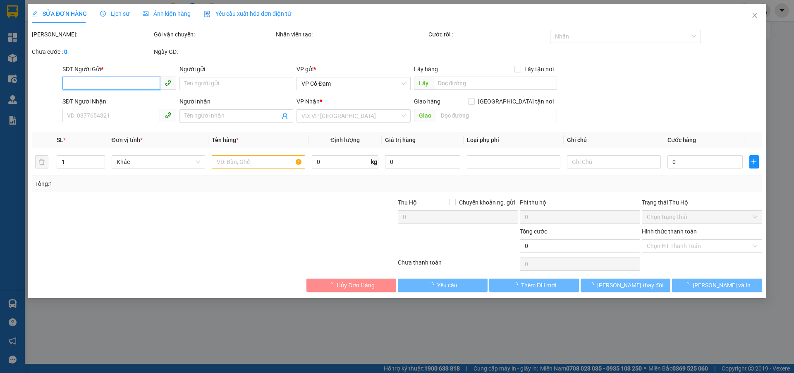
type input "0986101981"
type input "0913618635"
type input "A BAC"
type input "X VIEN"
type input "50.000"
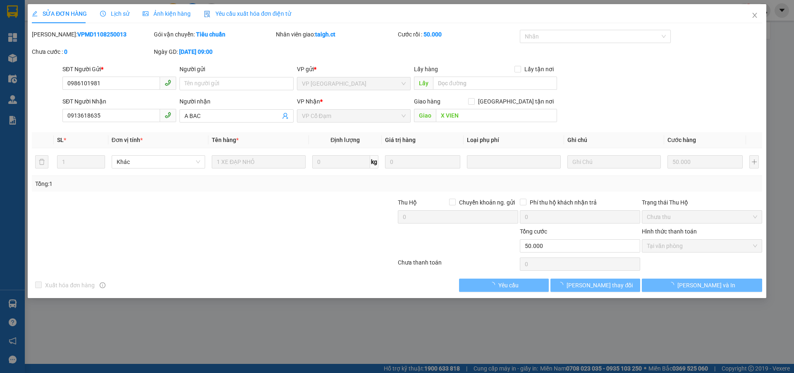
click at [119, 12] on span "Lịch sử" at bounding box center [114, 13] width 29 height 7
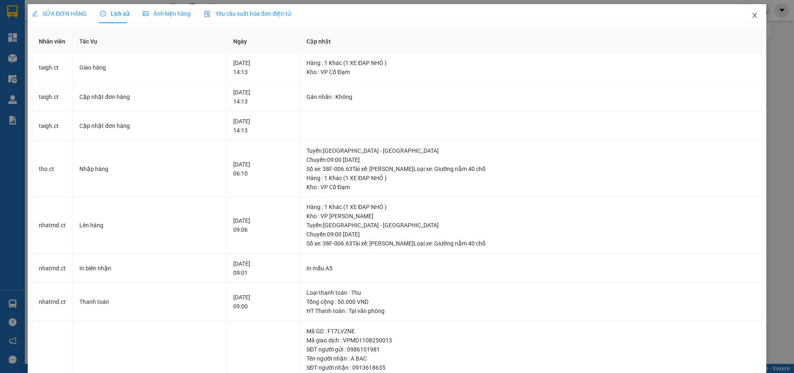
click at [752, 13] on icon "close" at bounding box center [755, 15] width 7 height 7
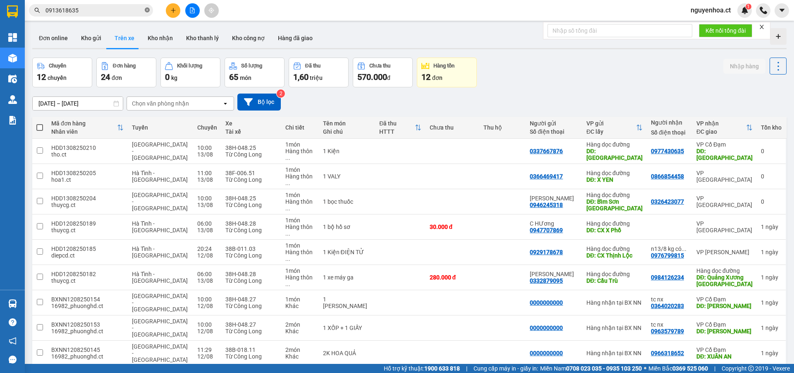
click at [149, 10] on icon "close-circle" at bounding box center [147, 9] width 5 height 5
paste input "0333670644"
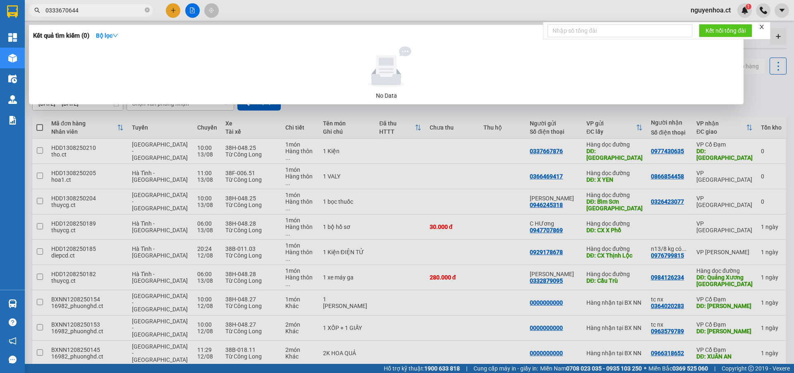
type input "0333670644"
